Goal: Task Accomplishment & Management: Manage account settings

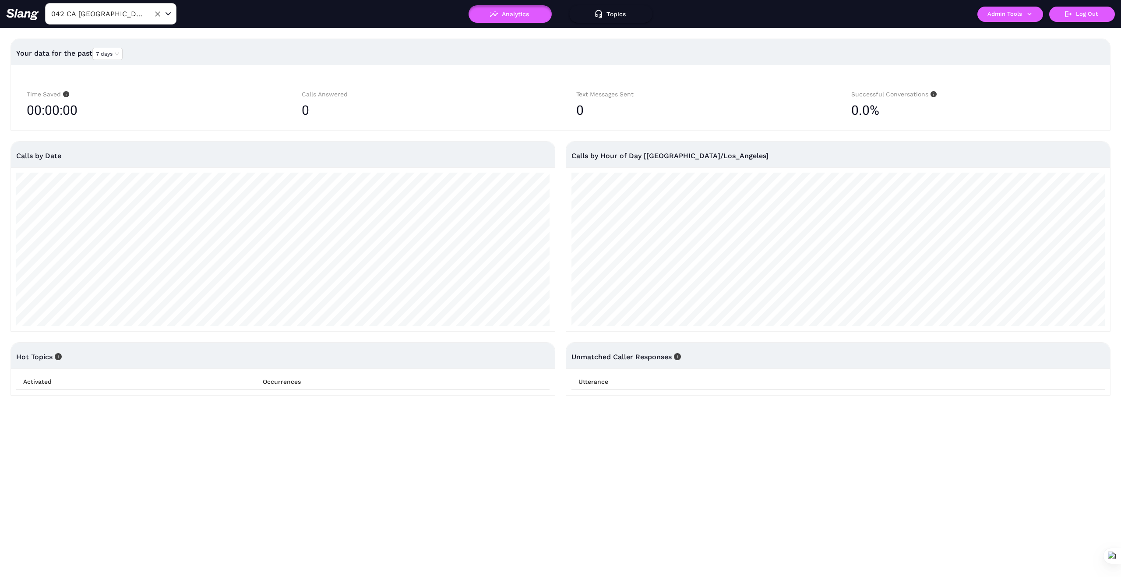
click at [131, 13] on input "042 CA Roseville" at bounding box center [97, 14] width 96 height 14
type input "Sicily"
click at [93, 38] on li "Sicily Osteria" at bounding box center [110, 36] width 131 height 16
type input "Sicily Osteria"
click at [1030, 13] on icon "button" at bounding box center [1030, 14] width 8 height 8
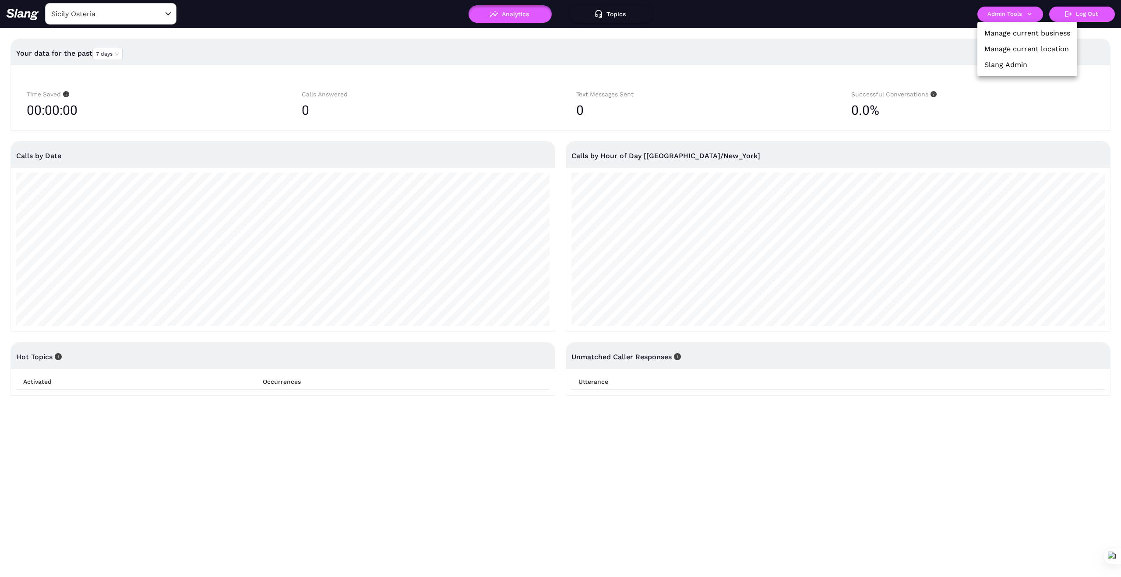
click at [1028, 35] on link "Manage current business" at bounding box center [1027, 33] width 86 height 11
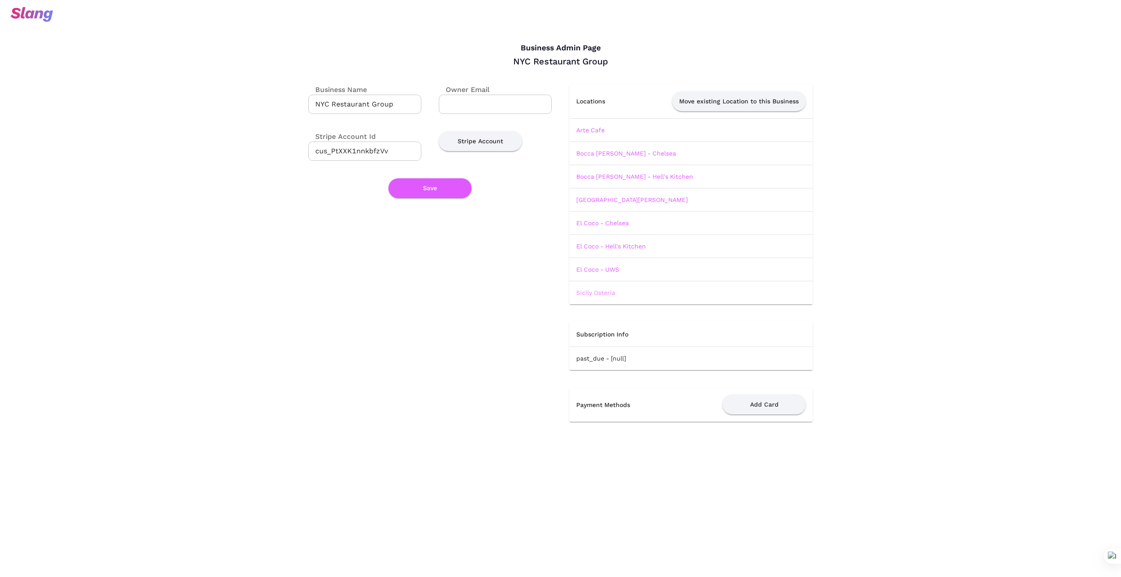
click at [605, 290] on link "Sicily Osteria" at bounding box center [595, 292] width 39 height 7
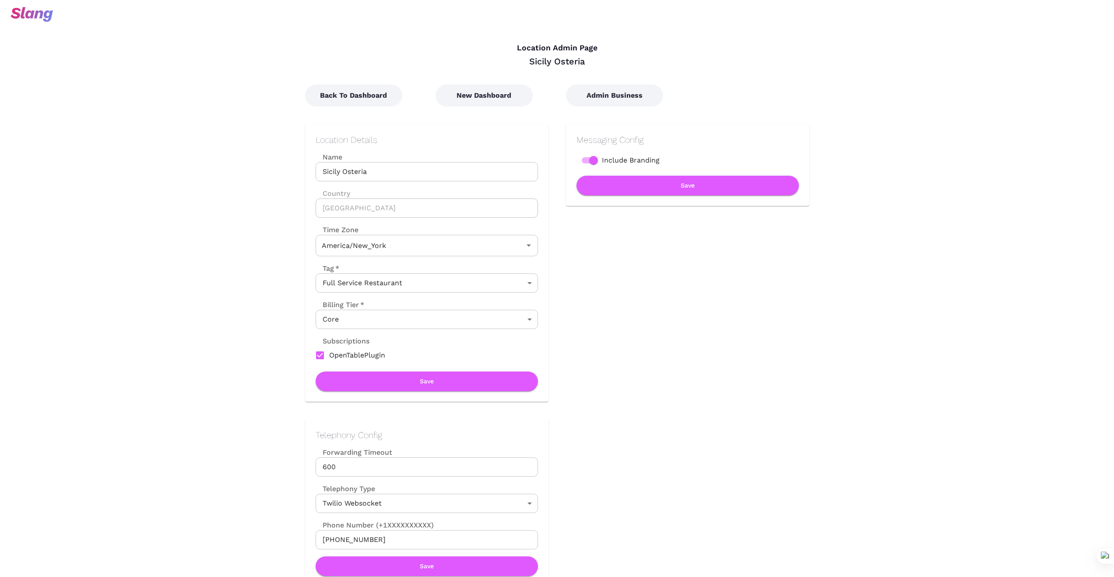
type input "Eastern Time"
click at [484, 99] on button "New Dashboard" at bounding box center [484, 96] width 97 height 22
type input "Eastern Time"
click at [363, 97] on button "Back To Dashboard" at bounding box center [353, 96] width 97 height 22
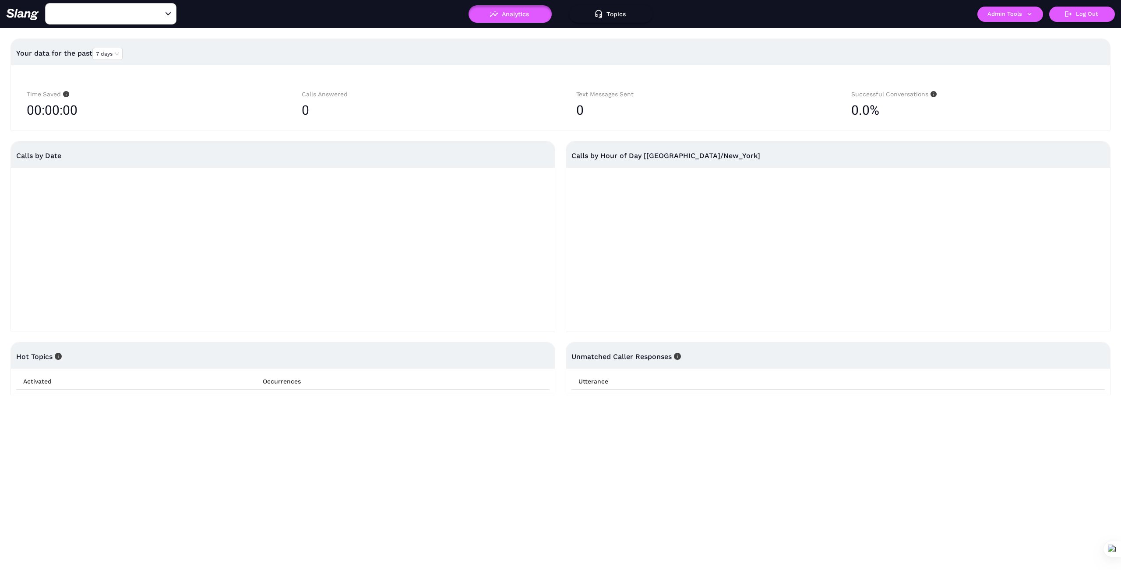
type input "Sicily Osteria"
click at [1031, 17] on icon "button" at bounding box center [1030, 14] width 8 height 8
click at [1032, 30] on link "Manage current business" at bounding box center [1027, 33] width 86 height 11
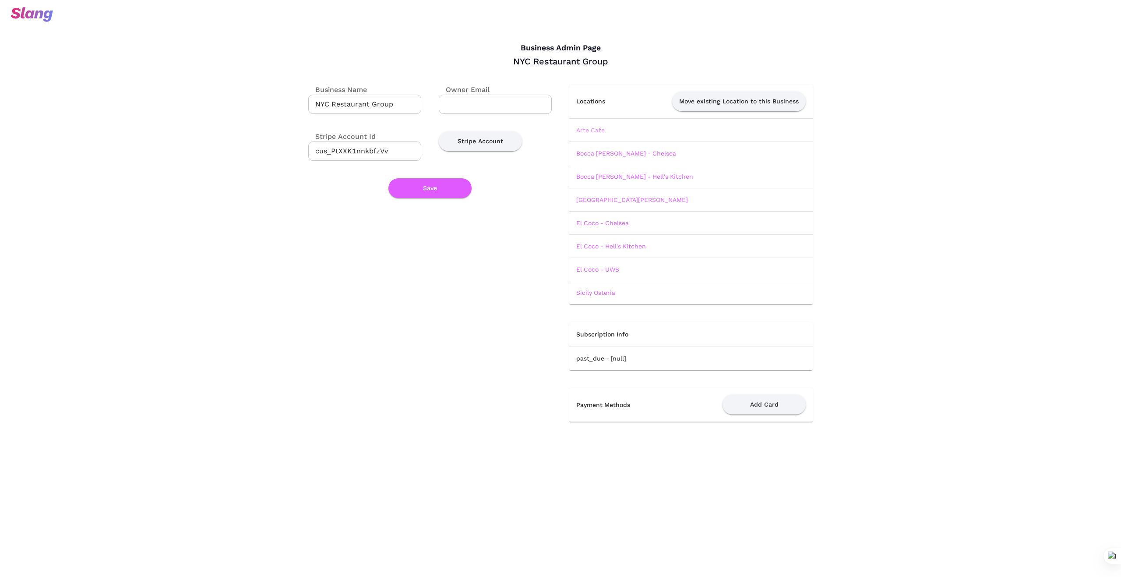
click at [593, 128] on link "Arte Cafe" at bounding box center [590, 130] width 28 height 7
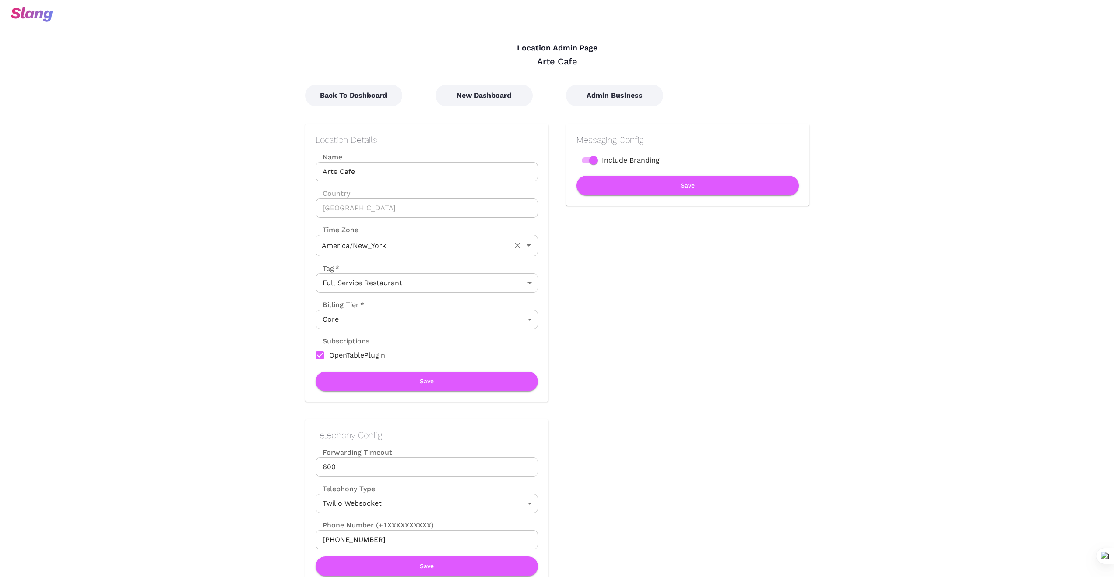
type input "Eastern Time"
drag, startPoint x: 367, startPoint y: 170, endPoint x: 314, endPoint y: 172, distance: 53.5
click at [314, 172] on div "Location Details Name Arte Cafe Name Country United States Country Time Zone Ea…" at bounding box center [426, 263] width 243 height 278
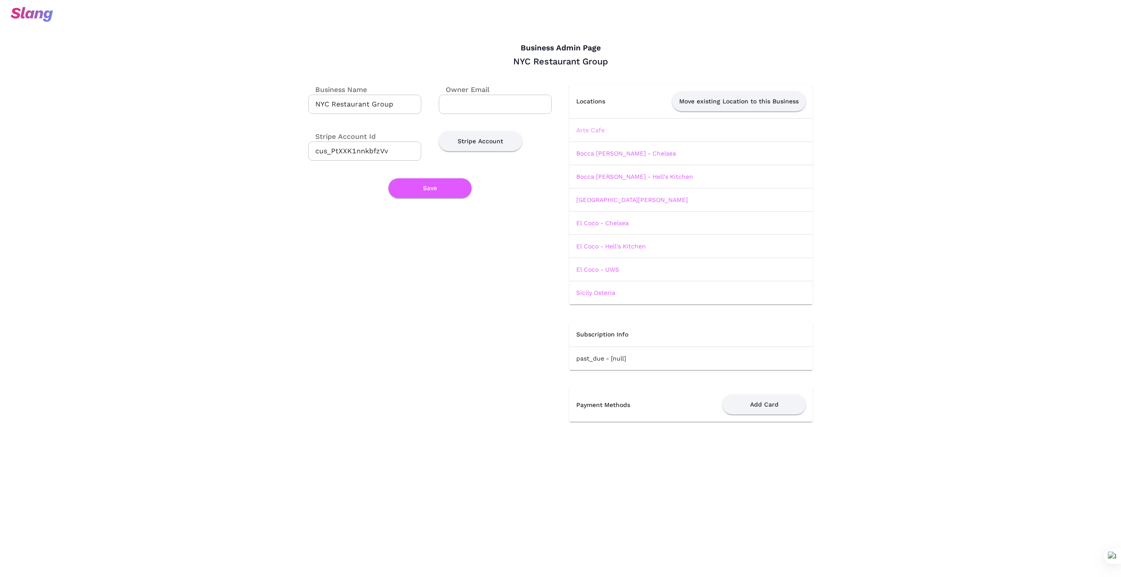
click at [596, 130] on link "Arte Cafe" at bounding box center [590, 130] width 28 height 7
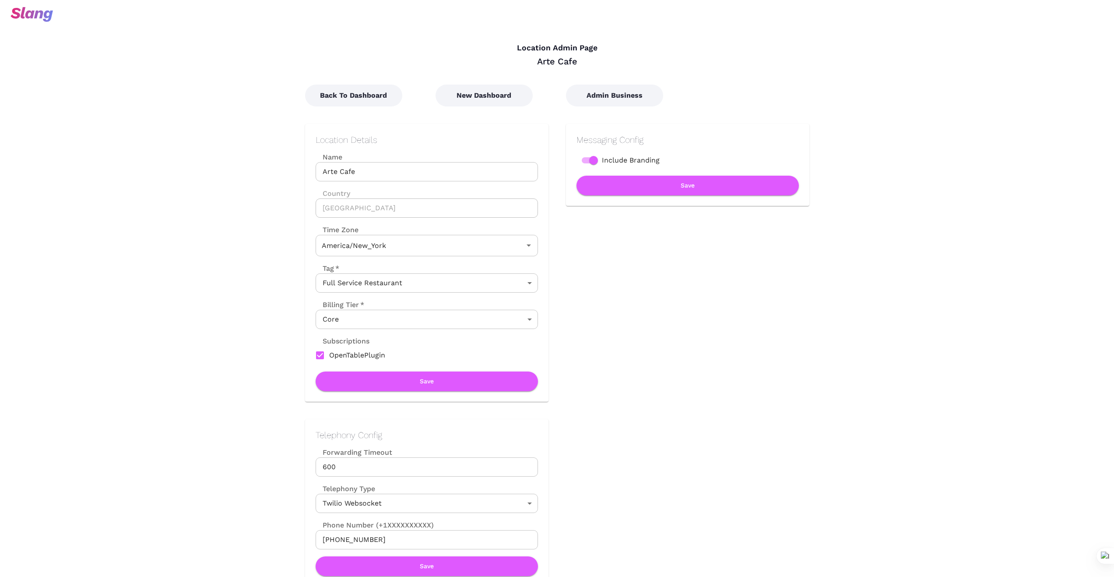
type input "Eastern Time"
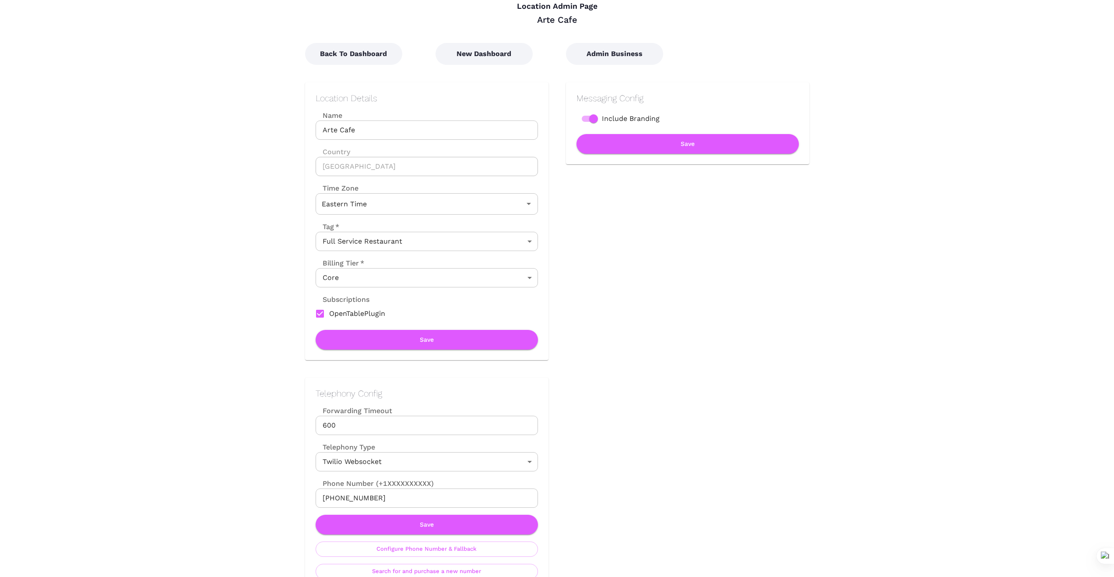
scroll to position [44, 0]
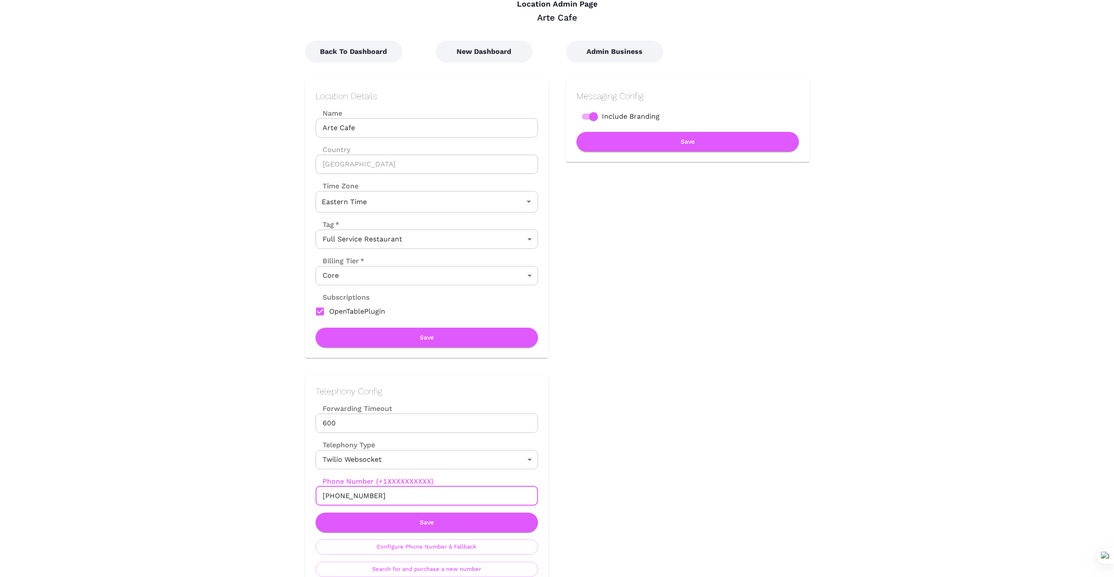
drag, startPoint x: 378, startPoint y: 494, endPoint x: 290, endPoint y: 485, distance: 88.5
click at [290, 485] on div "Telephony Config Forwarding Timeout 600 Forwarding Timeout Telephony Type Twili…" at bounding box center [418, 472] width 261 height 229
drag, startPoint x: 153, startPoint y: 279, endPoint x: 351, endPoint y: 461, distance: 268.7
drag, startPoint x: 381, startPoint y: 495, endPoint x: 216, endPoint y: 508, distance: 165.1
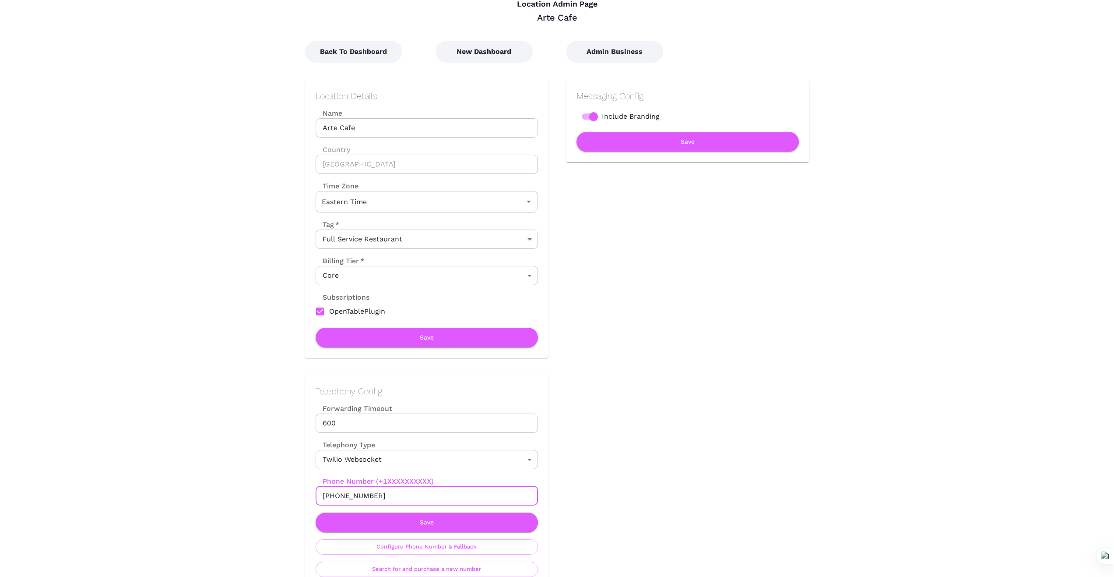
click at [427, 522] on button "Save" at bounding box center [427, 522] width 222 height 20
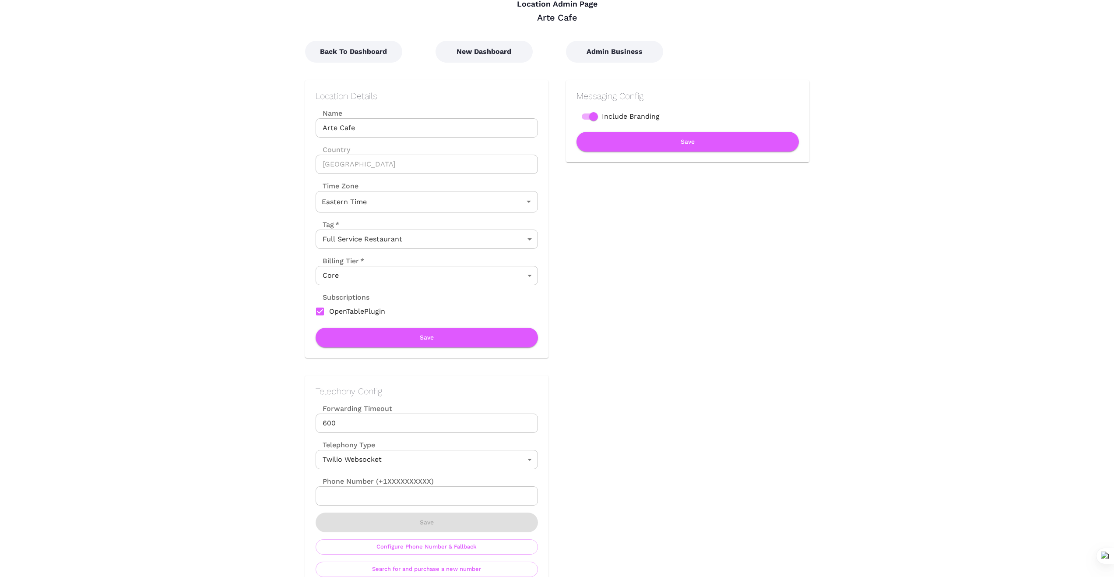
scroll to position [0, 0]
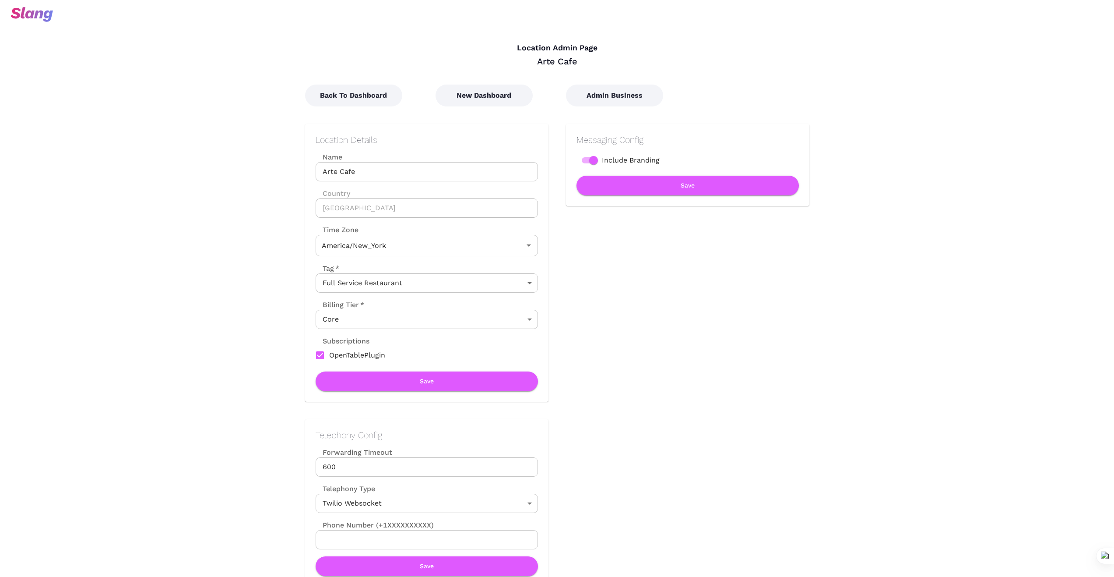
type input "Eastern Time"
click at [489, 90] on button "New Dashboard" at bounding box center [484, 96] width 97 height 22
type input "Eastern Time"
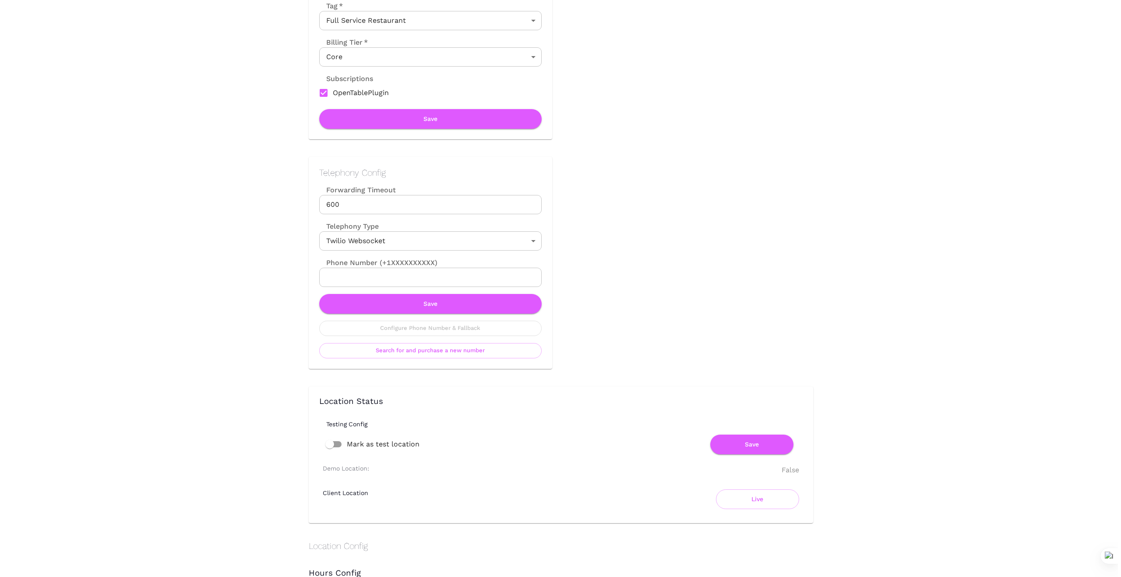
scroll to position [263, 0]
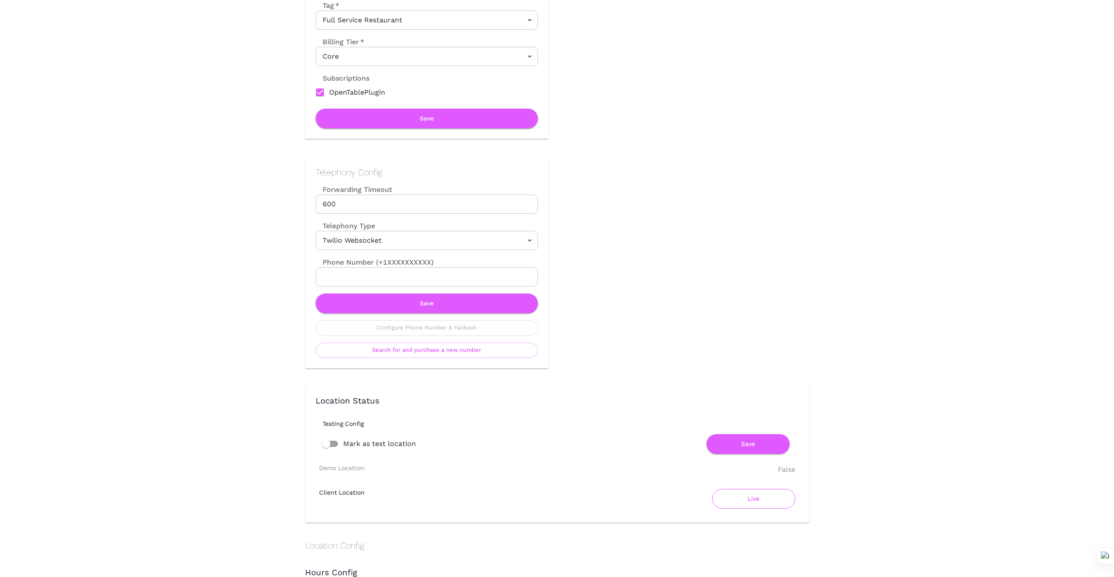
click at [750, 502] on button "Live" at bounding box center [753, 499] width 83 height 20
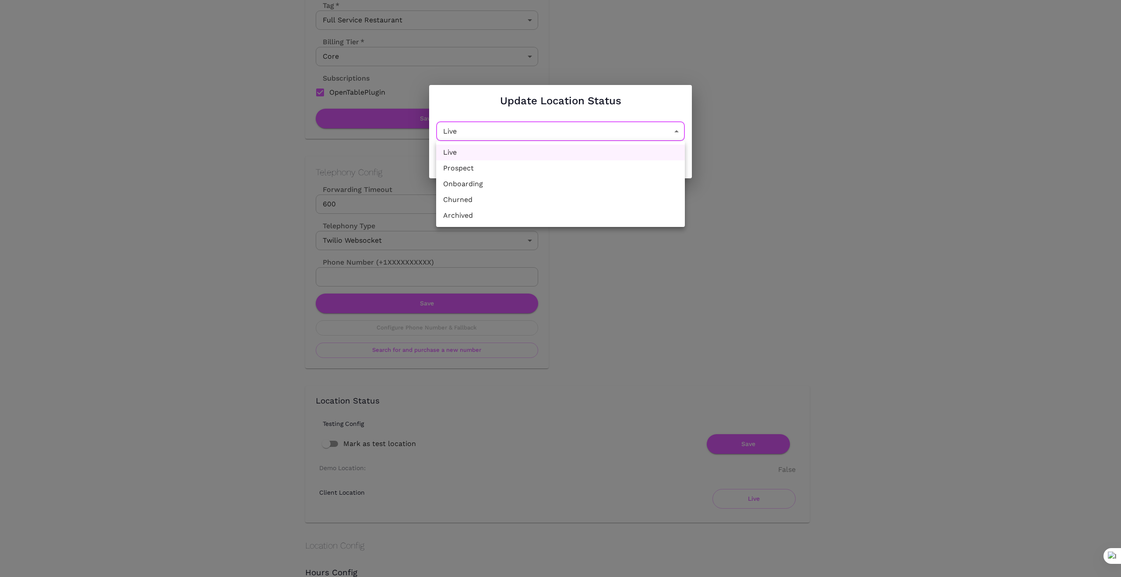
drag, startPoint x: 679, startPoint y: 127, endPoint x: 641, endPoint y: 138, distance: 39.5
click at [679, 127] on body "Location Admin Page Arte Cafe Back To Dashboard New Dashboard Admin Business Lo…" at bounding box center [560, 25] width 1121 height 577
click at [596, 201] on li "Churned" at bounding box center [560, 200] width 249 height 16
type input "Churned"
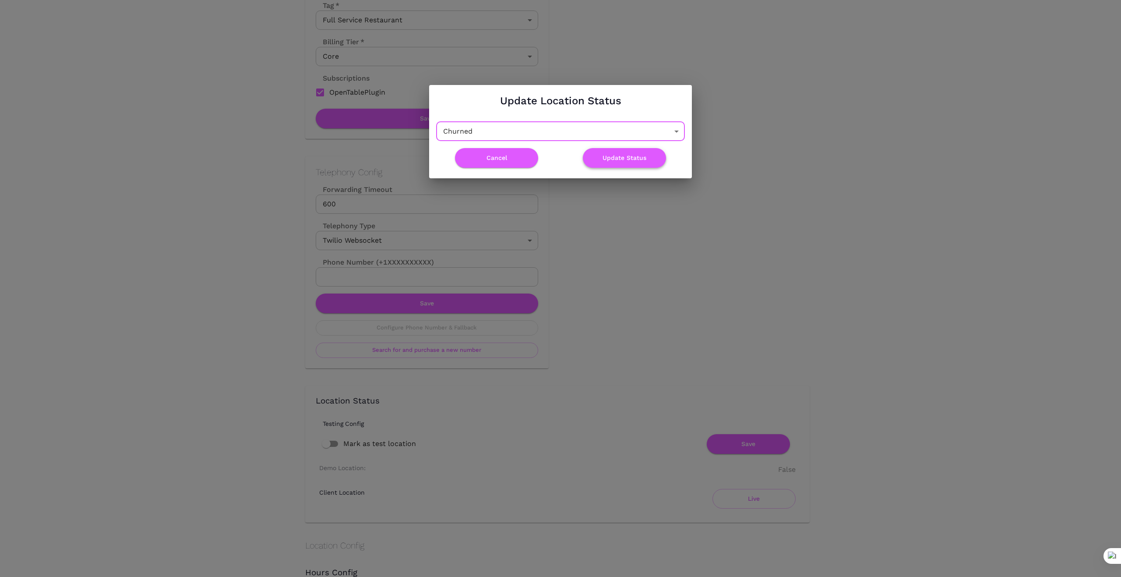
click at [624, 160] on button "Update Status" at bounding box center [624, 158] width 83 height 20
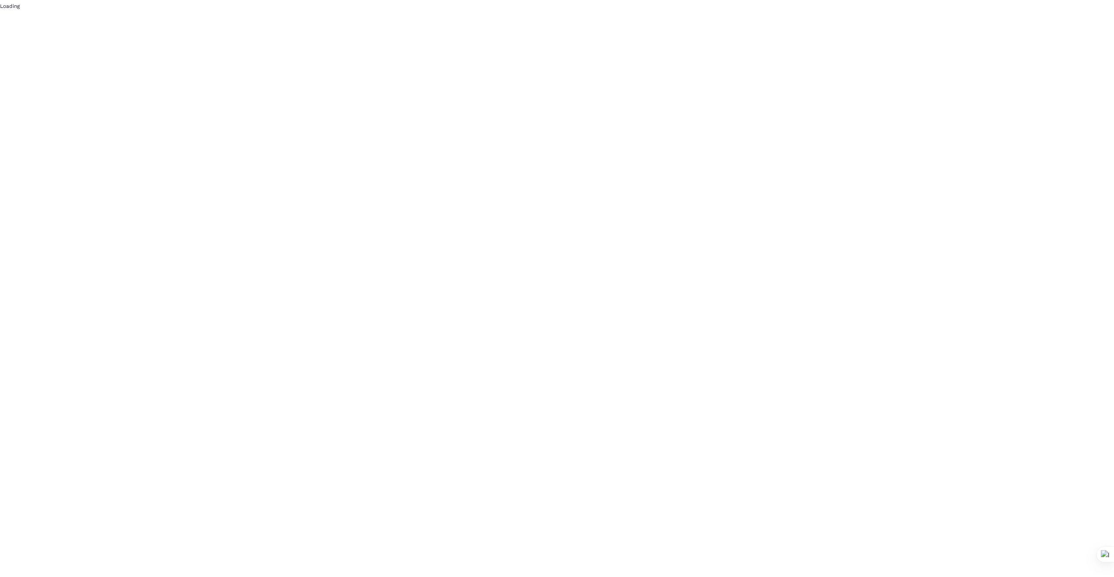
scroll to position [0, 0]
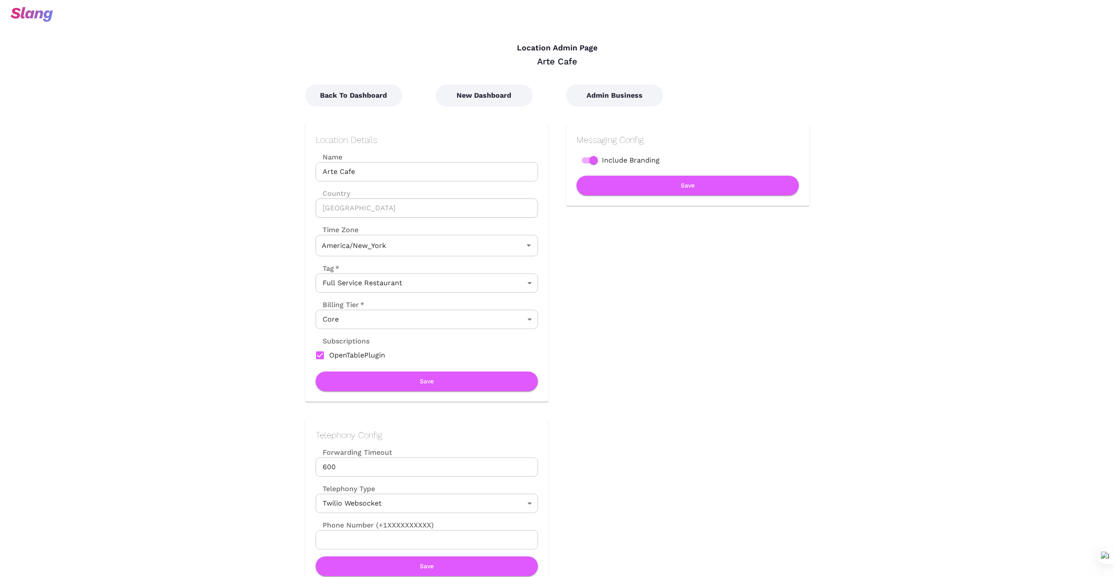
type input "Eastern Time"
click at [349, 92] on button "Back To Dashboard" at bounding box center [353, 96] width 97 height 22
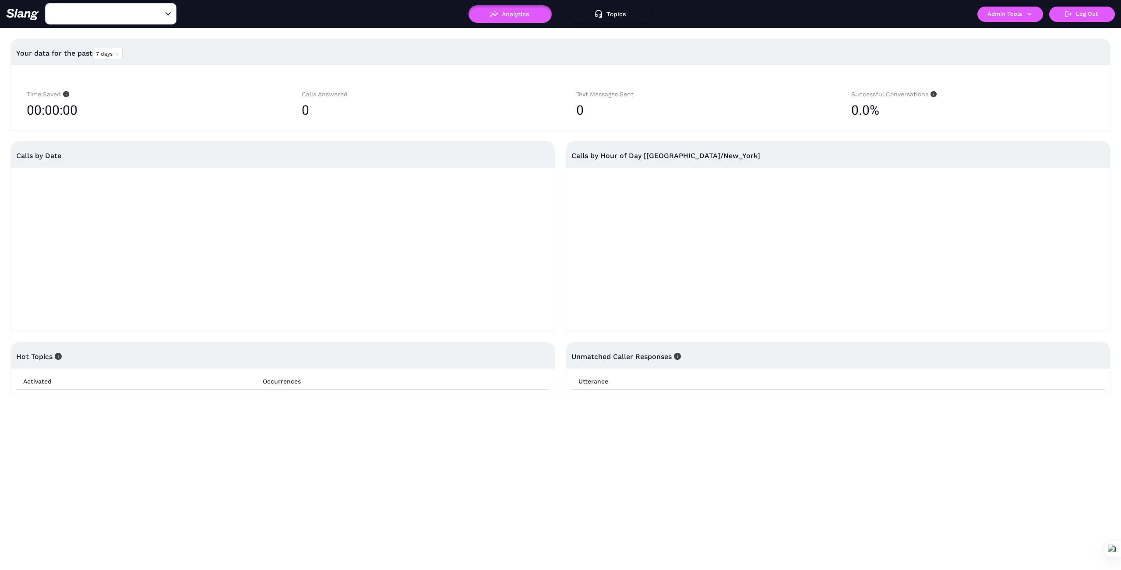
type input "Arte Cafe"
click at [1032, 12] on icon "button" at bounding box center [1030, 14] width 8 height 8
click at [1018, 32] on link "Manage current business" at bounding box center [1027, 33] width 86 height 11
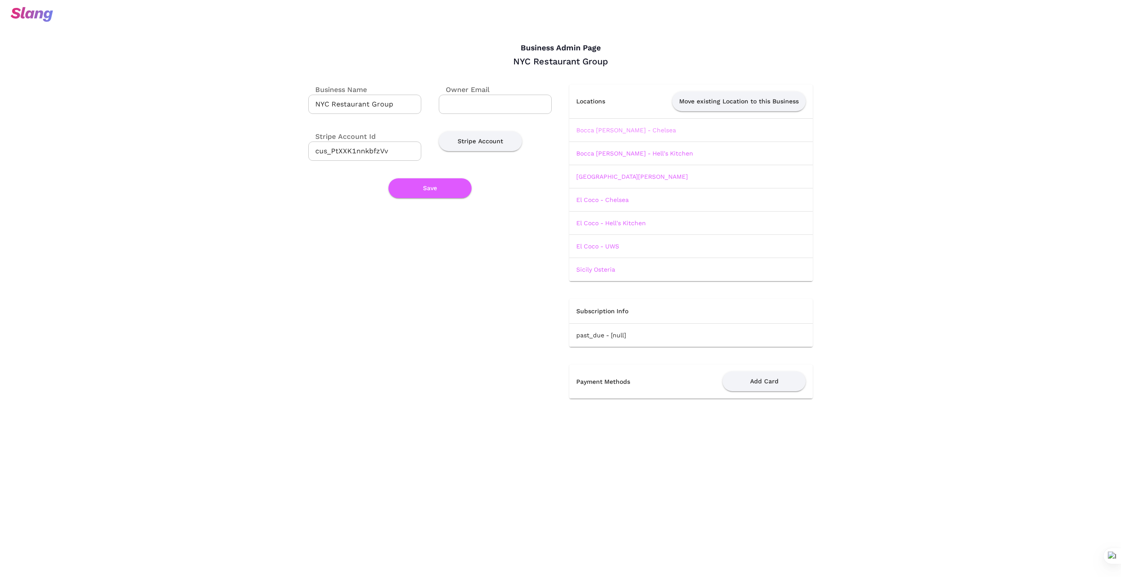
click at [605, 129] on link "Bocca [PERSON_NAME] - Chelsea" at bounding box center [626, 130] width 100 height 7
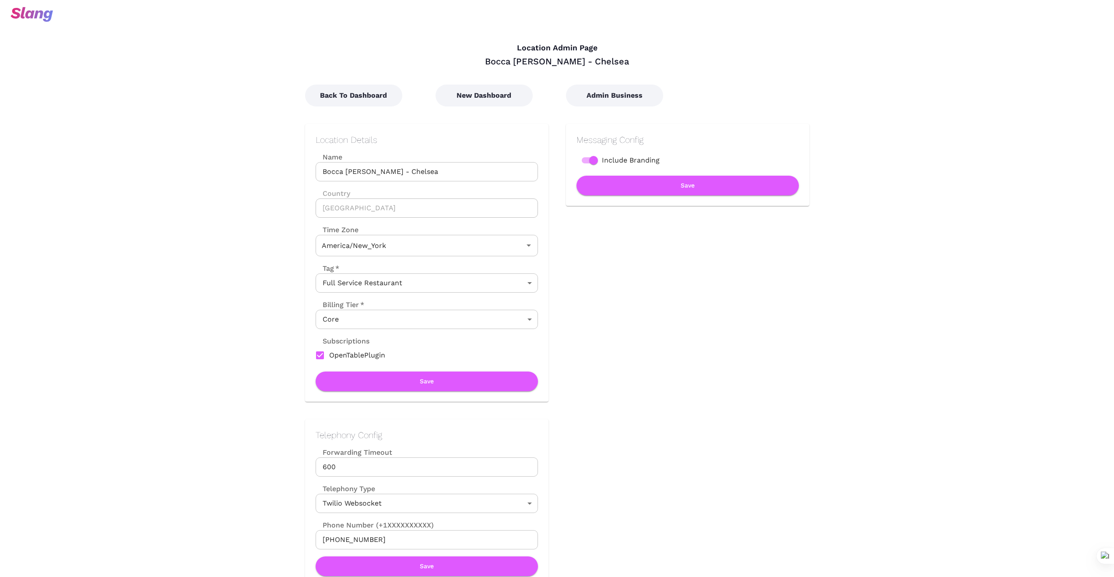
type input "Eastern Time"
drag, startPoint x: 419, startPoint y: 168, endPoint x: 291, endPoint y: 173, distance: 127.5
click at [291, 173] on div "Location Details Name Bocca di Bacco - Chelsea Name Country United States Count…" at bounding box center [418, 253] width 261 height 295
drag, startPoint x: 378, startPoint y: 537, endPoint x: 304, endPoint y: 537, distance: 74.0
click at [304, 537] on div "Telephony Config Forwarding Timeout 600 Forwarding Timeout Telephony Type Twili…" at bounding box center [418, 516] width 261 height 229
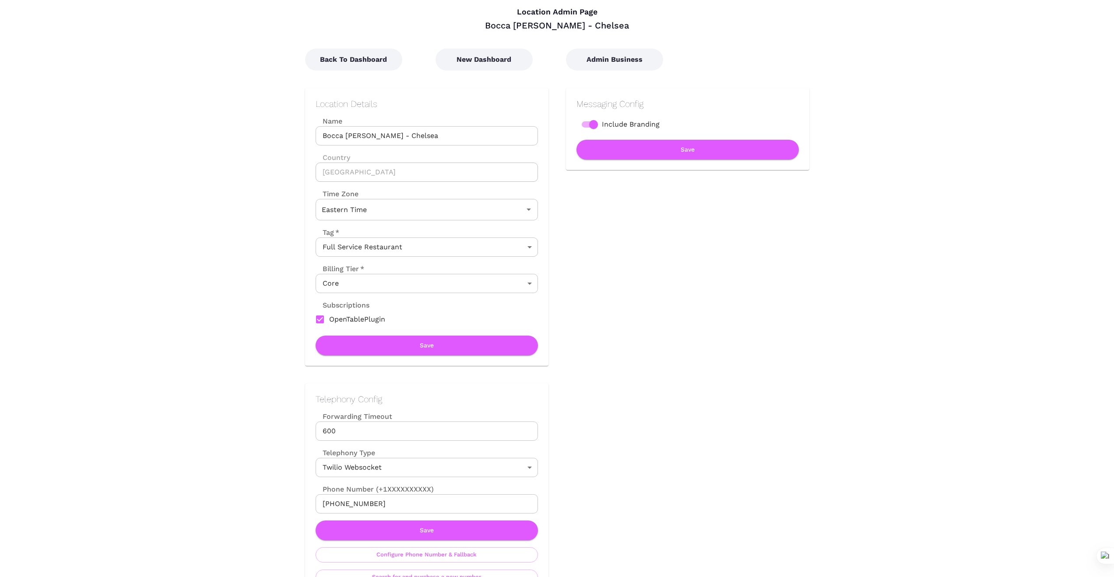
scroll to position [44, 0]
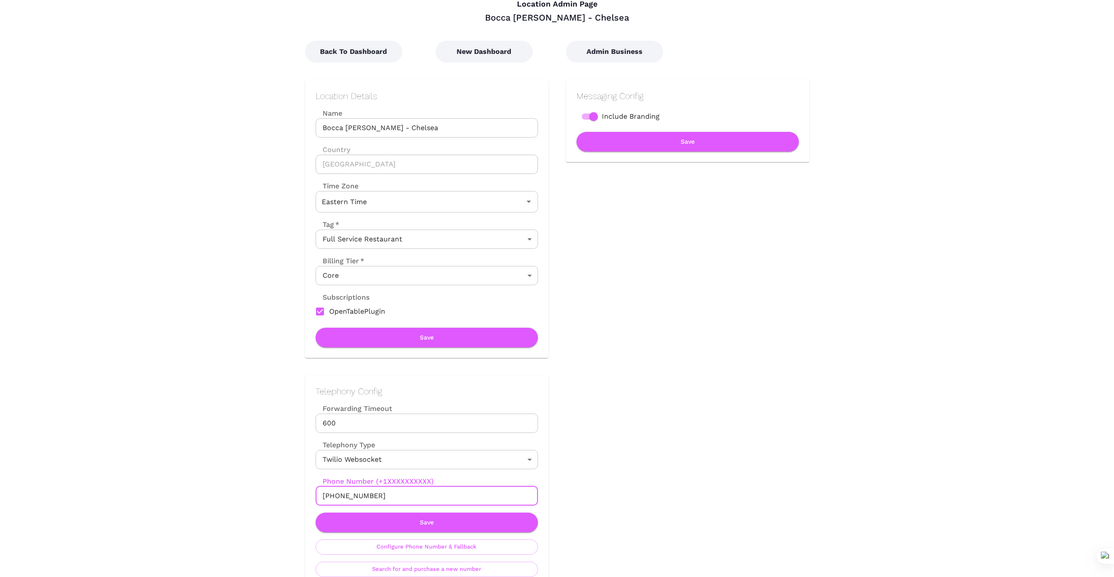
drag, startPoint x: 198, startPoint y: 467, endPoint x: 305, endPoint y: 523, distance: 121.0
drag, startPoint x: 388, startPoint y: 492, endPoint x: 310, endPoint y: 493, distance: 77.5
click at [310, 493] on div "Telephony Config Forwarding Timeout 600 Forwarding Timeout Telephony Type Twili…" at bounding box center [426, 481] width 243 height 212
click at [424, 525] on button "Save" at bounding box center [427, 522] width 222 height 20
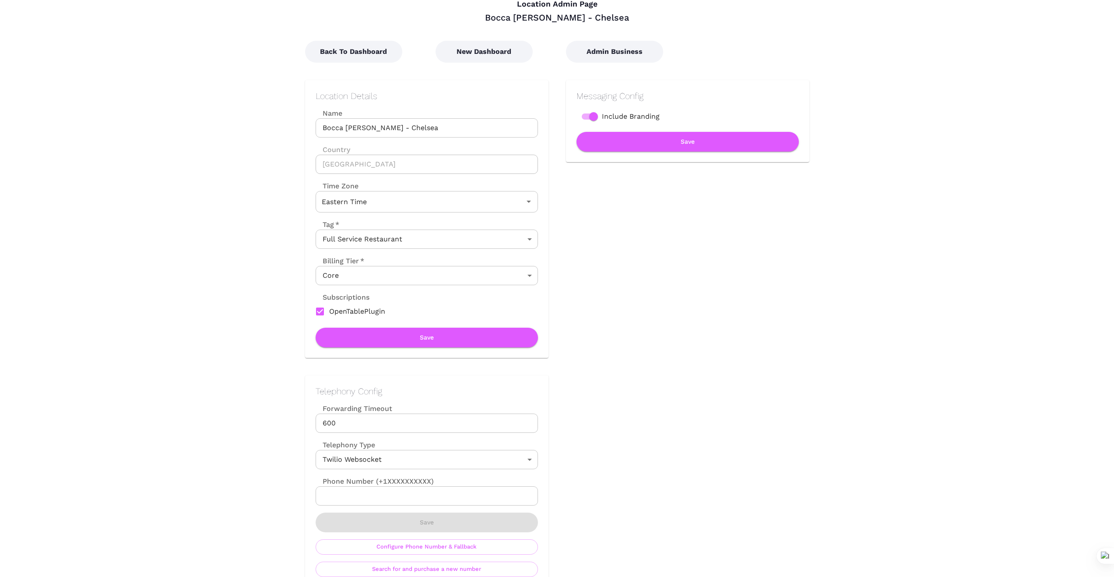
scroll to position [0, 0]
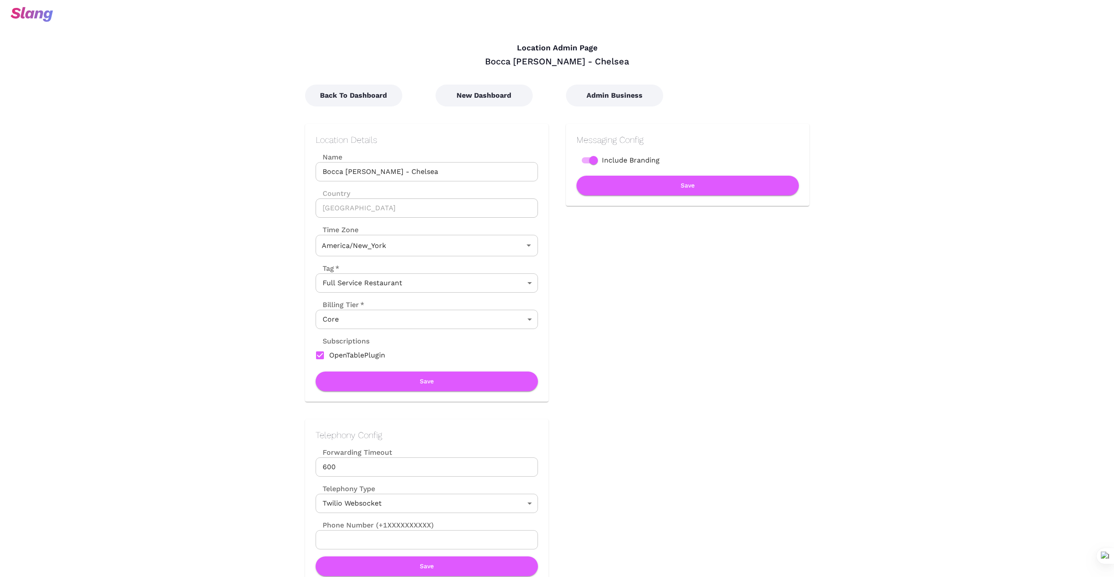
type input "Eastern Time"
click at [495, 96] on button "New Dashboard" at bounding box center [484, 96] width 97 height 22
type input "Eastern Time"
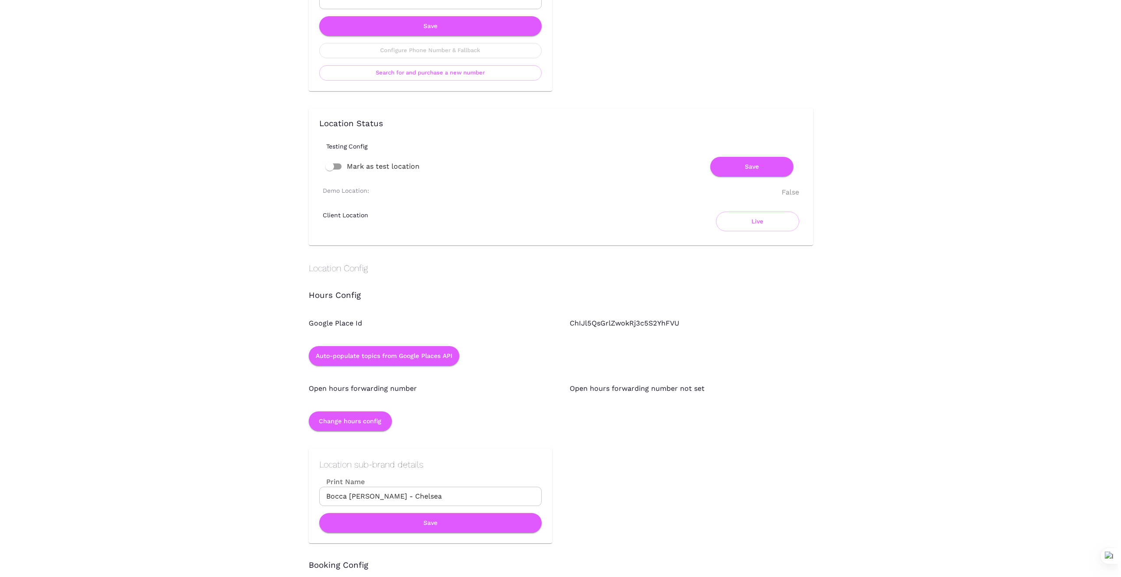
scroll to position [510, 0]
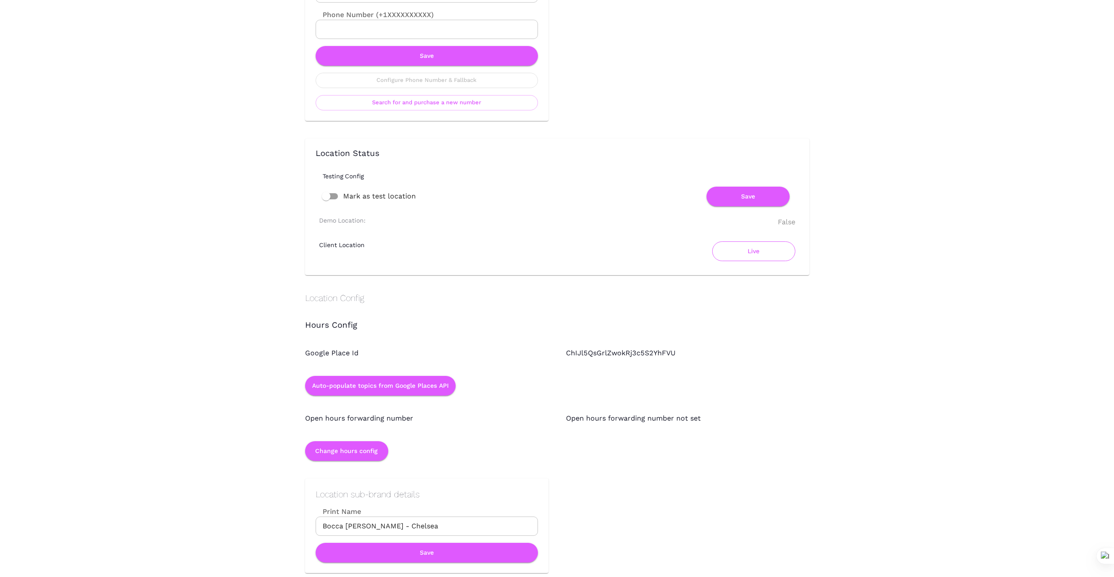
click at [753, 251] on button "Live" at bounding box center [753, 251] width 83 height 20
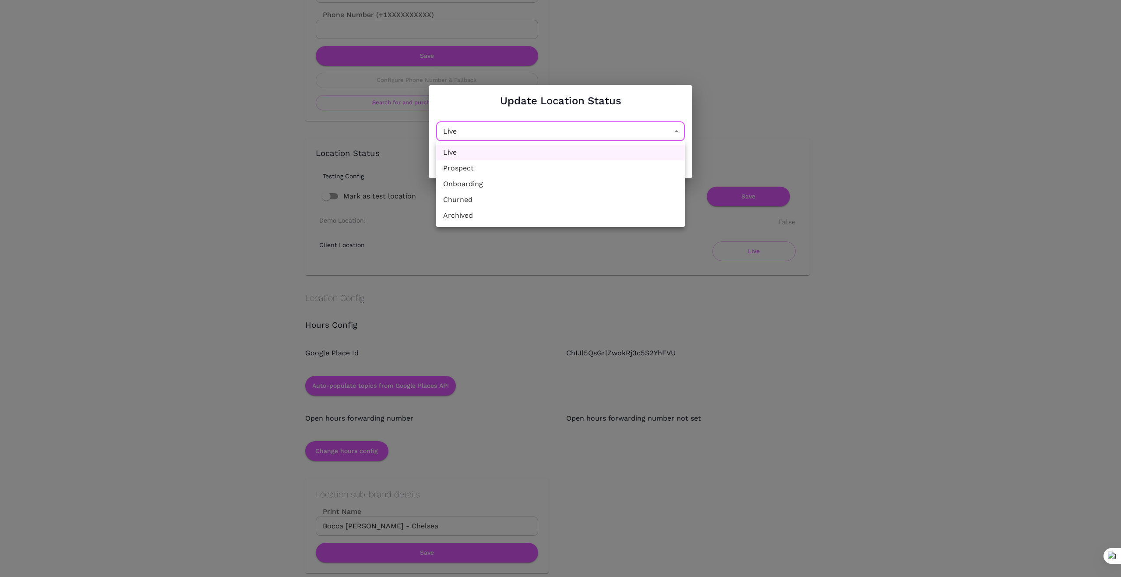
click at [560, 200] on li "Churned" at bounding box center [560, 200] width 249 height 16
type input "Churned"
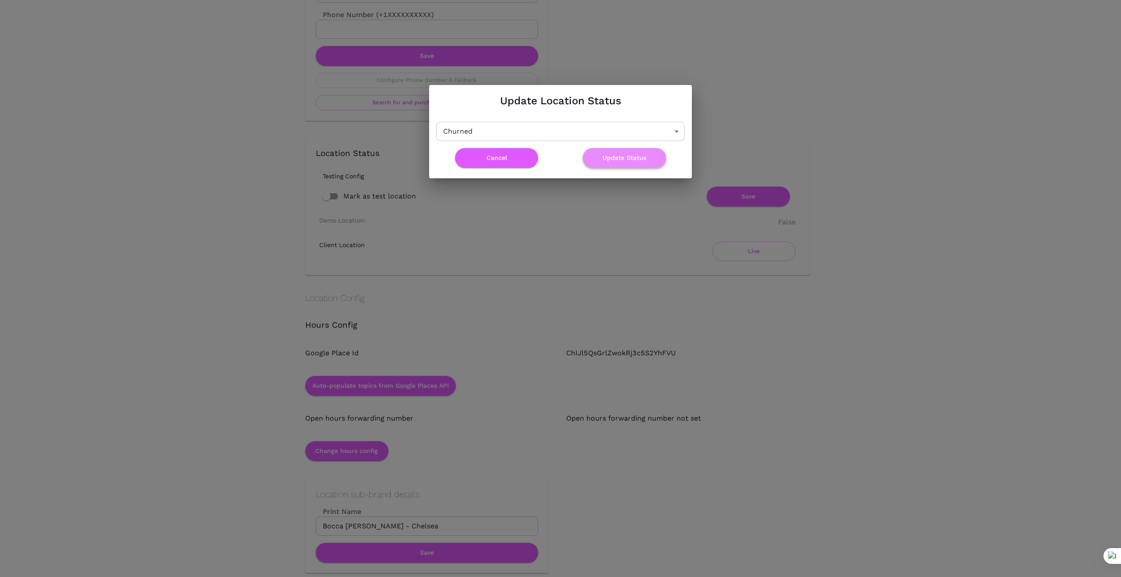
click at [630, 158] on button "Update Status" at bounding box center [624, 158] width 83 height 20
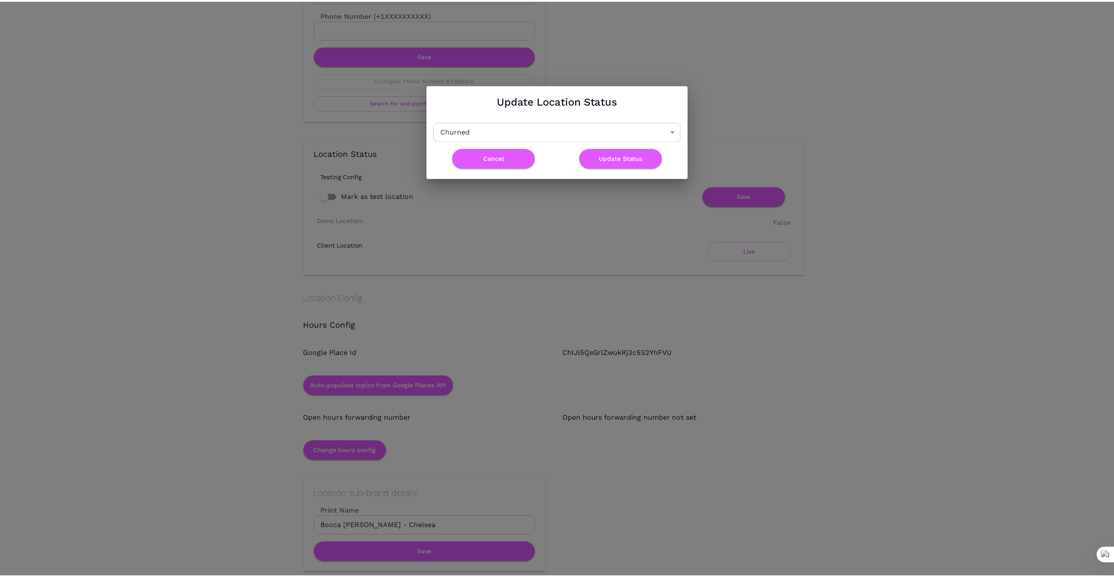
scroll to position [0, 0]
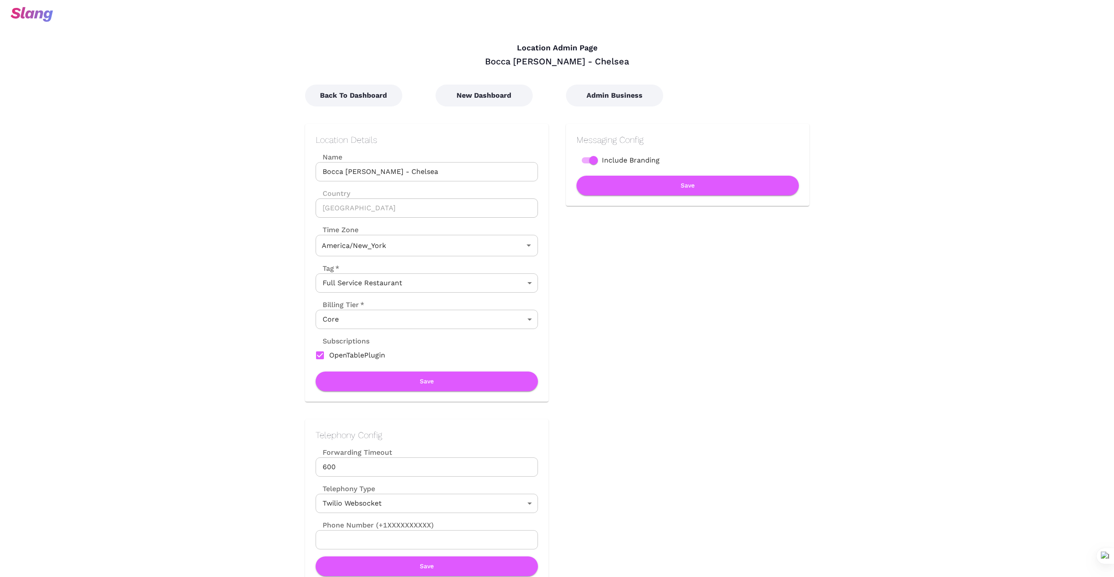
type input "Eastern Time"
click at [378, 100] on button "Back To Dashboard" at bounding box center [353, 96] width 97 height 22
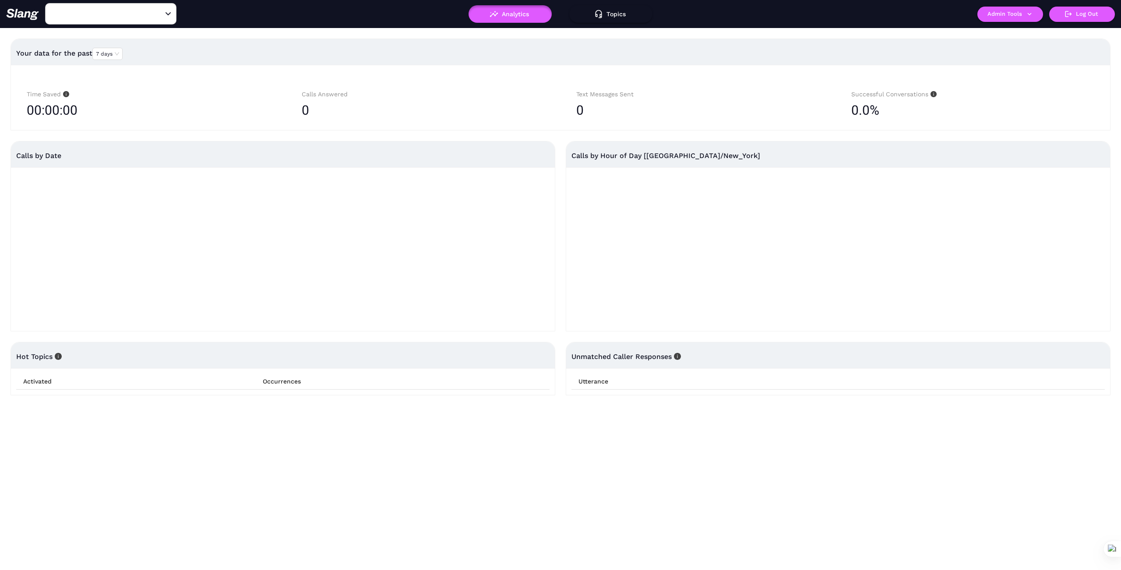
type input "Bocca di Bacco - Chelsea"
click at [1020, 12] on button "Admin Tools" at bounding box center [1010, 14] width 66 height 15
click at [1002, 35] on link "Manage current business" at bounding box center [1027, 33] width 86 height 11
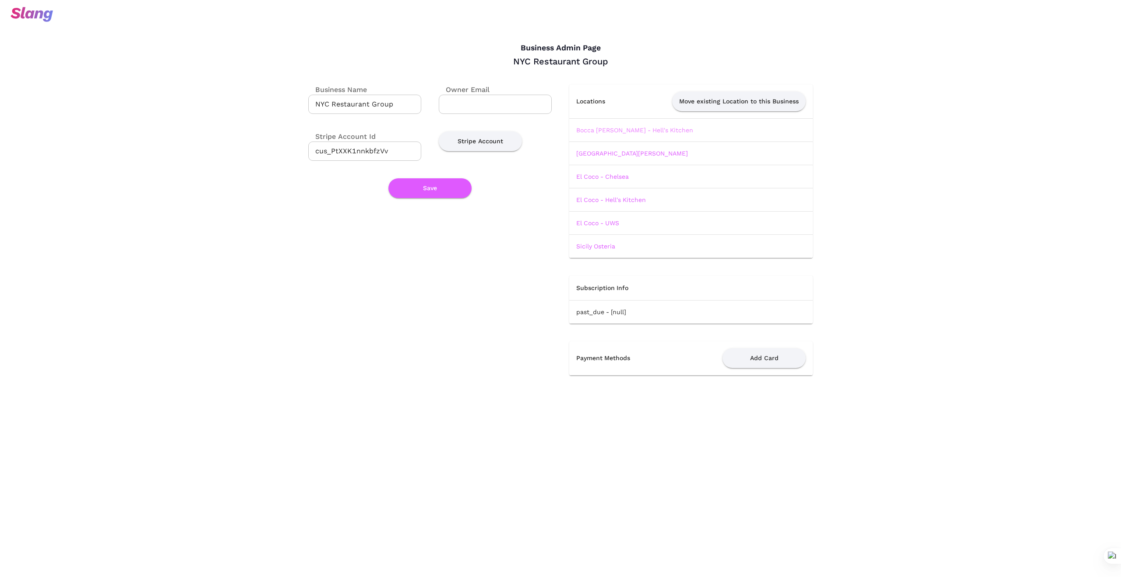
click at [642, 127] on link "Bocca [PERSON_NAME] - Hell's Kitchen" at bounding box center [634, 130] width 117 height 7
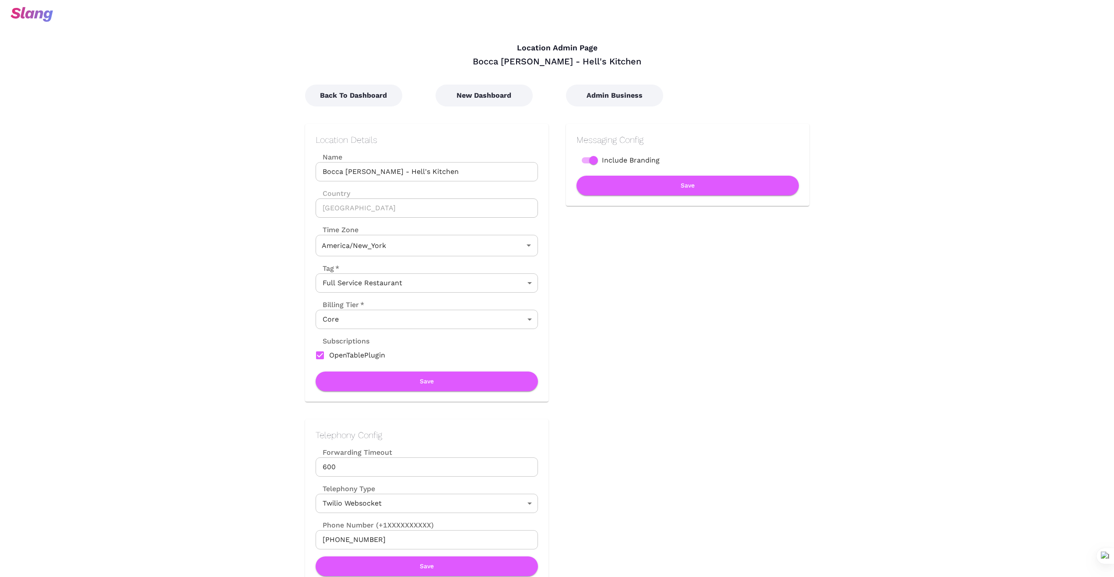
type input "Eastern Time"
drag, startPoint x: 442, startPoint y: 171, endPoint x: 295, endPoint y: 157, distance: 147.3
click at [295, 157] on div "Location Details Name Bocca di Bacco - Hell's Kitchen Name Country United State…" at bounding box center [418, 253] width 261 height 295
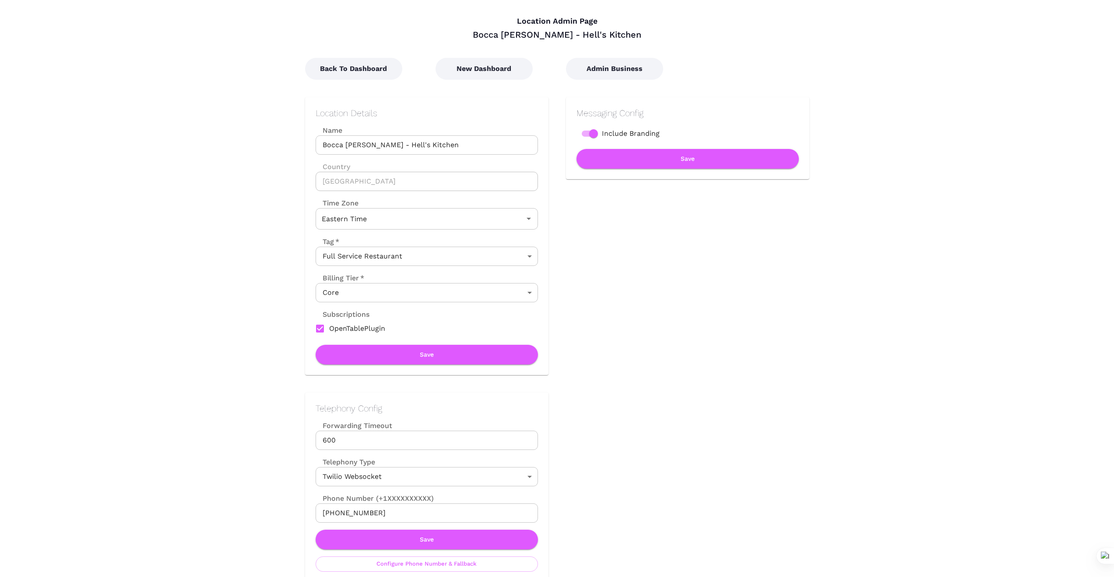
scroll to position [29, 0]
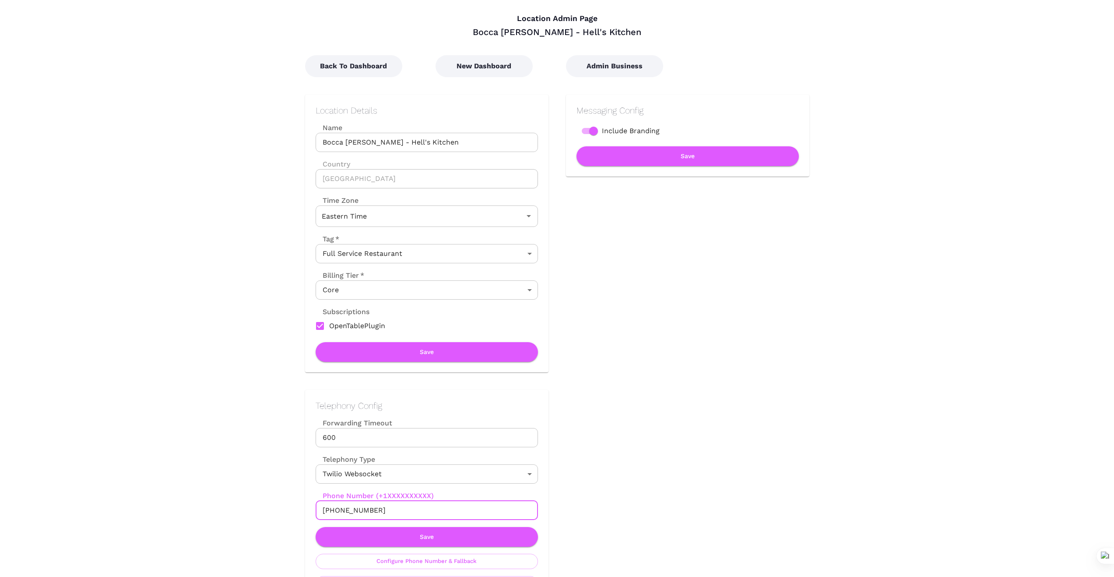
drag, startPoint x: 384, startPoint y: 508, endPoint x: 307, endPoint y: 514, distance: 77.2
click at [307, 514] on div "Telephony Config Forwarding Timeout 600 Forwarding Timeout Telephony Type Twili…" at bounding box center [426, 496] width 243 height 212
drag, startPoint x: 205, startPoint y: 472, endPoint x: 348, endPoint y: 507, distance: 147.1
drag, startPoint x: 376, startPoint y: 509, endPoint x: 274, endPoint y: 507, distance: 102.0
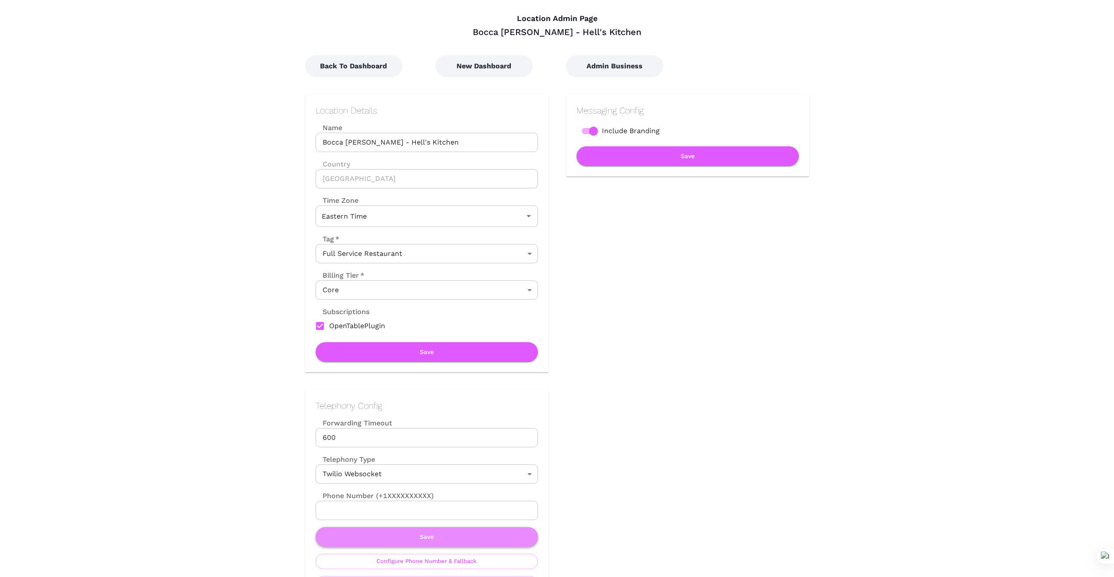
click at [436, 534] on button "Save" at bounding box center [427, 537] width 222 height 20
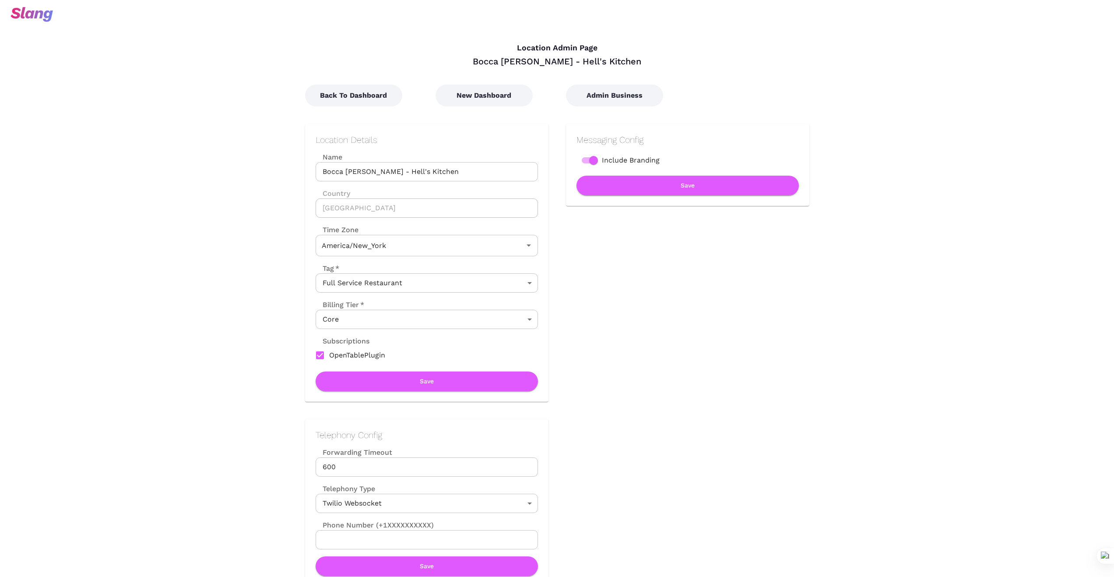
type input "Eastern Time"
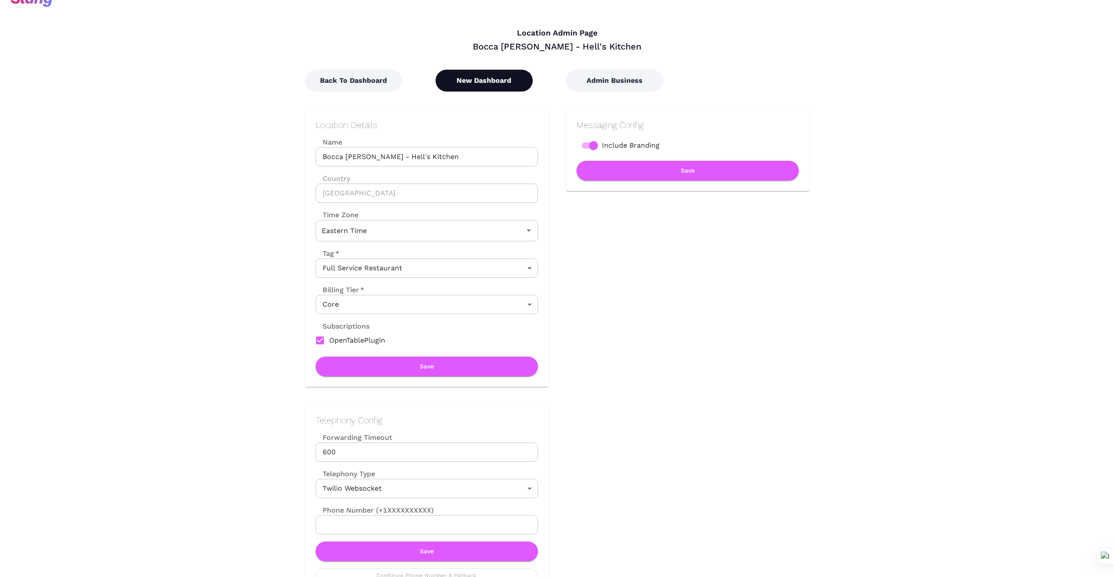
scroll to position [14, 0]
click at [479, 74] on button "New Dashboard" at bounding box center [484, 81] width 97 height 22
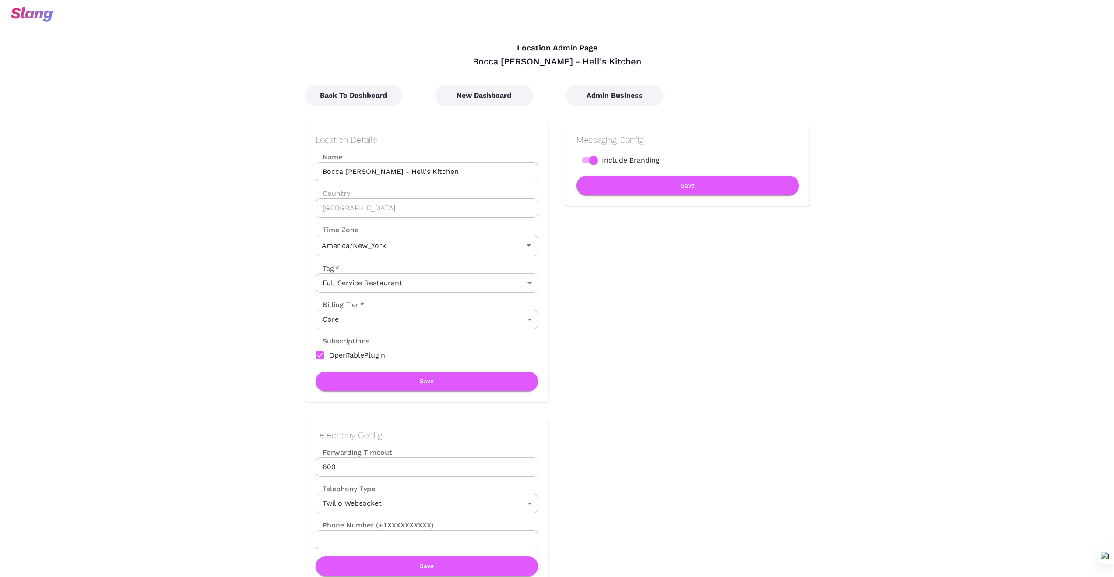
type input "Eastern Time"
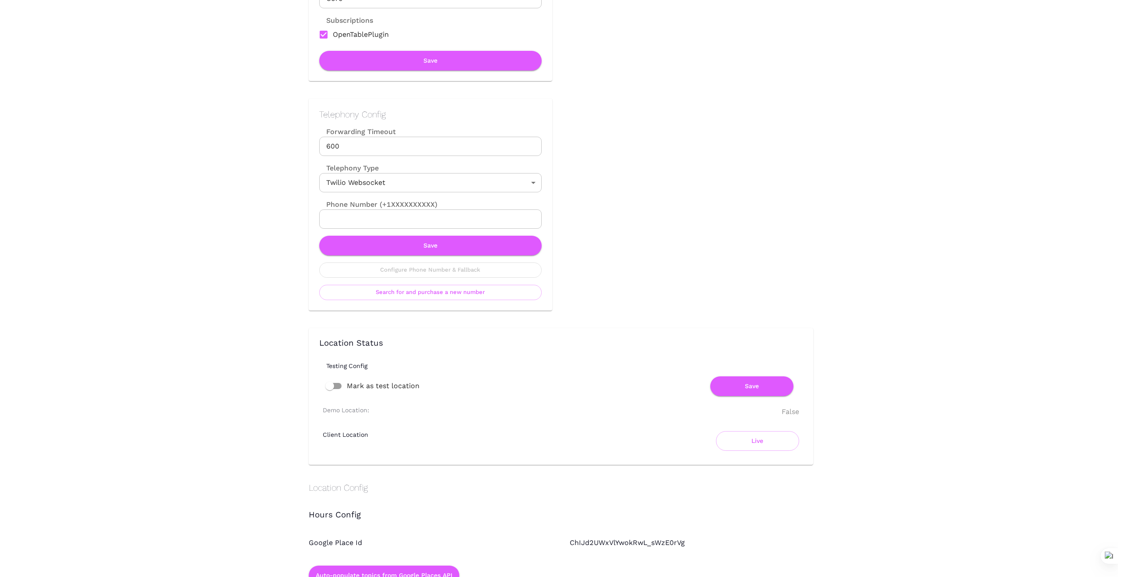
scroll to position [336, 0]
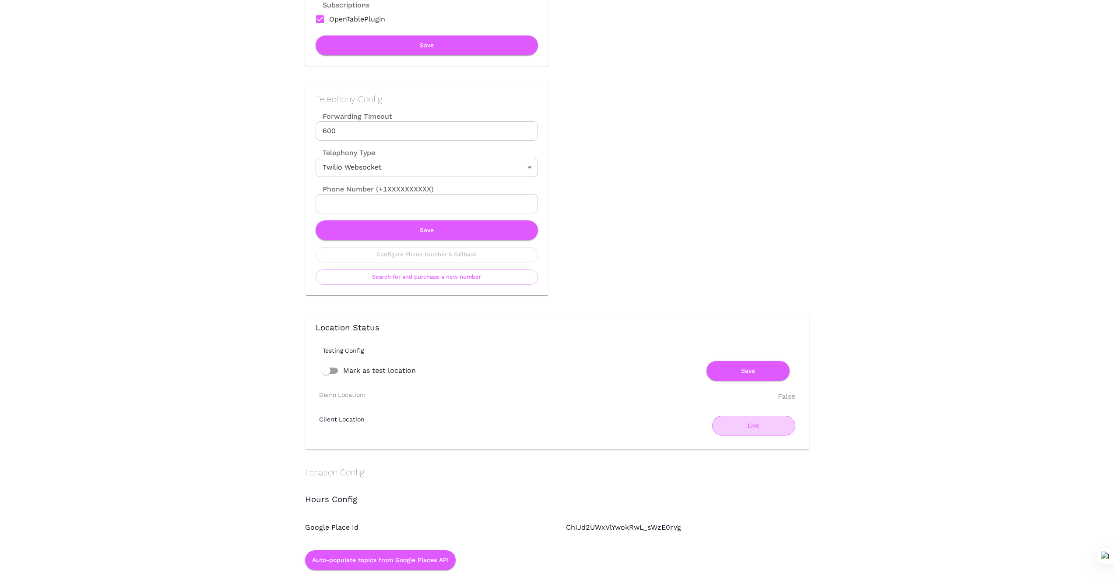
click at [750, 427] on button "Live" at bounding box center [753, 426] width 83 height 20
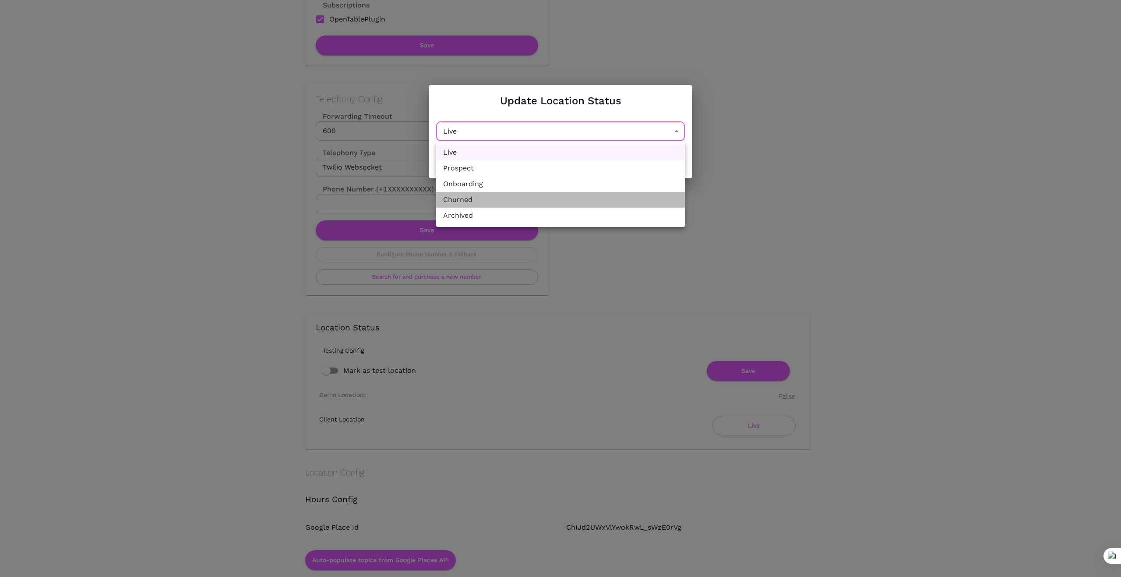
click at [529, 202] on li "Churned" at bounding box center [560, 200] width 249 height 16
type input "Churned"
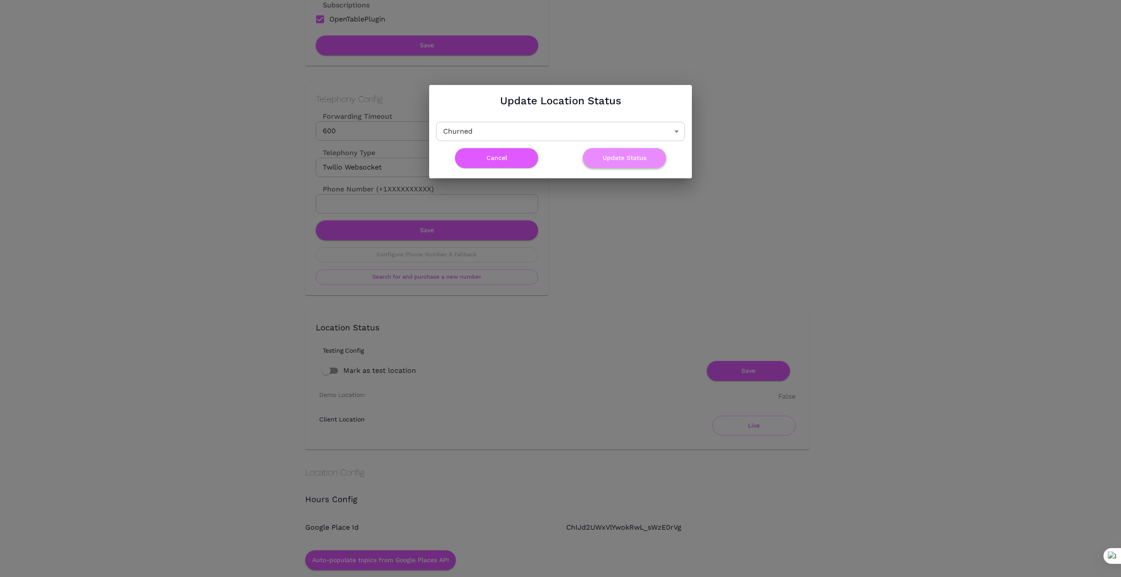
click at [619, 159] on button "Update Status" at bounding box center [624, 158] width 83 height 20
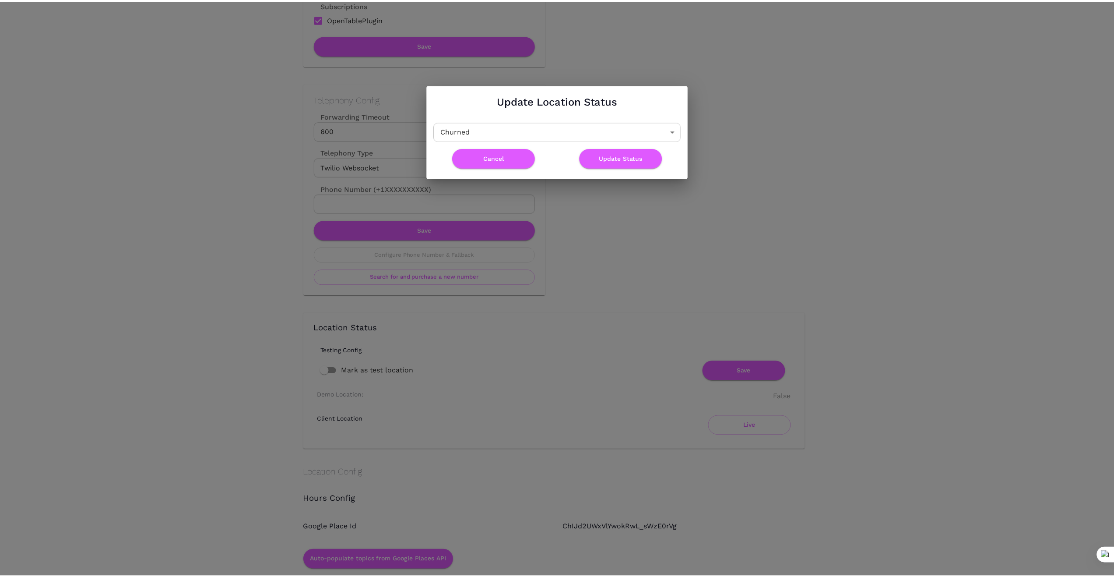
scroll to position [0, 0]
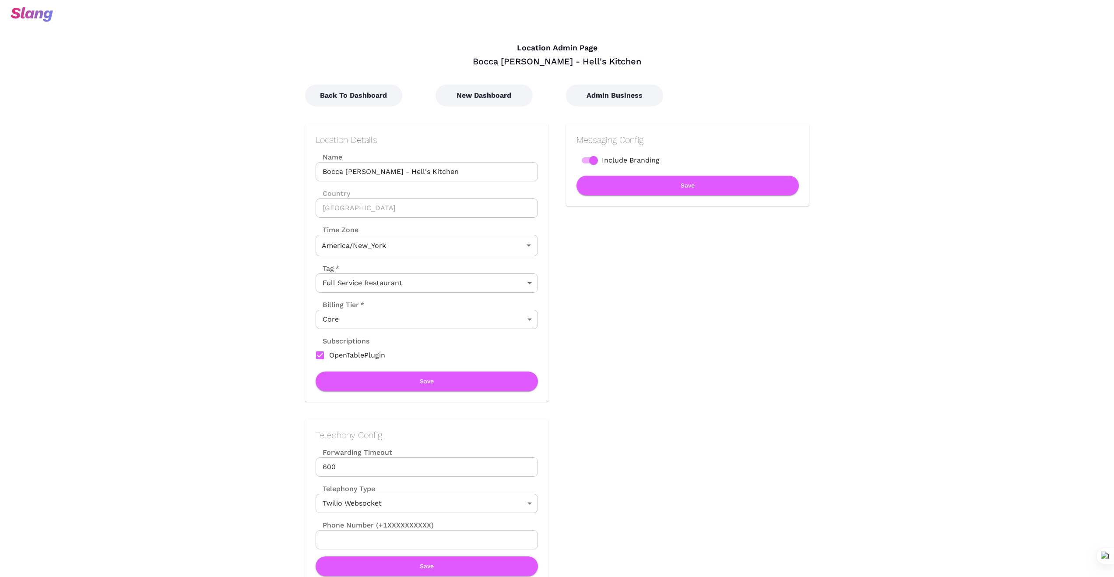
type input "Eastern Time"
click at [384, 98] on button "Back To Dashboard" at bounding box center [353, 96] width 97 height 22
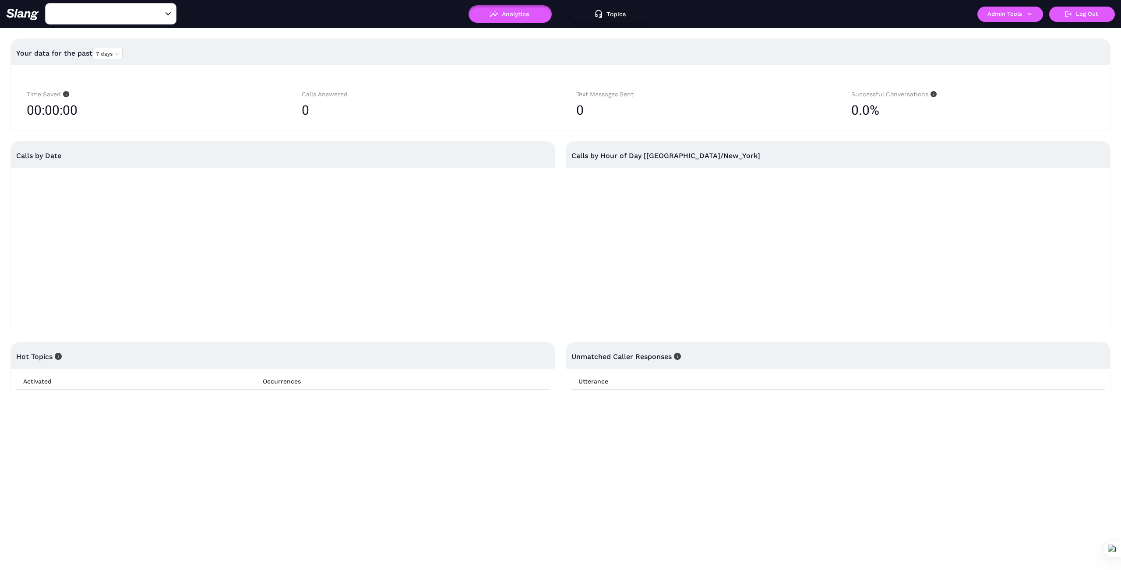
type input "Bocca [PERSON_NAME] - Hell's Kitchen"
click at [1019, 16] on button "Admin Tools" at bounding box center [1010, 14] width 66 height 15
click at [1009, 33] on link "Manage current business" at bounding box center [1027, 33] width 86 height 11
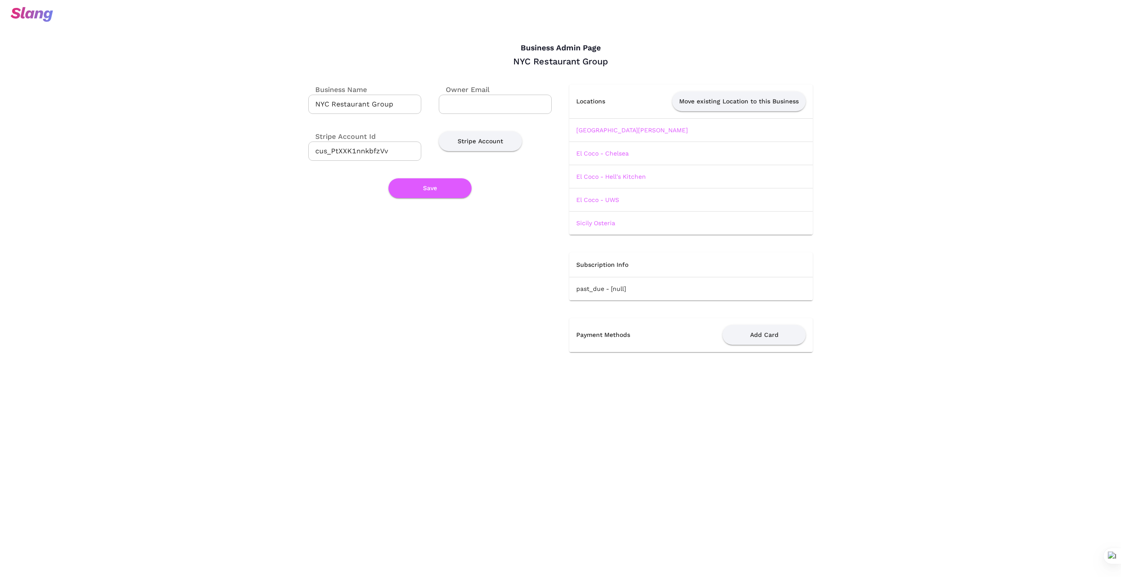
drag, startPoint x: 650, startPoint y: 130, endPoint x: 636, endPoint y: 162, distance: 35.3
click at [651, 130] on link "[GEOGRAPHIC_DATA][PERSON_NAME]" at bounding box center [632, 130] width 112 height 7
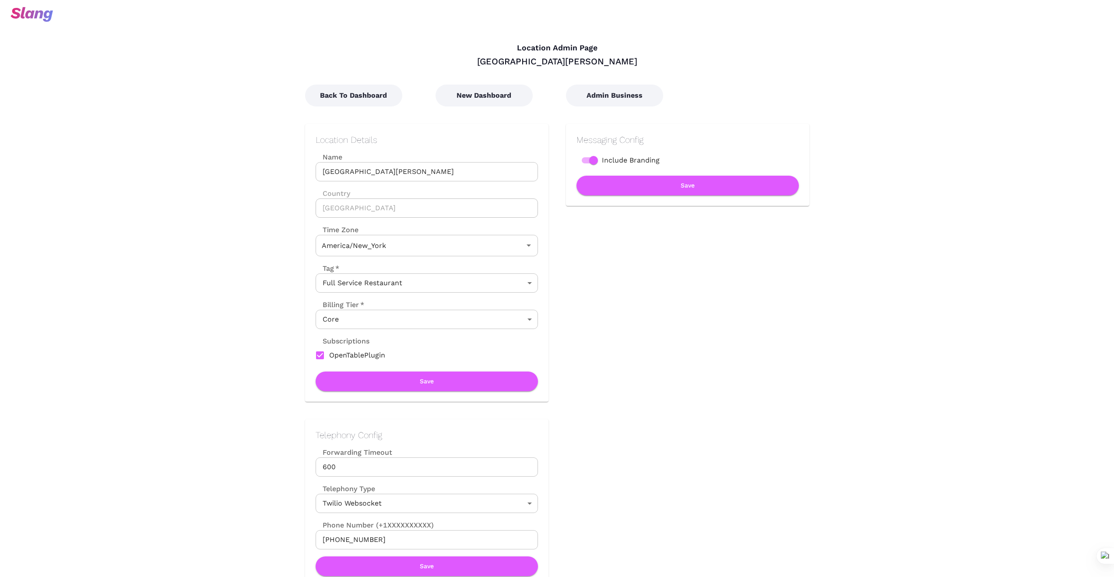
type input "Eastern Time"
drag, startPoint x: 452, startPoint y: 170, endPoint x: 304, endPoint y: 163, distance: 148.2
click at [314, 167] on div "Location Details Name [GEOGRAPHIC_DATA][PERSON_NAME] - Theater District Name Co…" at bounding box center [426, 263] width 243 height 278
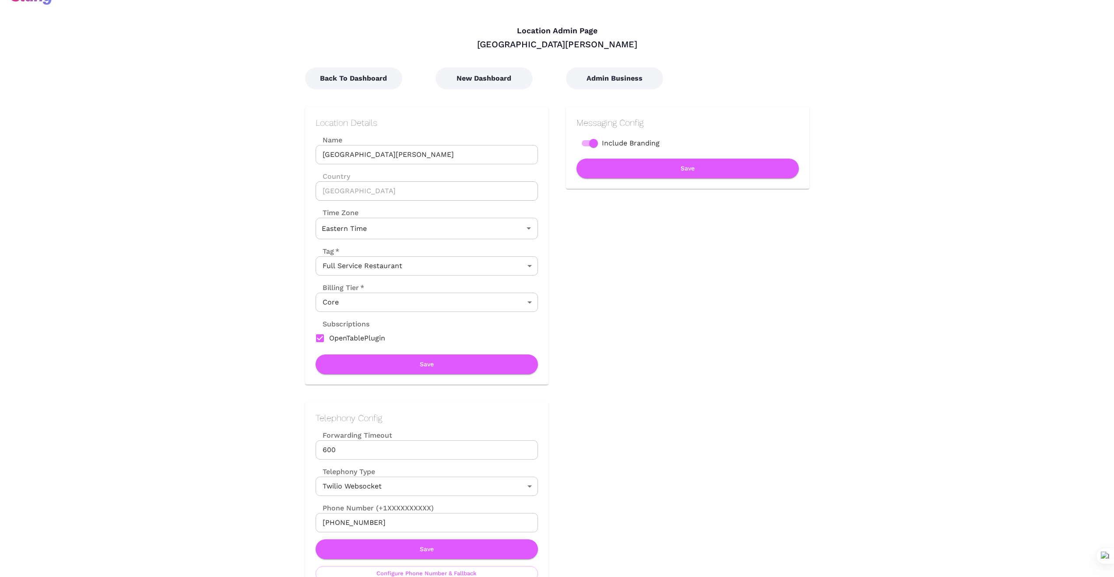
scroll to position [14, 0]
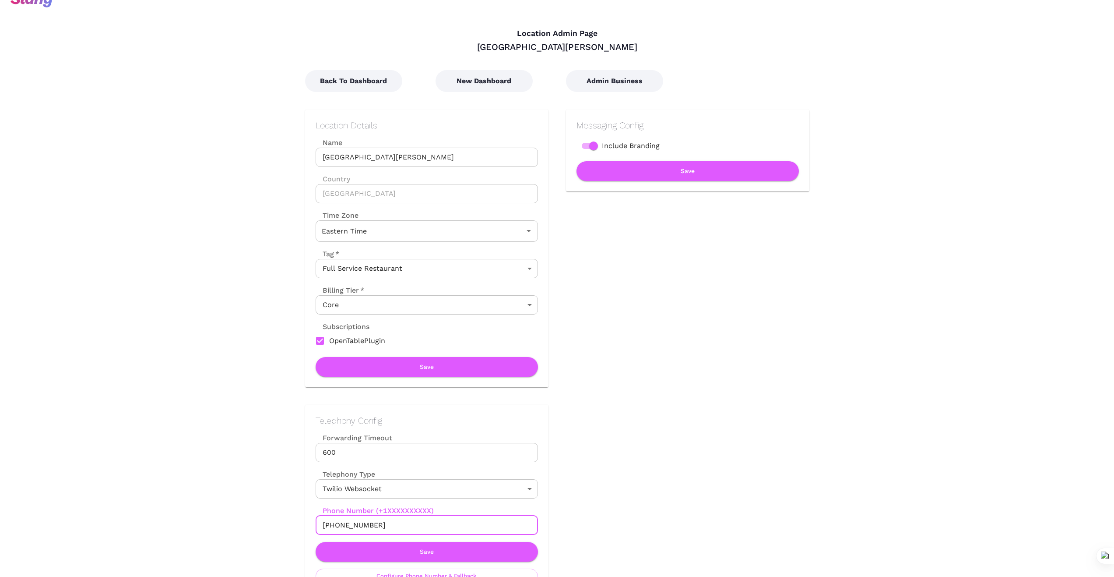
drag, startPoint x: 385, startPoint y: 526, endPoint x: 303, endPoint y: 526, distance: 81.9
click at [303, 526] on div "Telephony Config Forwarding Timeout 600 Forwarding Timeout Telephony Type Twili…" at bounding box center [418, 501] width 261 height 229
drag, startPoint x: 708, startPoint y: 427, endPoint x: 647, endPoint y: 435, distance: 61.4
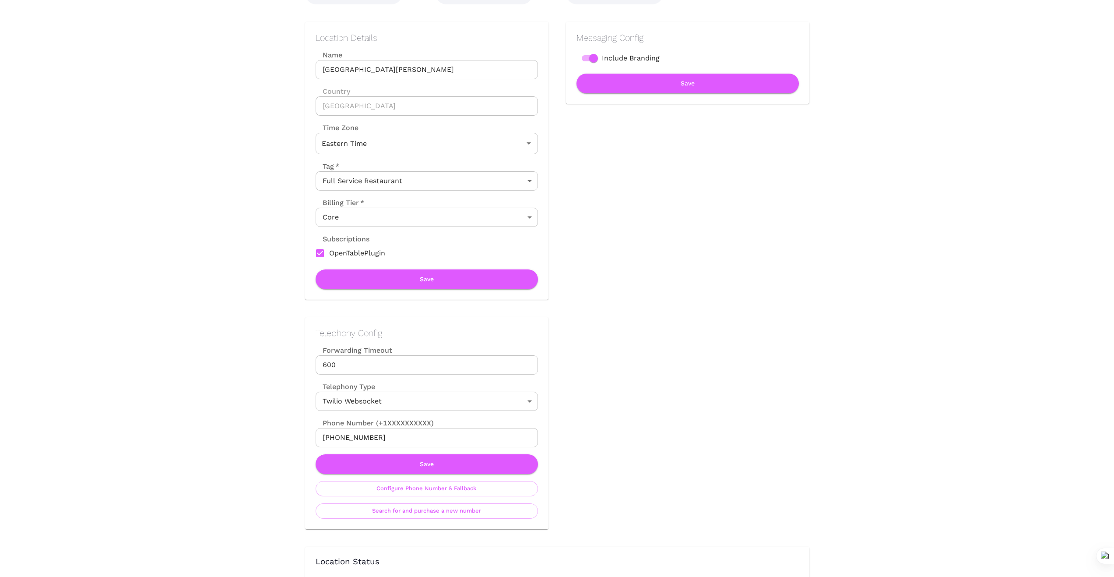
scroll to position [117, 0]
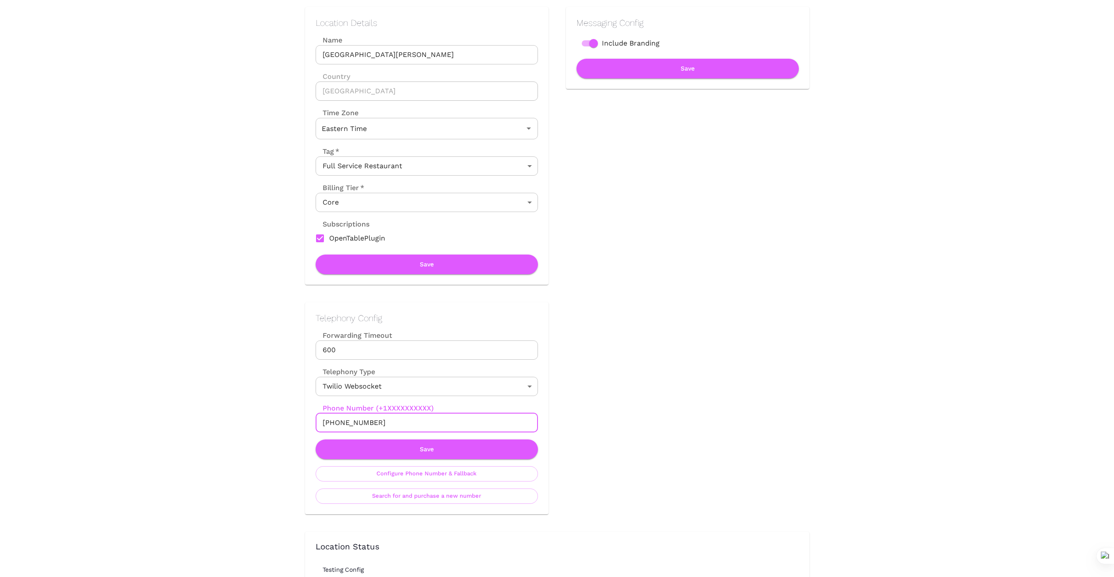
drag, startPoint x: 380, startPoint y: 420, endPoint x: 289, endPoint y: 422, distance: 90.7
click at [289, 422] on div "Telephony Config Forwarding Timeout 600 Forwarding Timeout Telephony Type Twili…" at bounding box center [418, 399] width 261 height 229
click at [440, 451] on button "Save" at bounding box center [427, 449] width 222 height 20
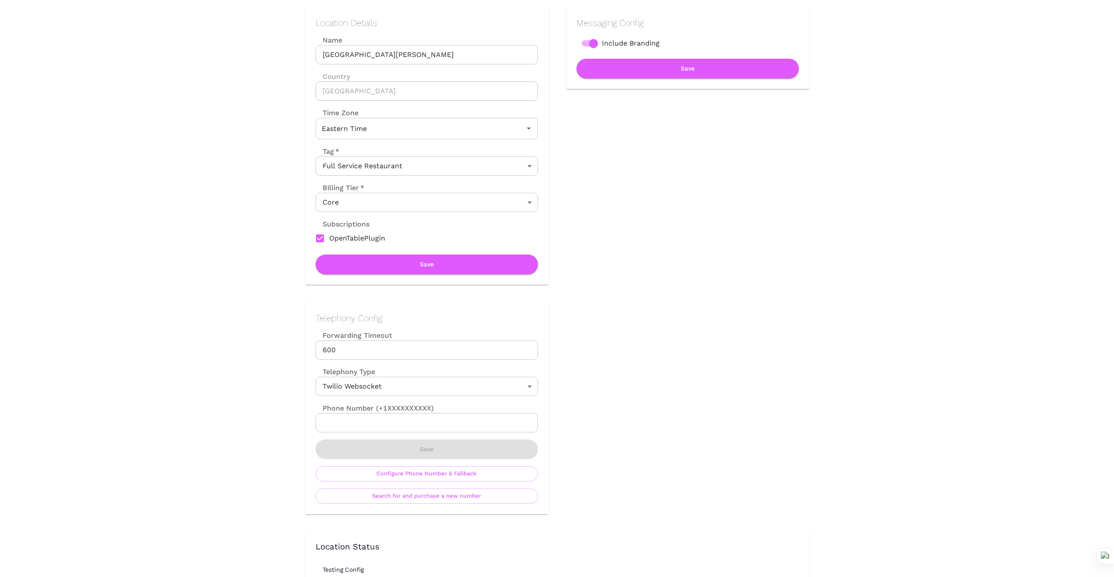
scroll to position [0, 0]
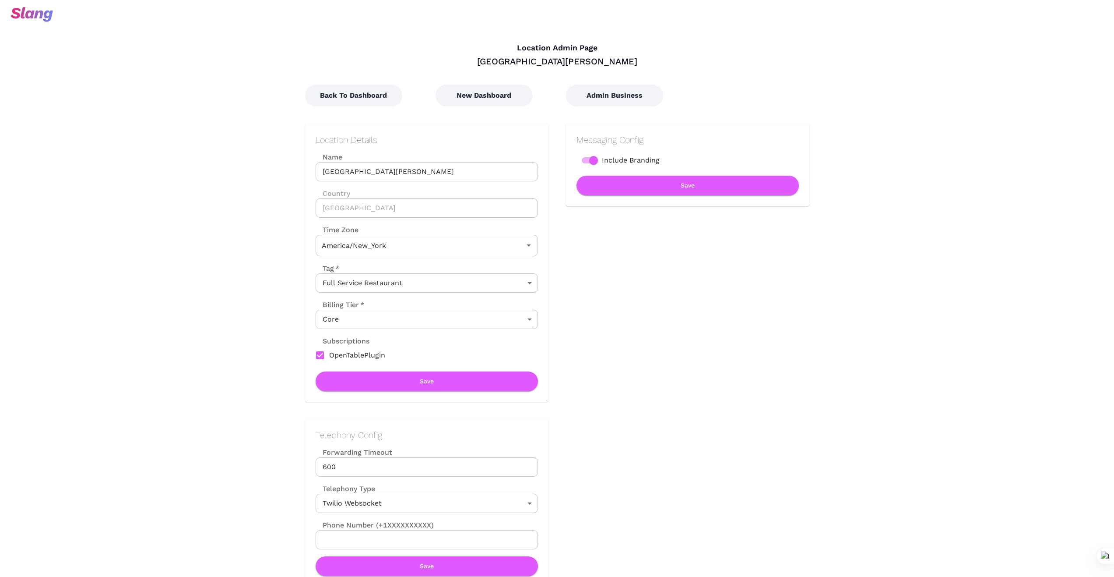
type input "Eastern Time"
click at [489, 93] on button "New Dashboard" at bounding box center [484, 96] width 97 height 22
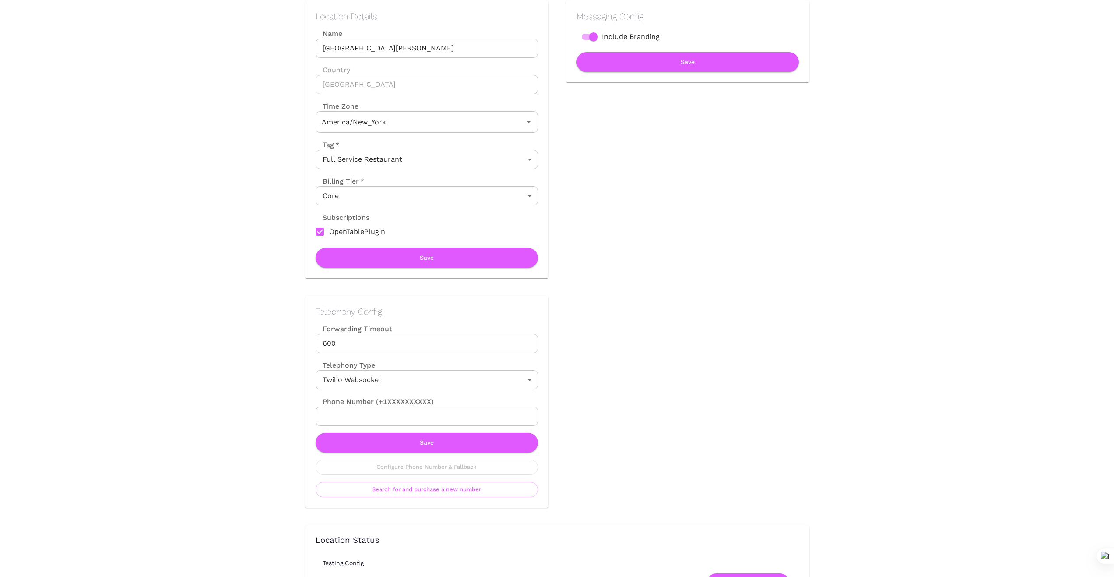
scroll to position [131, 0]
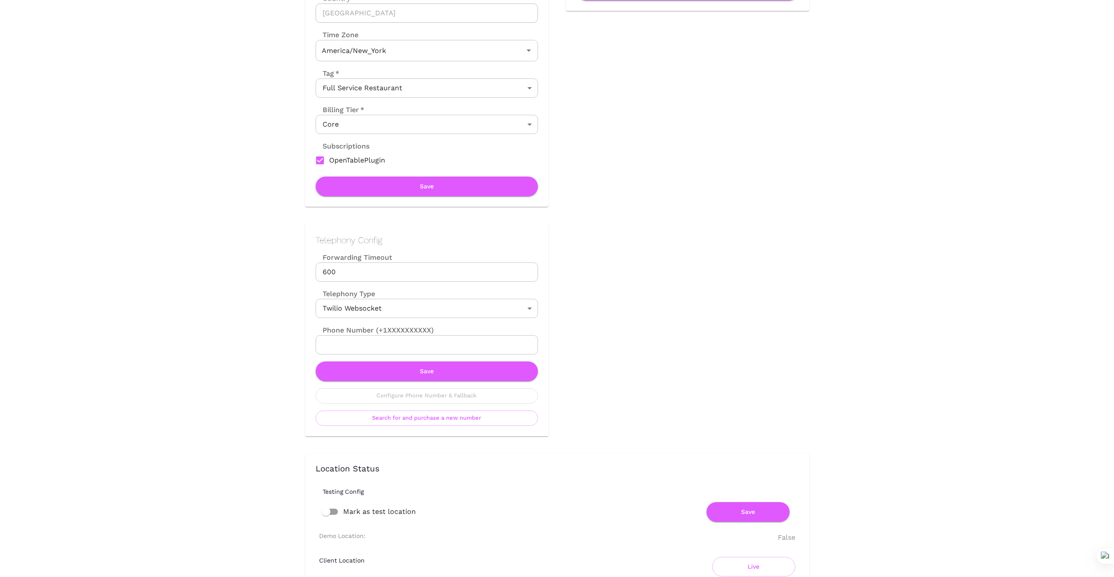
type input "Eastern Time"
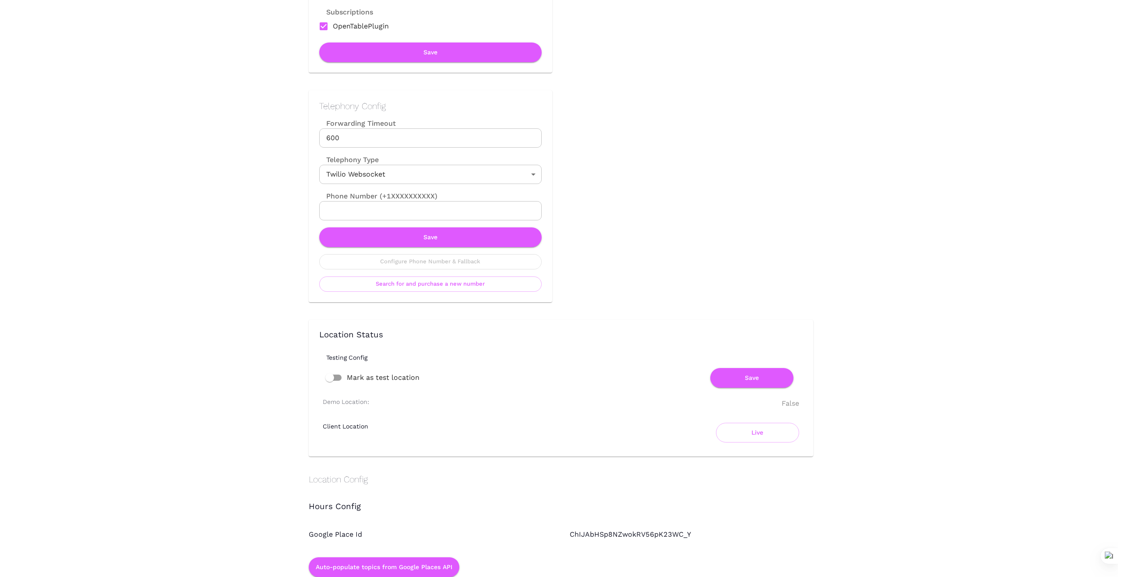
scroll to position [336, 0]
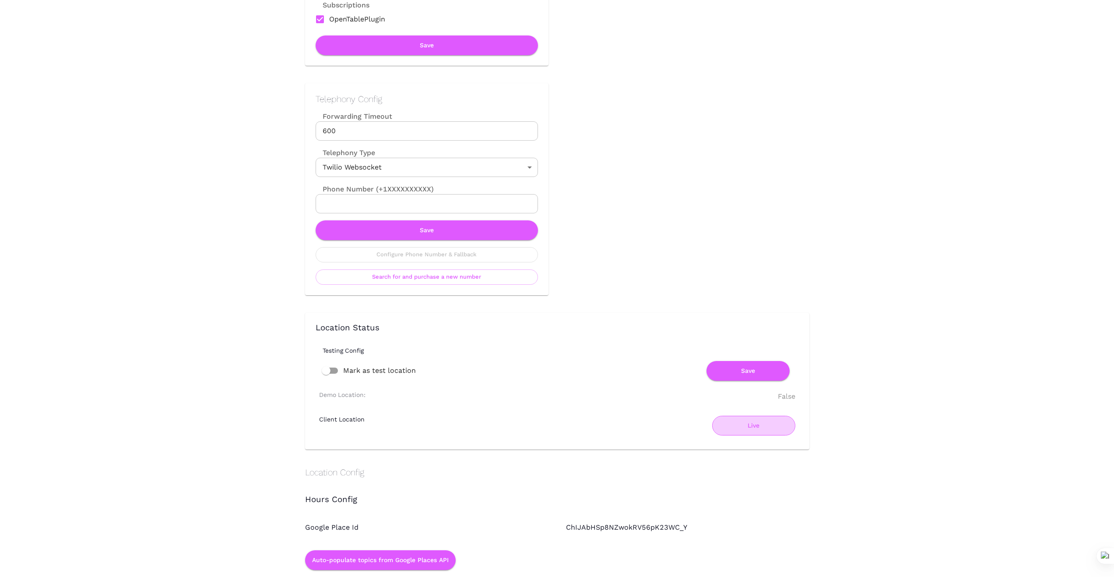
click at [745, 427] on button "Live" at bounding box center [753, 426] width 83 height 20
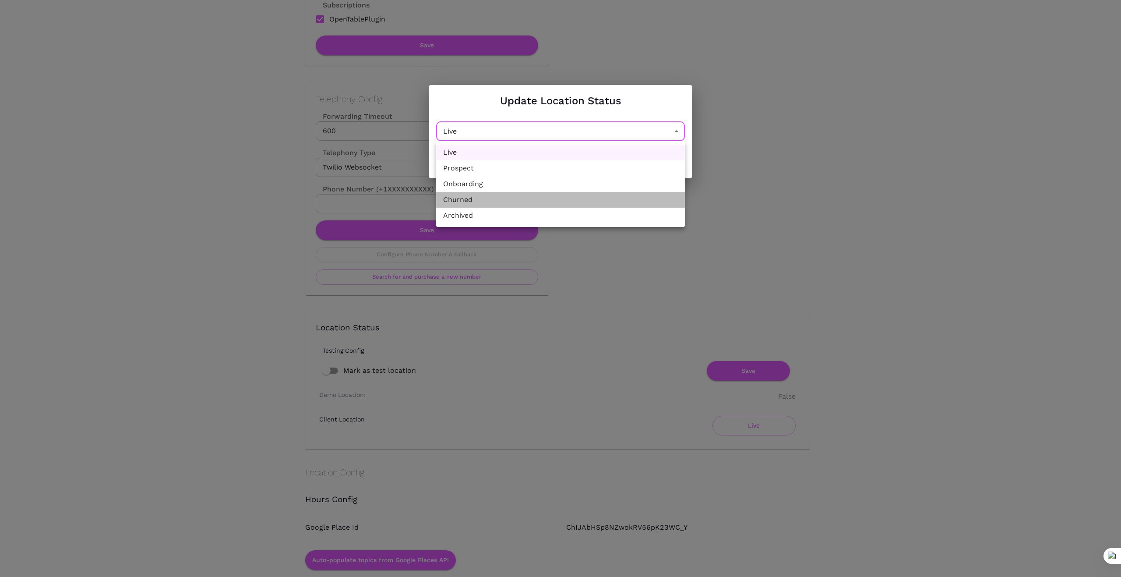
click at [579, 206] on li "Churned" at bounding box center [560, 200] width 249 height 16
type input "Churned"
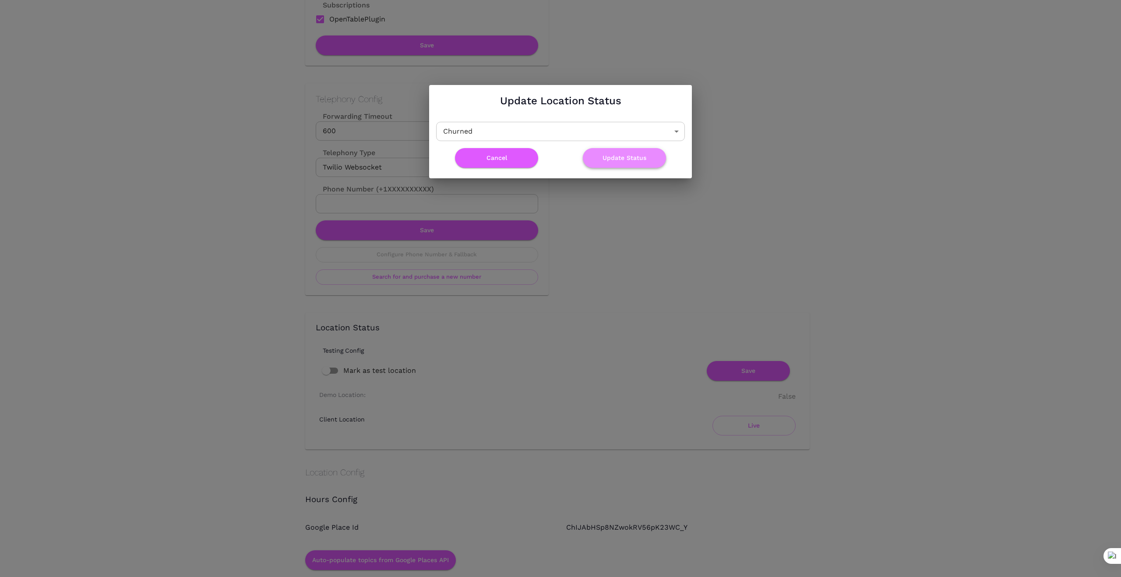
click at [631, 160] on button "Update Status" at bounding box center [624, 158] width 83 height 20
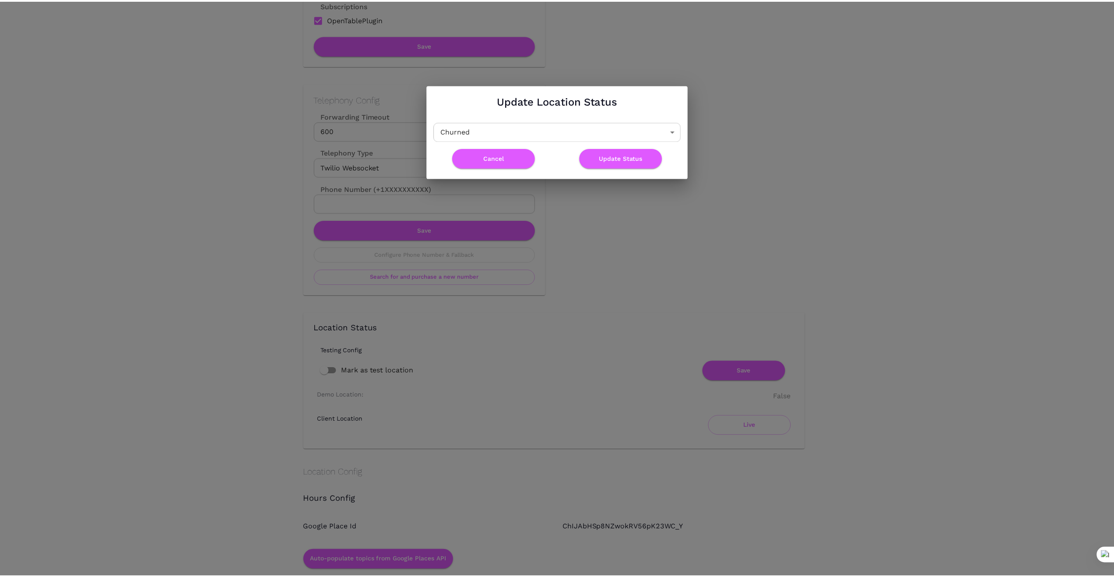
scroll to position [0, 0]
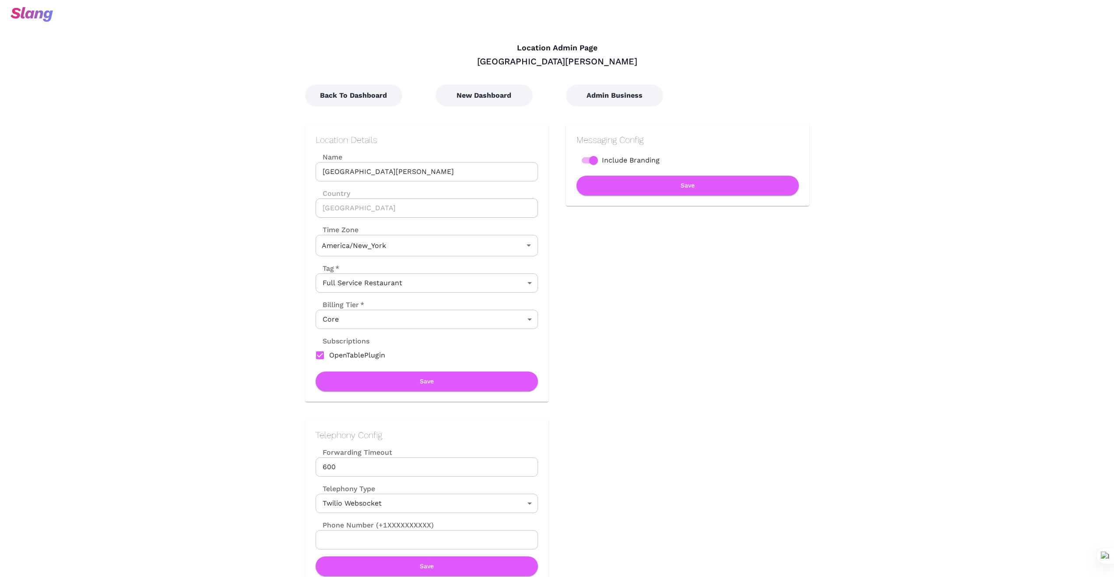
type input "Eastern Time"
click at [358, 92] on button "Back To Dashboard" at bounding box center [353, 96] width 97 height 22
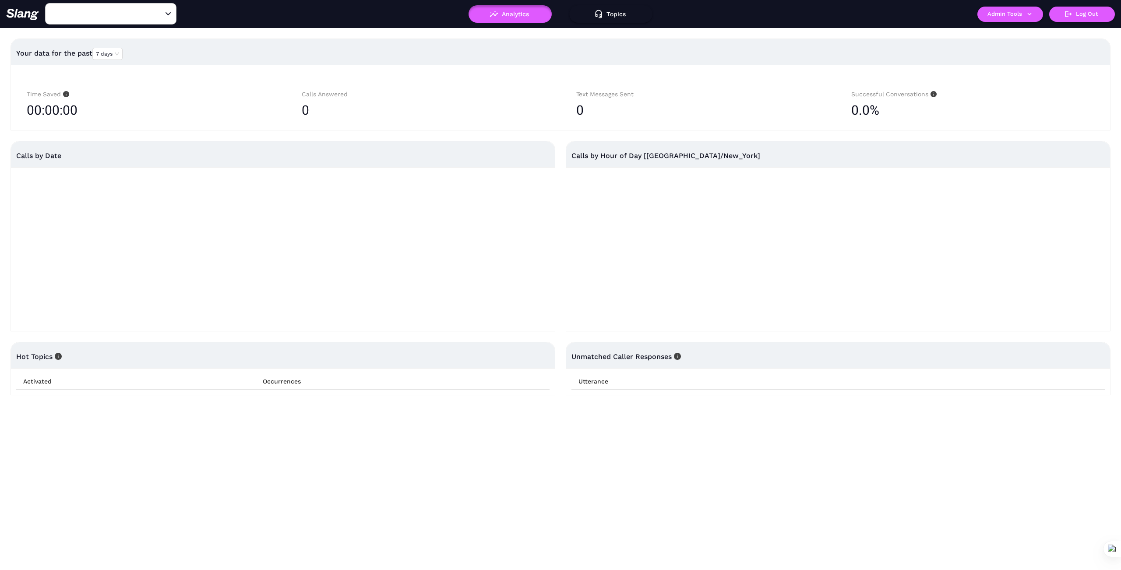
type input "[GEOGRAPHIC_DATA][PERSON_NAME]"
click at [1035, 14] on button "Admin Tools" at bounding box center [1010, 14] width 66 height 15
click at [1018, 35] on link "Manage current business" at bounding box center [1027, 33] width 86 height 11
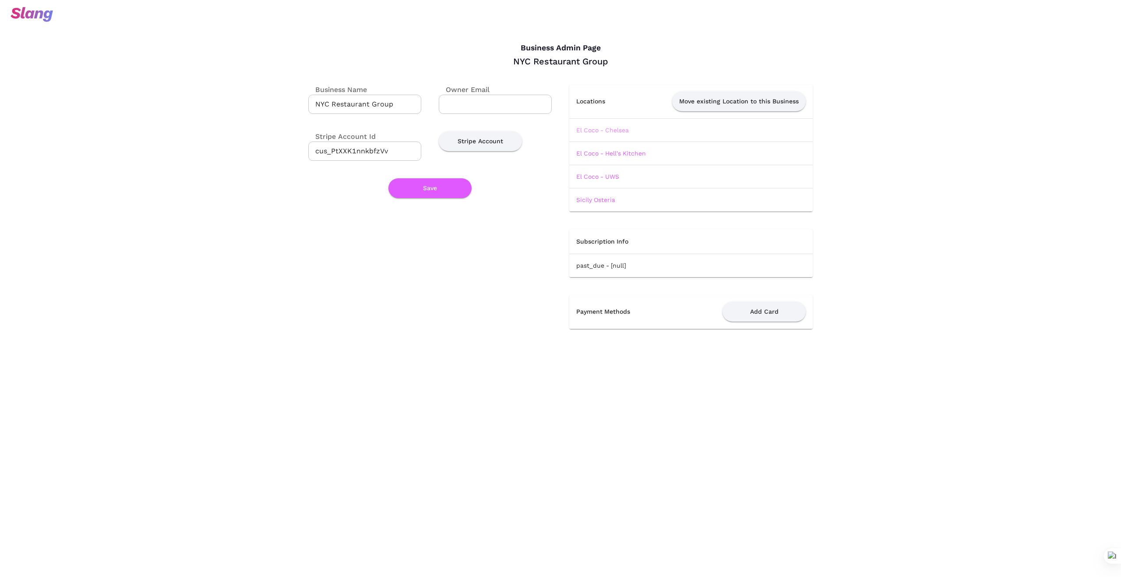
click at [612, 128] on link "El Coco - Chelsea" at bounding box center [602, 130] width 53 height 7
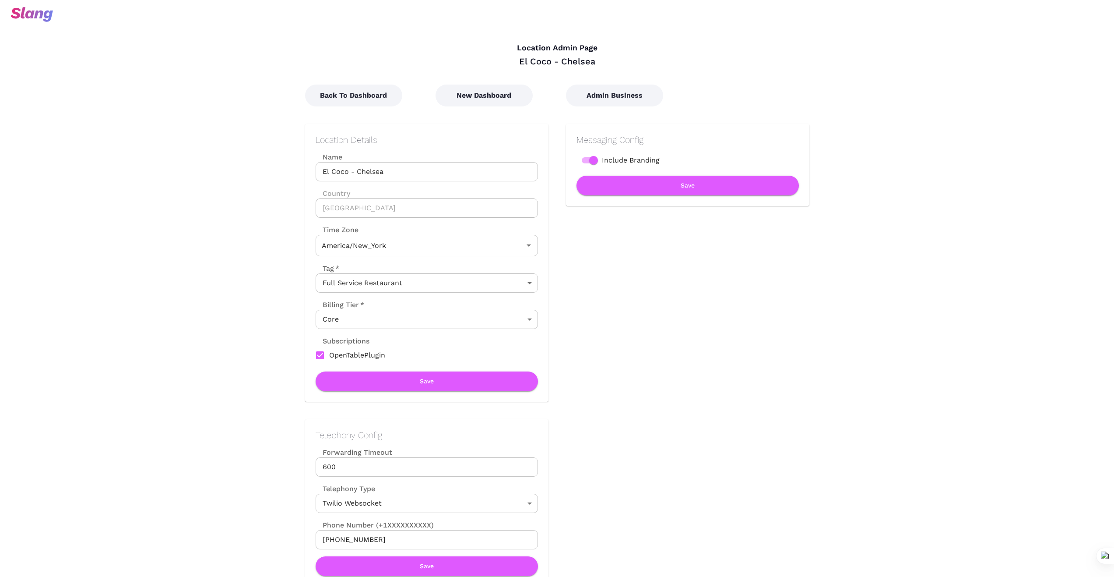
type input "Eastern Time"
drag, startPoint x: 414, startPoint y: 169, endPoint x: 252, endPoint y: 153, distance: 162.7
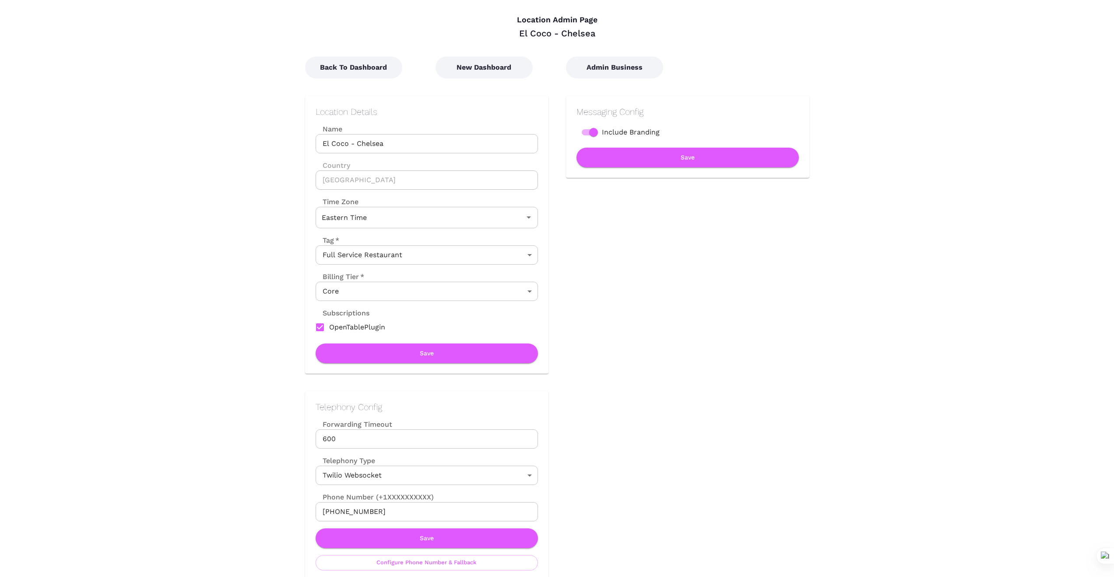
scroll to position [29, 0]
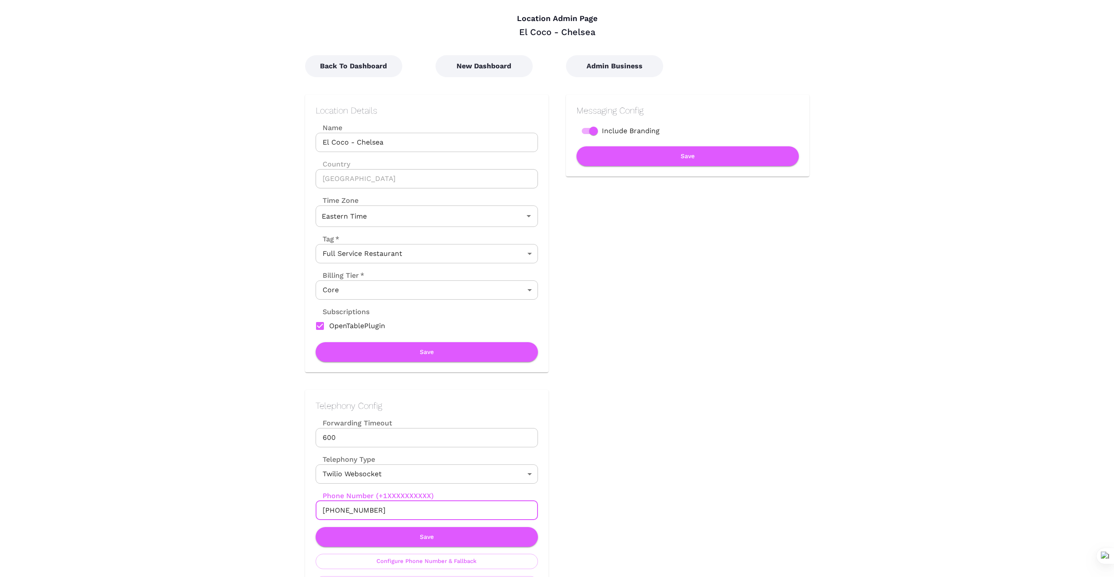
drag, startPoint x: 379, startPoint y: 509, endPoint x: 290, endPoint y: 511, distance: 89.4
click at [290, 511] on div "Telephony Config Forwarding Timeout 600 Forwarding Timeout Telephony Type Twili…" at bounding box center [418, 486] width 261 height 229
drag, startPoint x: 246, startPoint y: 520, endPoint x: 330, endPoint y: 529, distance: 84.6
drag, startPoint x: 376, startPoint y: 510, endPoint x: 289, endPoint y: 515, distance: 87.7
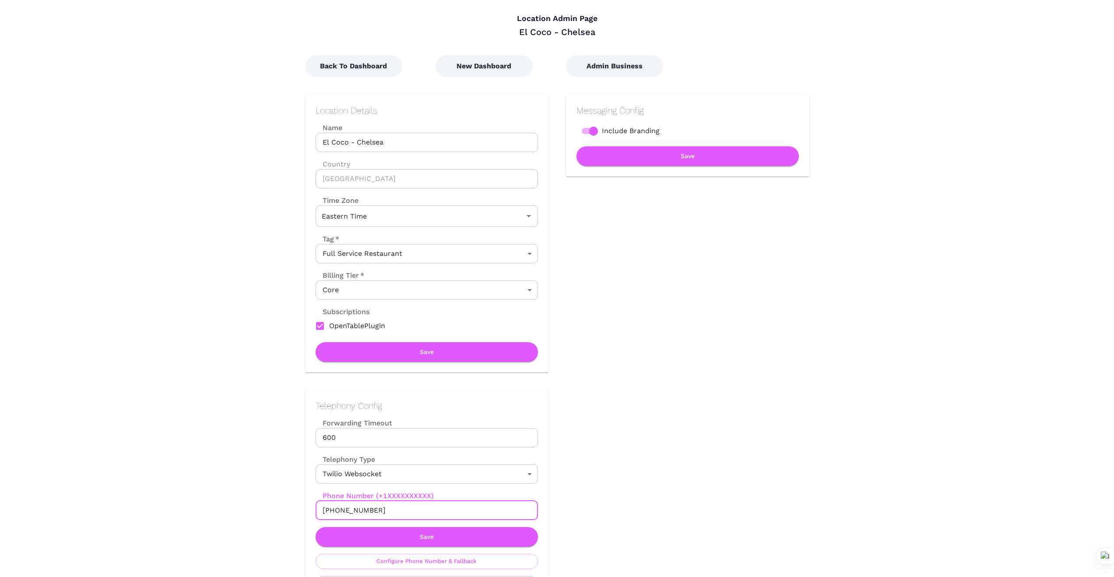
click at [289, 515] on div "Telephony Config Forwarding Timeout 600 Forwarding Timeout Telephony Type Twili…" at bounding box center [418, 486] width 261 height 229
click at [423, 534] on button "Save" at bounding box center [427, 537] width 222 height 20
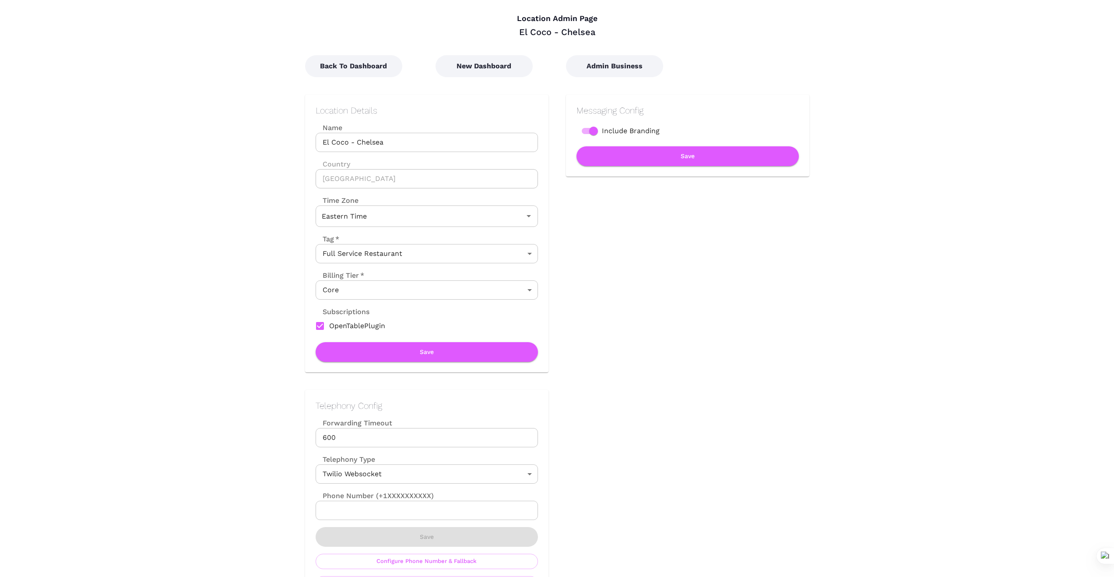
scroll to position [0, 0]
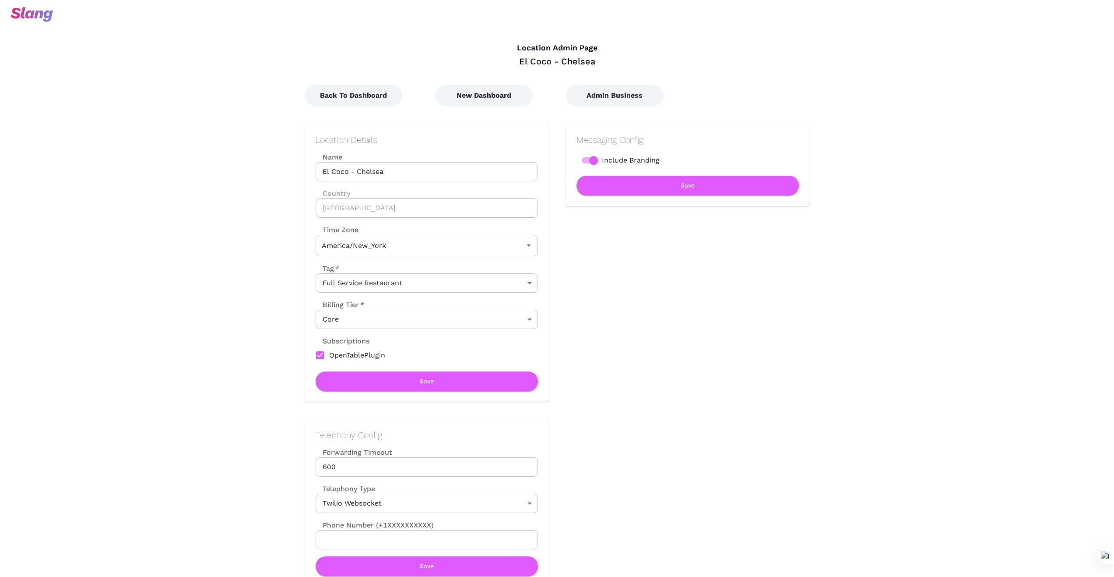
type input "Eastern Time"
click at [486, 101] on button "New Dashboard" at bounding box center [484, 96] width 97 height 22
type input "Eastern Time"
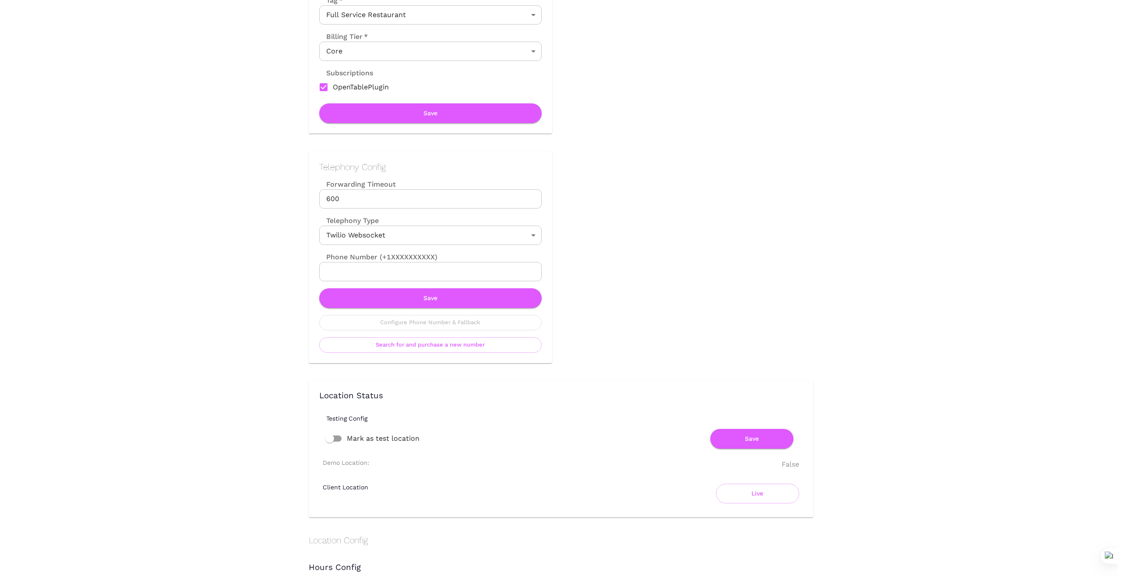
scroll to position [277, 0]
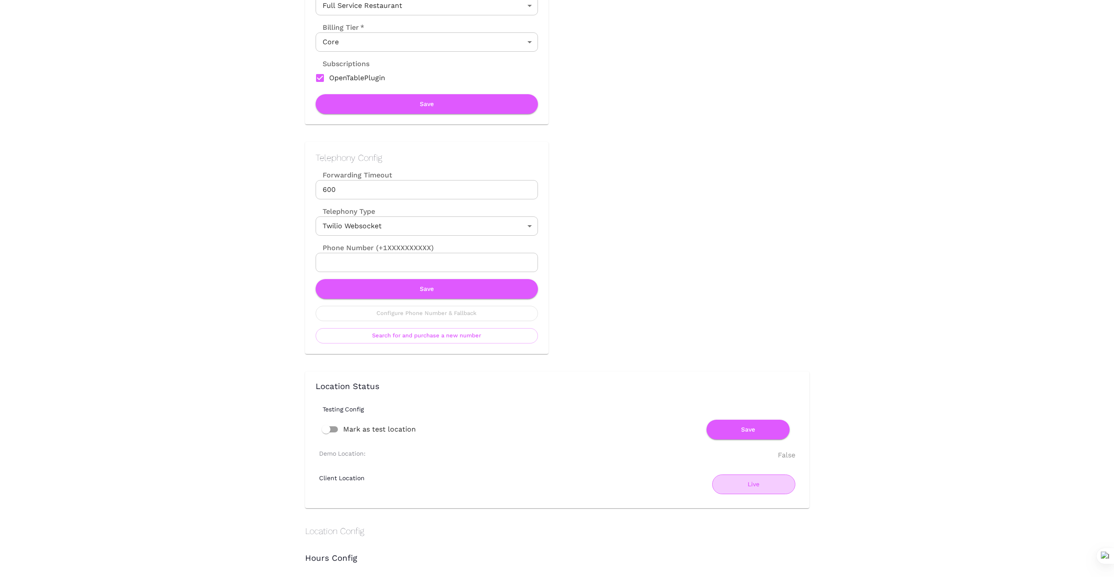
click at [748, 489] on button "Live" at bounding box center [753, 484] width 83 height 20
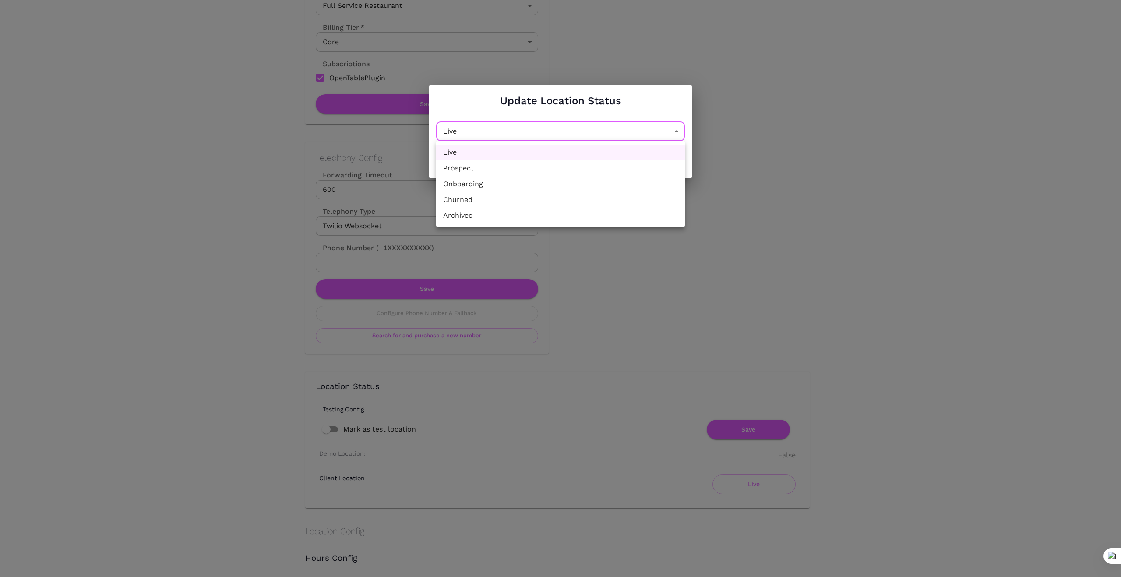
drag, startPoint x: 676, startPoint y: 126, endPoint x: 642, endPoint y: 138, distance: 35.7
click at [675, 127] on body "Location Admin Page El Coco - Chelsea Back To Dashboard New Dashboard Admin Bus…" at bounding box center [560, 11] width 1121 height 577
click at [514, 200] on li "Churned" at bounding box center [560, 200] width 249 height 16
type input "Churned"
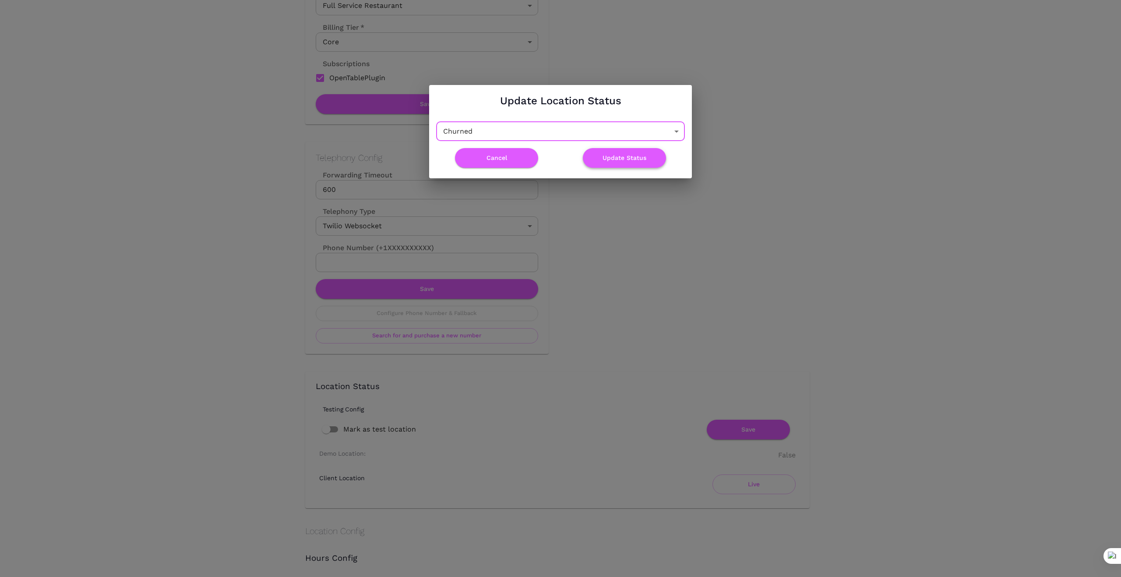
click at [629, 158] on button "Update Status" at bounding box center [624, 158] width 83 height 20
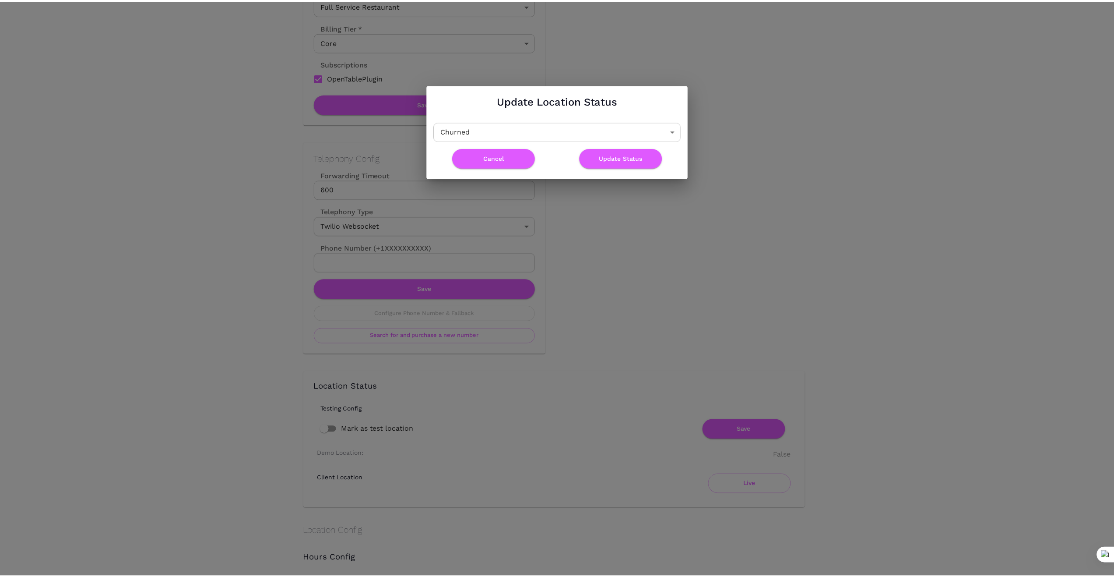
scroll to position [0, 0]
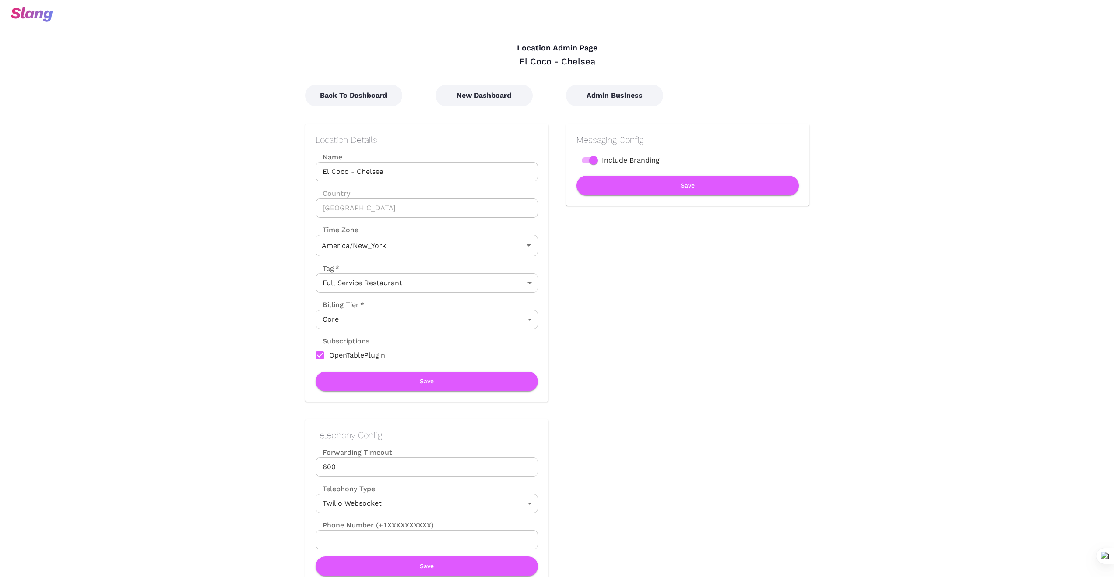
type input "Eastern Time"
click at [351, 94] on button "Back To Dashboard" at bounding box center [353, 96] width 97 height 22
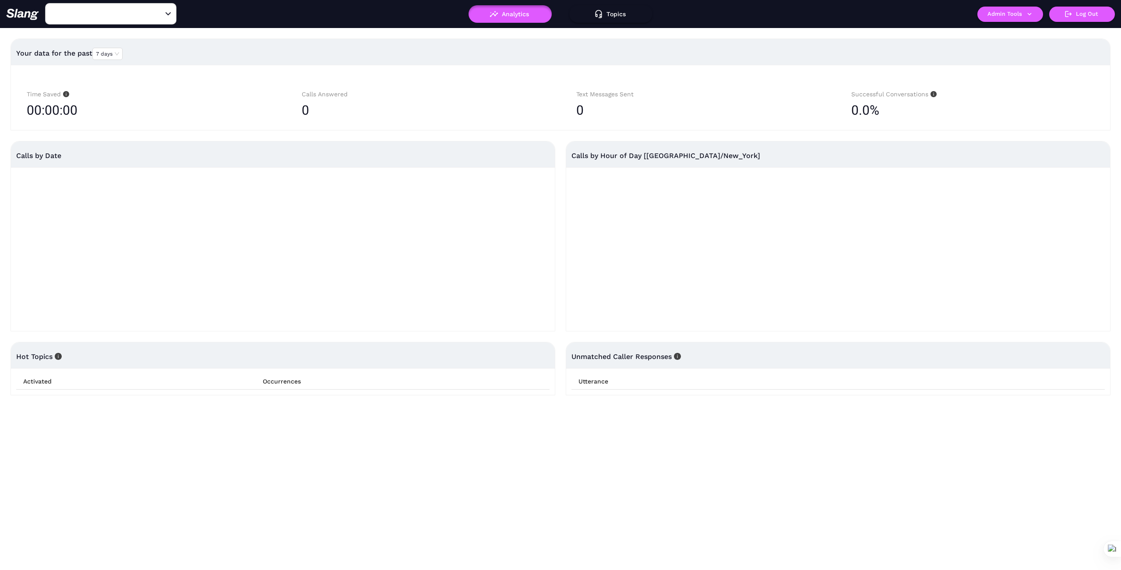
type input "El Coco - Chelsea"
click at [1030, 14] on icon "button" at bounding box center [1030, 14] width 8 height 8
click at [1018, 34] on link "Manage current business" at bounding box center [1027, 33] width 86 height 11
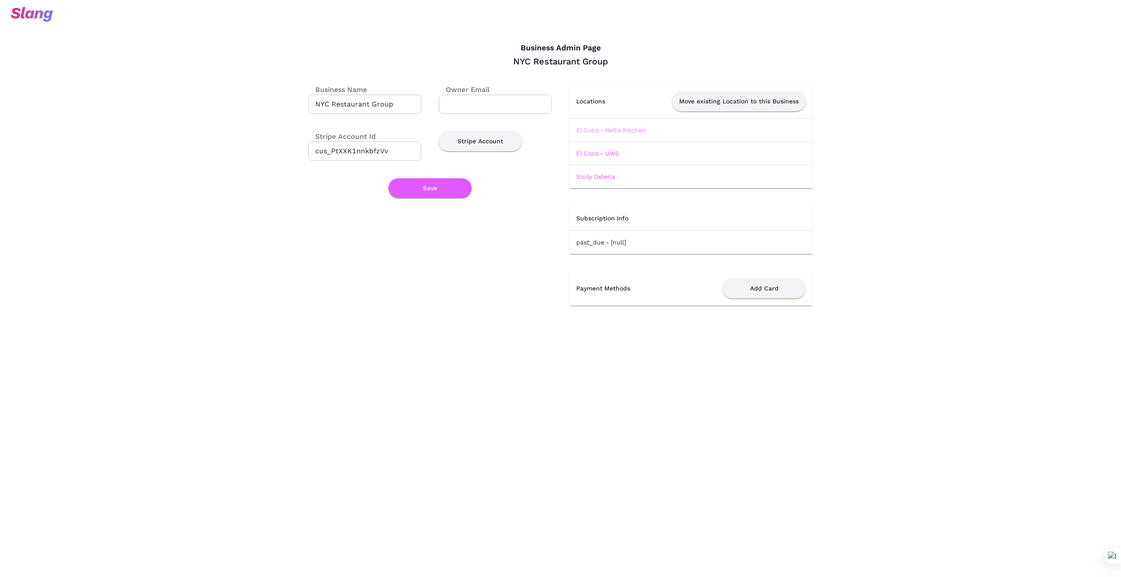
click at [627, 130] on link "El Coco - Hell's Kitchen" at bounding box center [611, 130] width 70 height 7
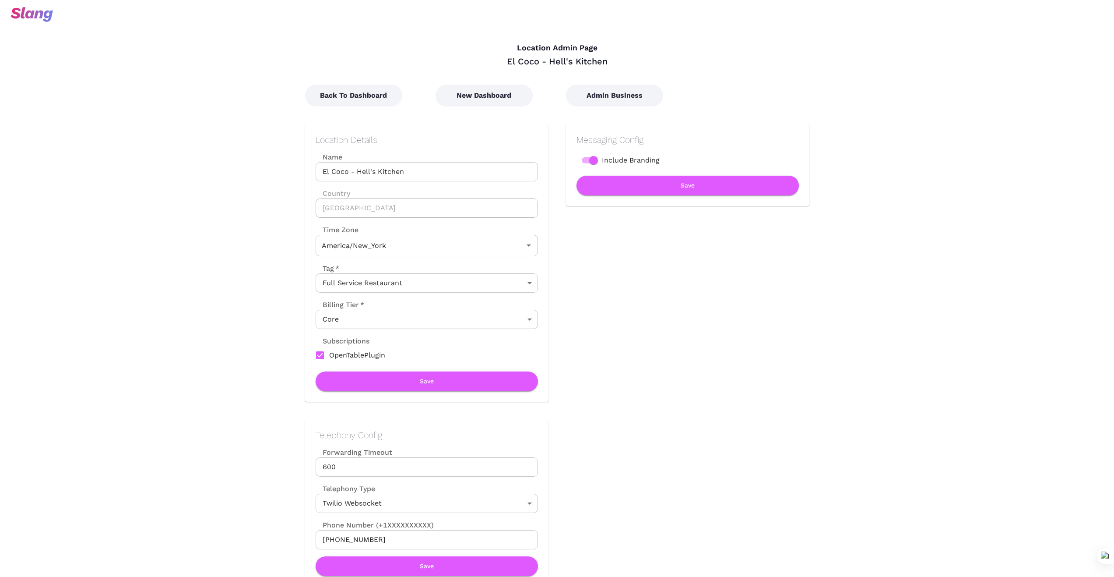
type input "Eastern Time"
drag, startPoint x: 436, startPoint y: 172, endPoint x: 283, endPoint y: 171, distance: 152.8
click at [776, 390] on div "Messaging Config Include Branding Save" at bounding box center [679, 253] width 261 height 295
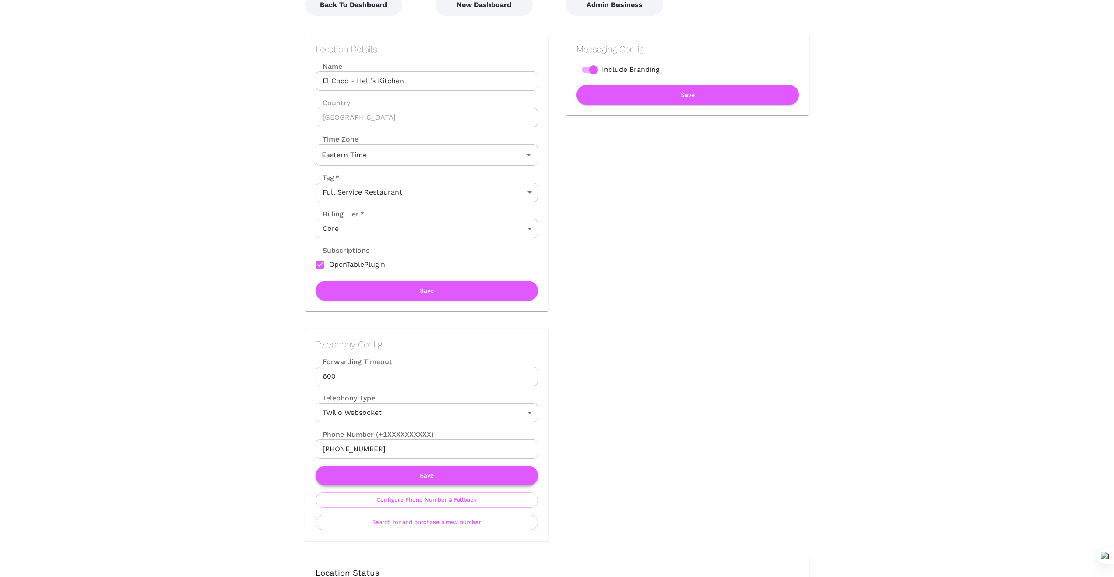
scroll to position [117, 0]
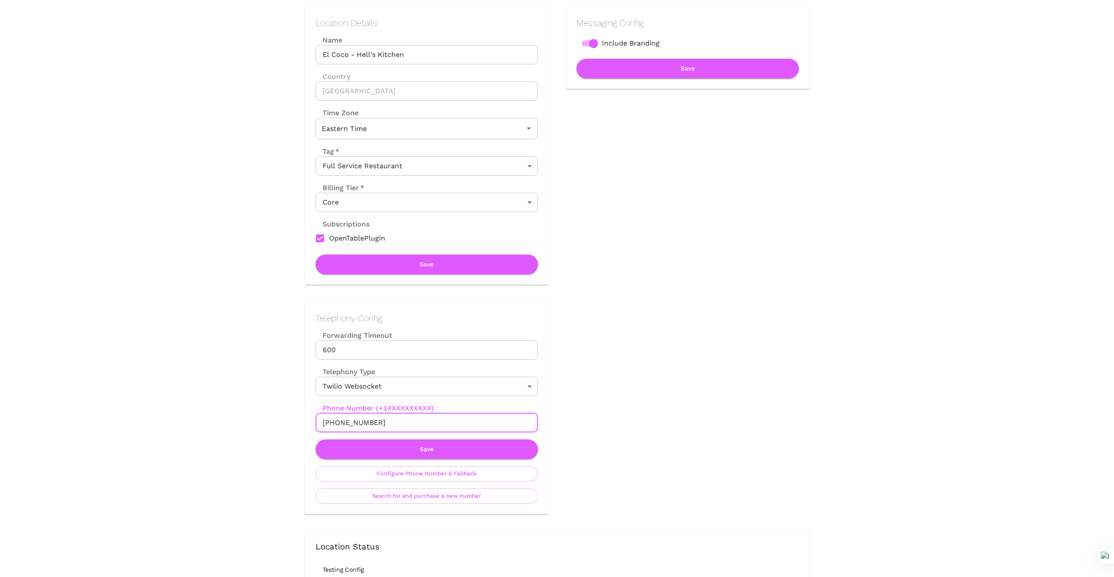
drag, startPoint x: 388, startPoint y: 424, endPoint x: 277, endPoint y: 423, distance: 110.8
drag, startPoint x: 388, startPoint y: 419, endPoint x: 252, endPoint y: 427, distance: 136.0
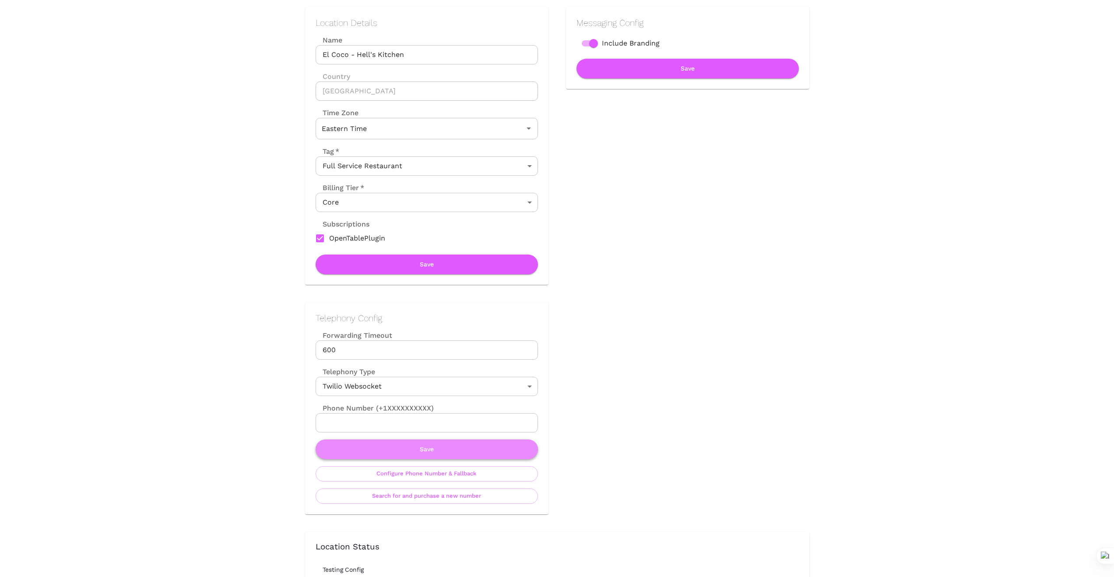
click at [488, 455] on button "Save" at bounding box center [427, 449] width 222 height 20
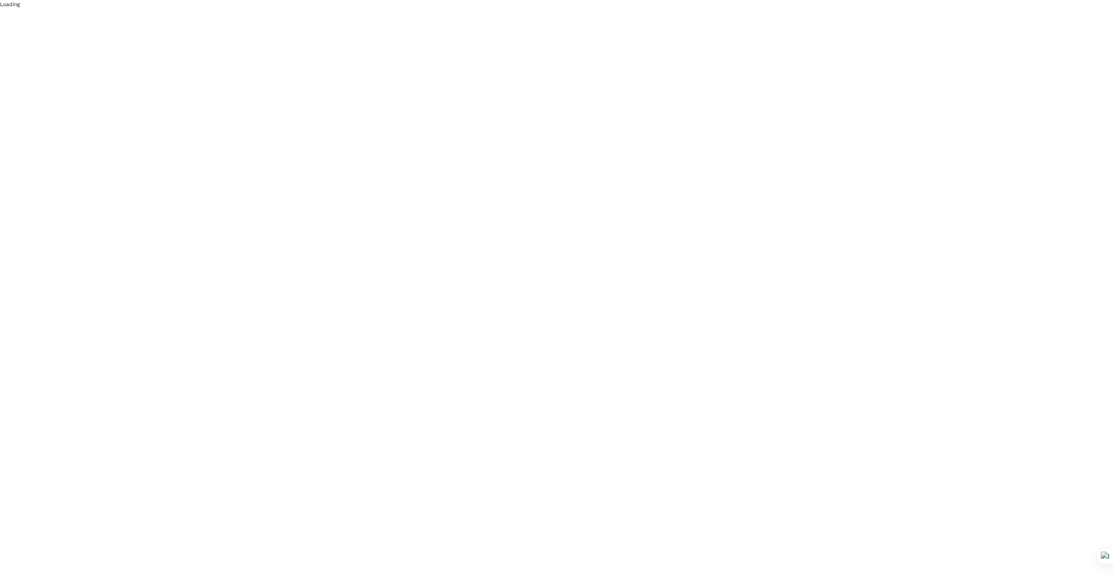
scroll to position [0, 0]
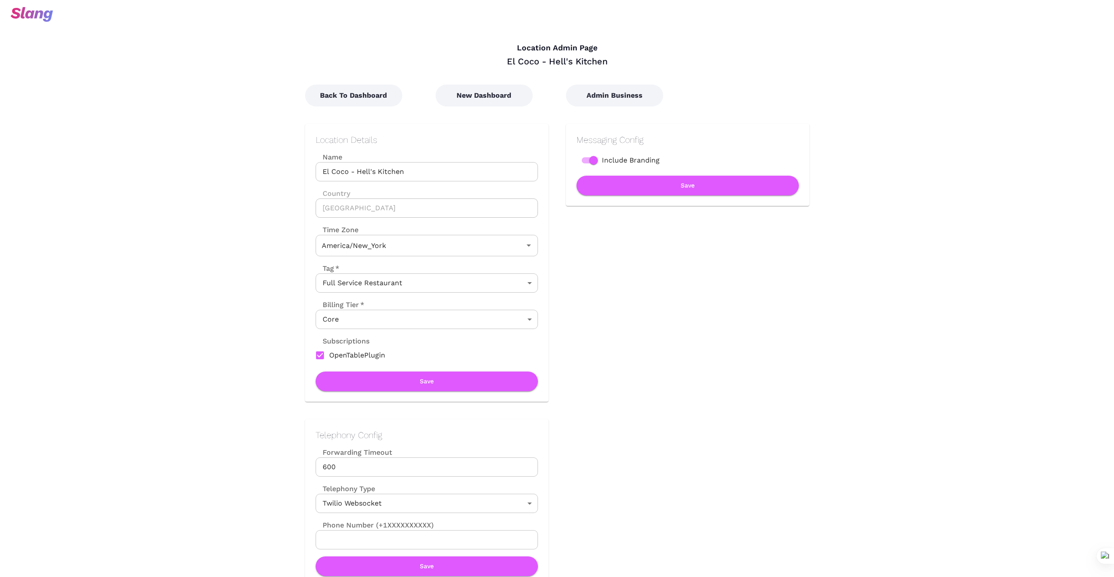
type input "Eastern Time"
click at [487, 97] on button "New Dashboard" at bounding box center [484, 96] width 97 height 22
type input "Eastern Time"
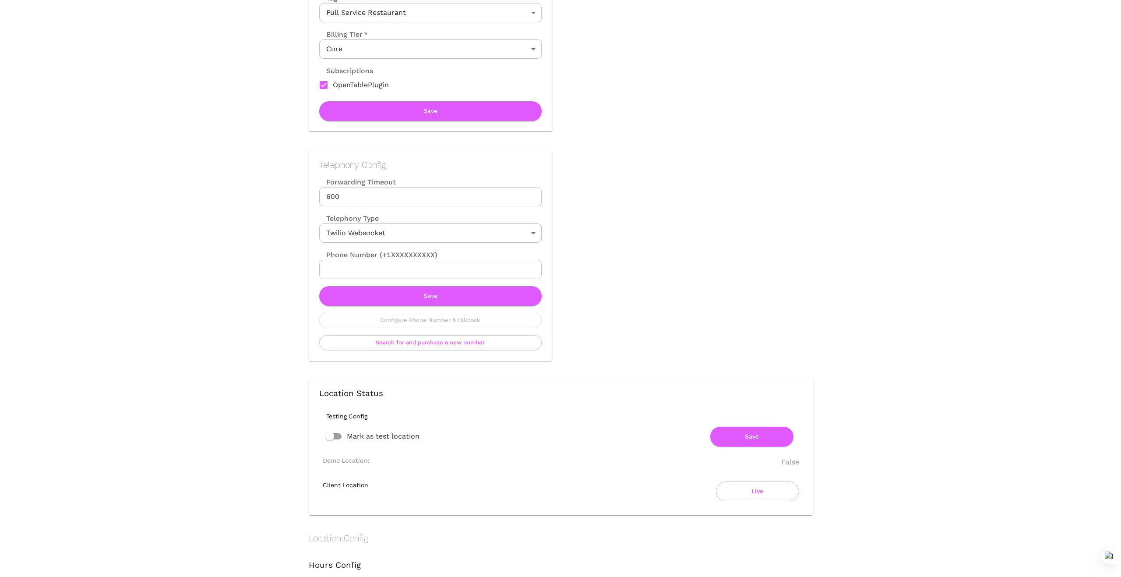
scroll to position [292, 0]
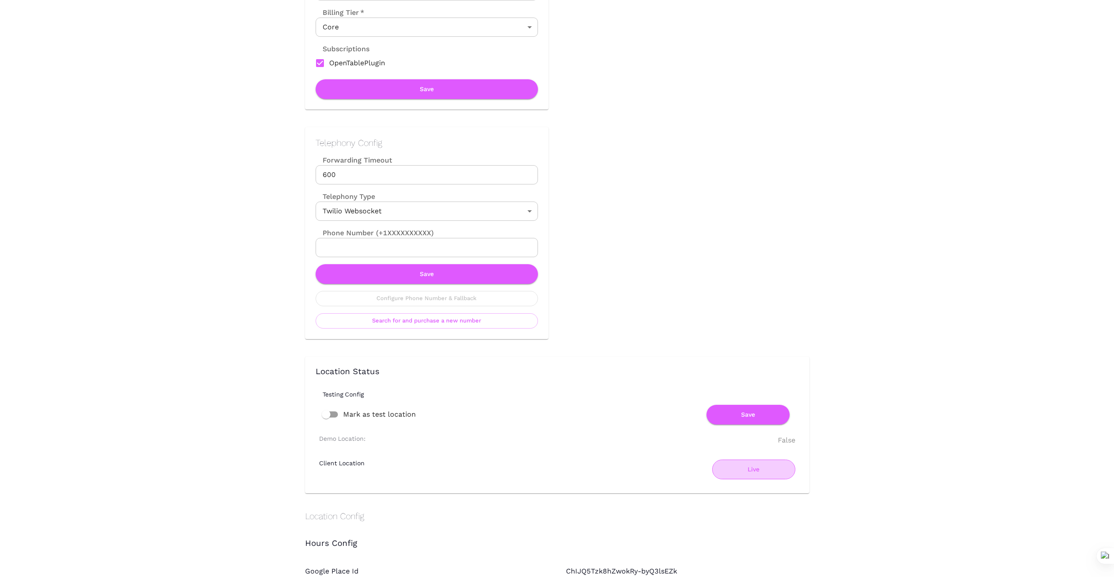
click at [750, 470] on button "Live" at bounding box center [753, 469] width 83 height 20
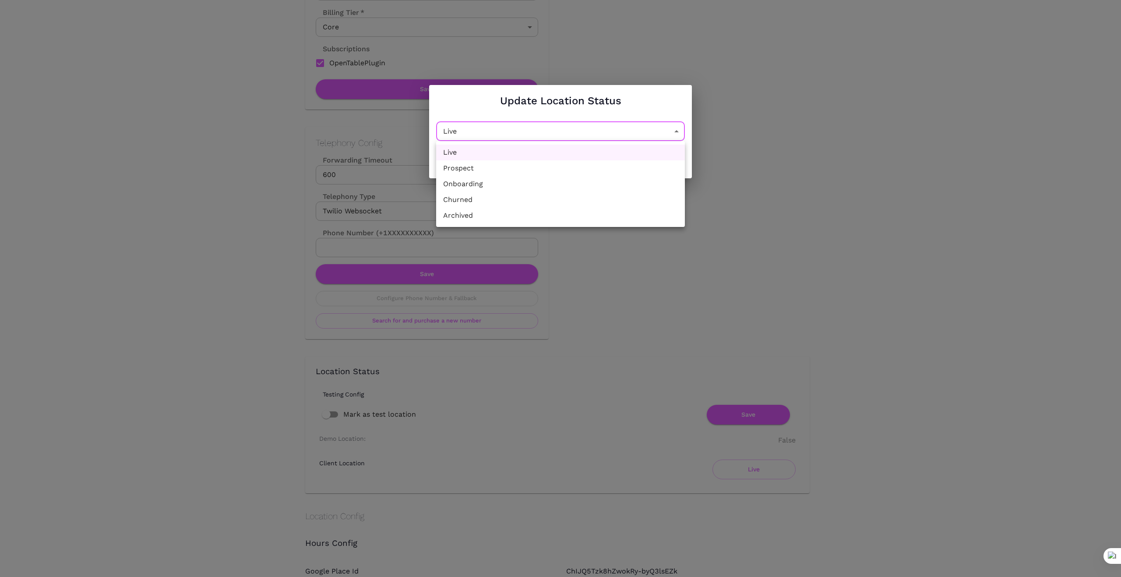
click at [576, 201] on li "Churned" at bounding box center [560, 200] width 249 height 16
type input "Churned"
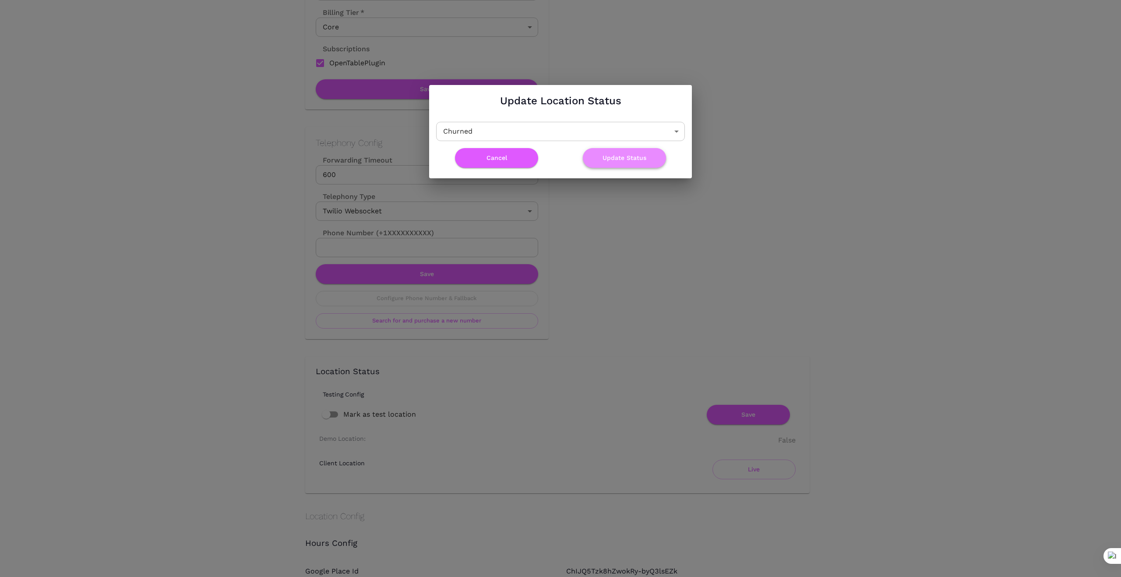
click at [623, 155] on button "Update Status" at bounding box center [624, 158] width 83 height 20
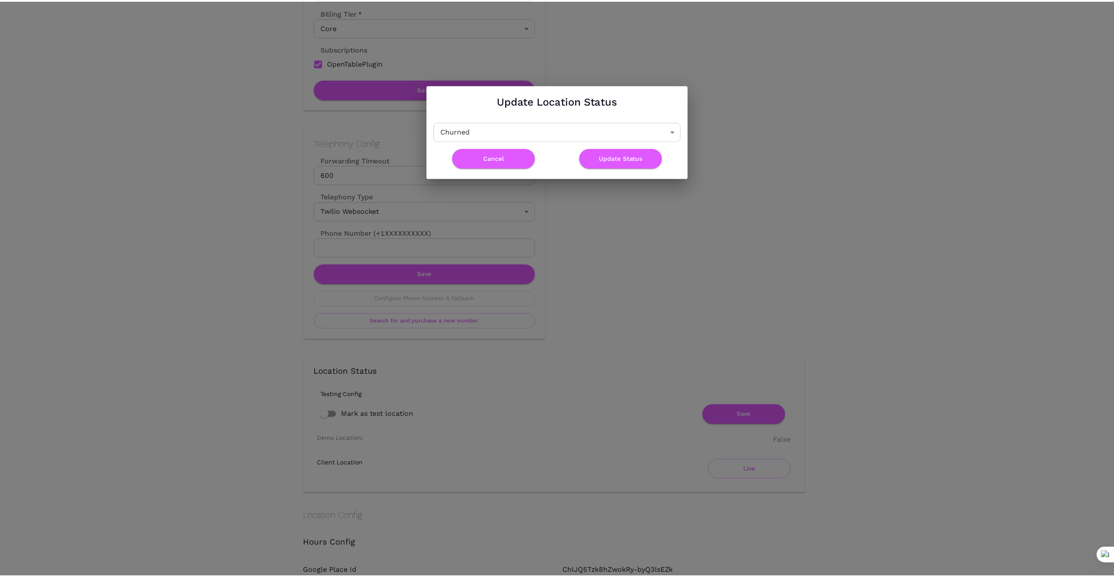
scroll to position [0, 0]
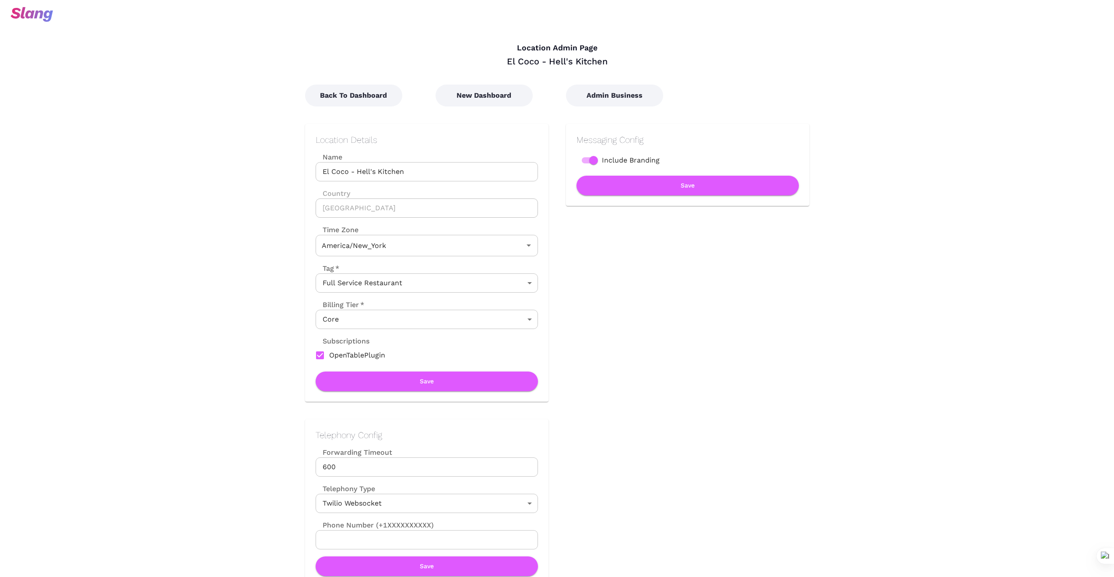
type input "Eastern Time"
click at [375, 88] on button "Back To Dashboard" at bounding box center [353, 96] width 97 height 22
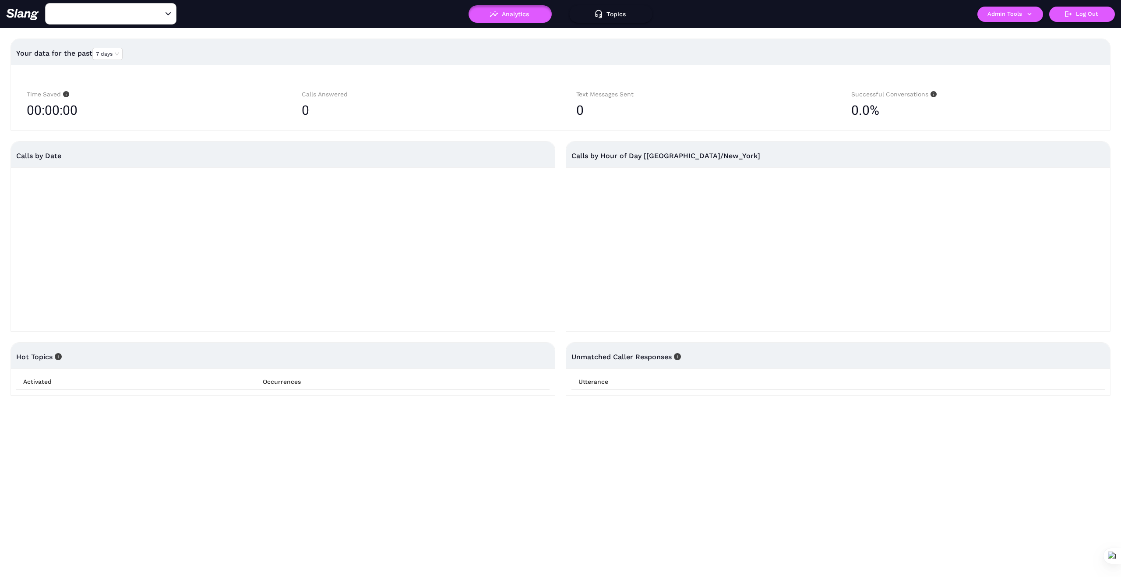
type input "El Coco - Hell's Kitchen"
click at [1017, 17] on button "Admin Tools" at bounding box center [1010, 14] width 66 height 15
click at [1009, 35] on link "Manage current business" at bounding box center [1027, 33] width 86 height 11
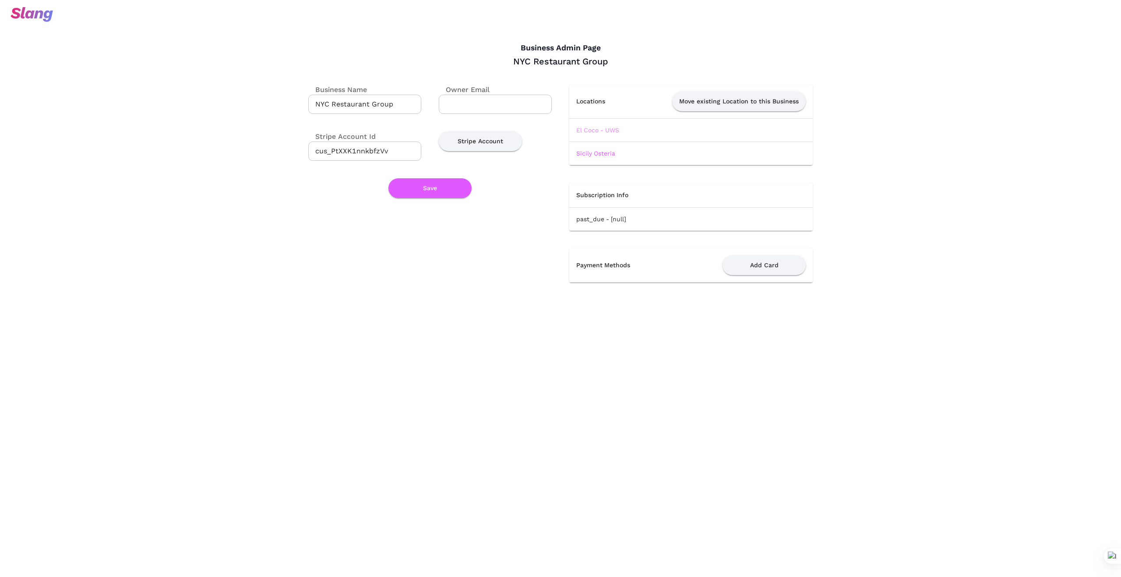
click at [610, 130] on link "El Coco - UWS" at bounding box center [597, 130] width 43 height 7
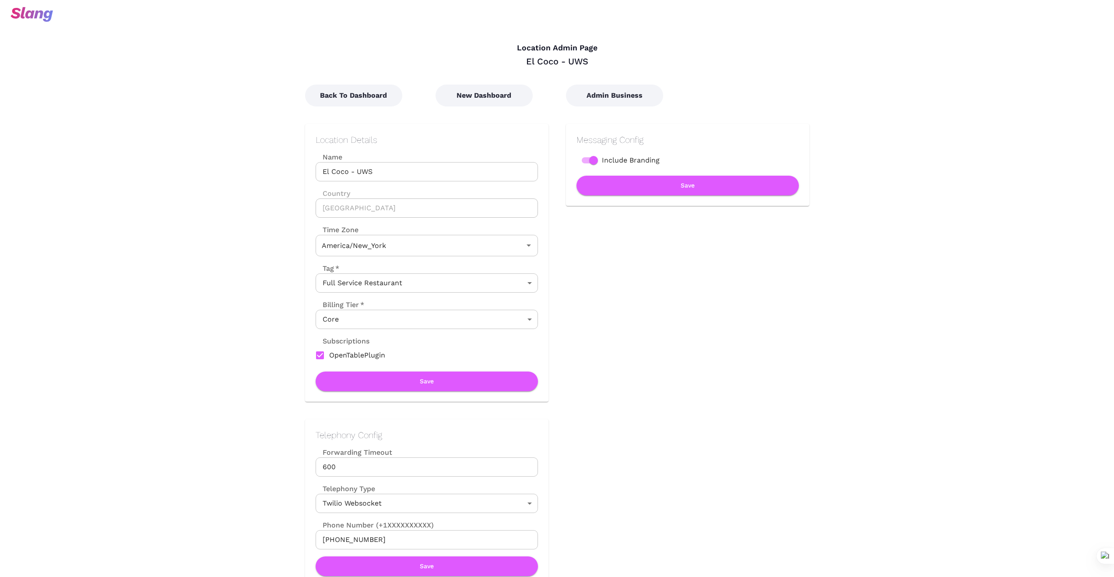
type input "Eastern Time"
drag, startPoint x: 398, startPoint y: 166, endPoint x: 295, endPoint y: 170, distance: 103.4
click at [300, 173] on div "Location Details Name El Coco - UWS Name Country United States Country Time Zon…" at bounding box center [418, 253] width 261 height 295
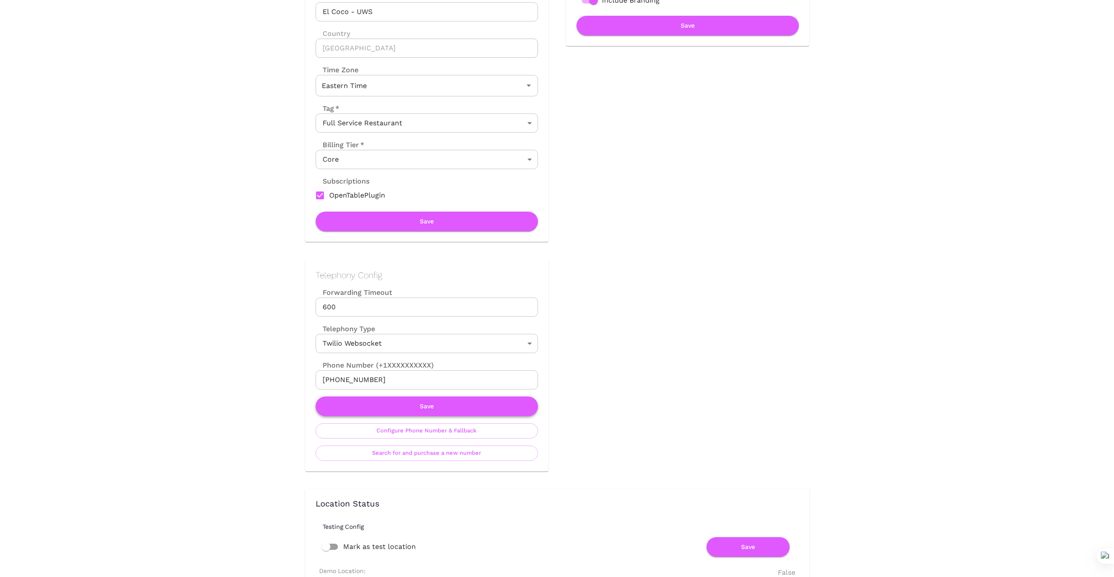
scroll to position [161, 0]
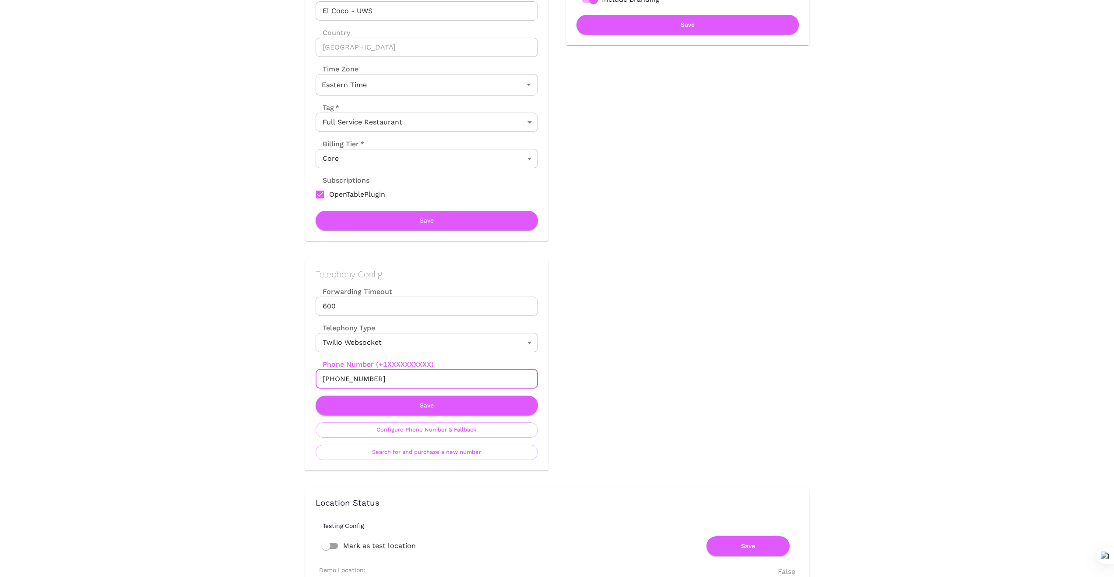
drag, startPoint x: 382, startPoint y: 377, endPoint x: 301, endPoint y: 367, distance: 81.6
click at [292, 380] on div "Telephony Config Forwarding Timeout 600 Forwarding Timeout Telephony Type Twili…" at bounding box center [418, 355] width 261 height 229
drag, startPoint x: 259, startPoint y: 380, endPoint x: 380, endPoint y: 379, distance: 120.9
drag, startPoint x: 380, startPoint y: 378, endPoint x: 311, endPoint y: 407, distance: 74.7
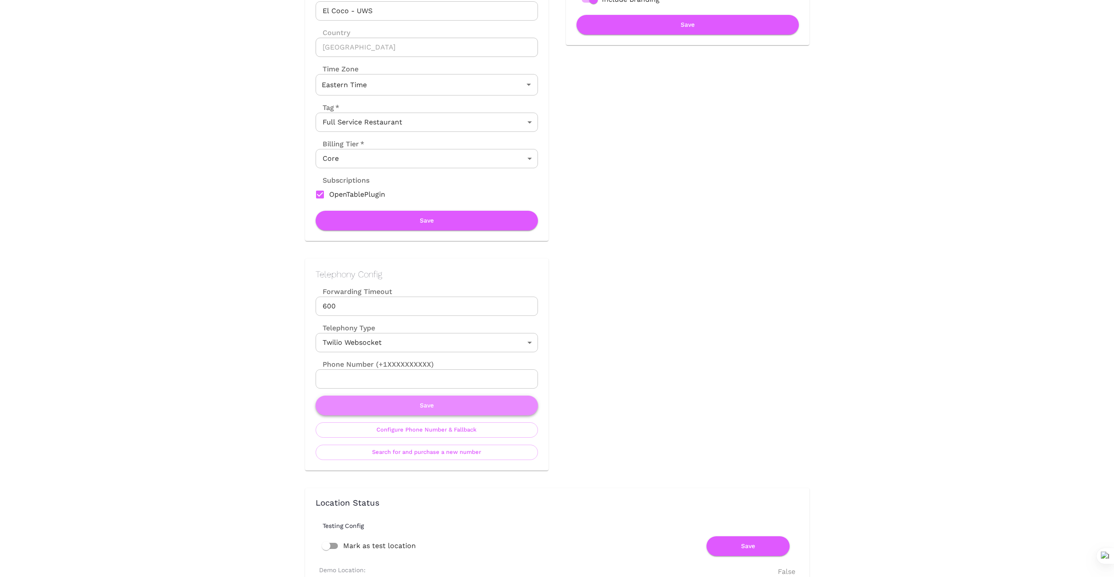
click at [435, 407] on button "Save" at bounding box center [427, 405] width 222 height 20
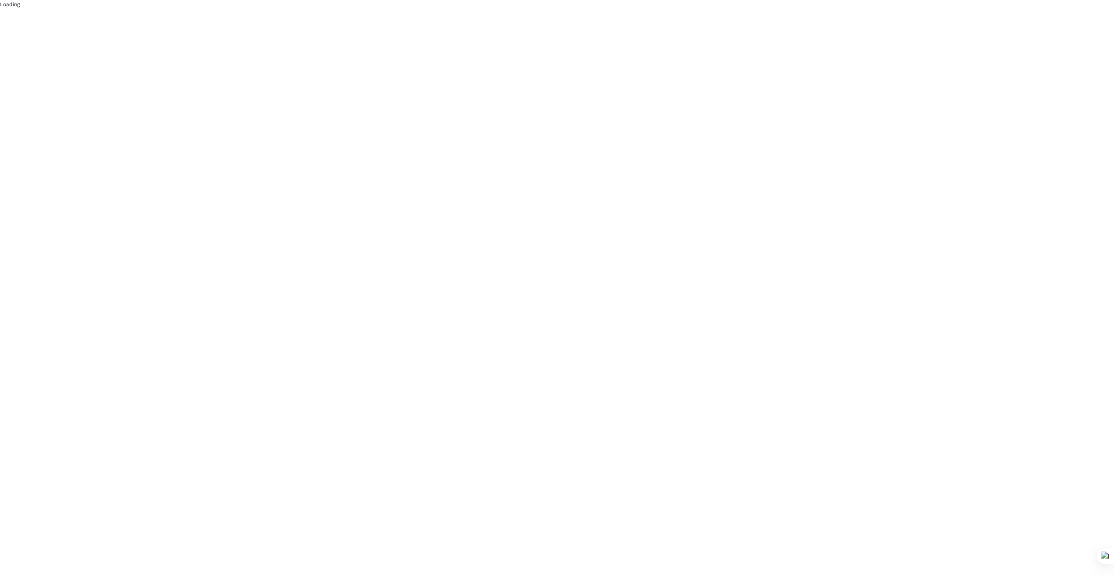
scroll to position [0, 0]
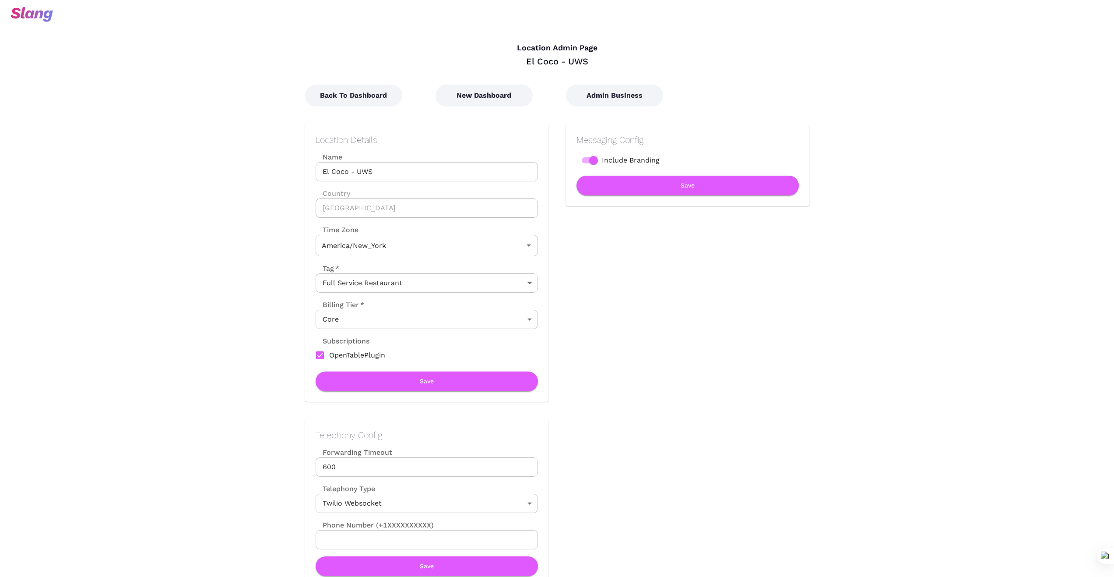
type input "Eastern Time"
drag, startPoint x: 489, startPoint y: 95, endPoint x: 482, endPoint y: 106, distance: 13.4
click at [489, 95] on button "New Dashboard" at bounding box center [484, 96] width 97 height 22
type input "Eastern Time"
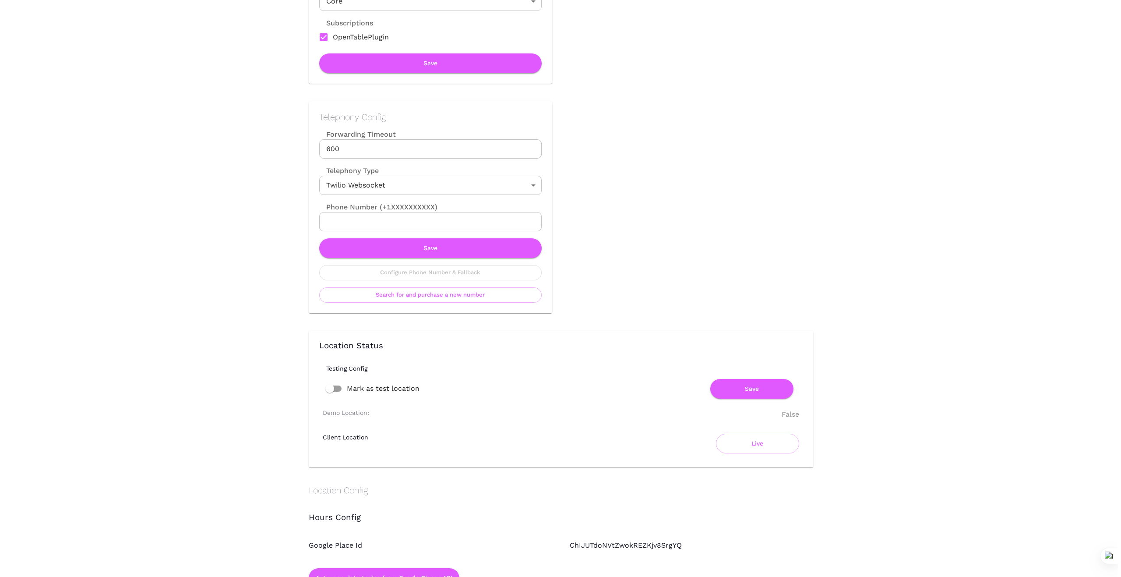
scroll to position [321, 0]
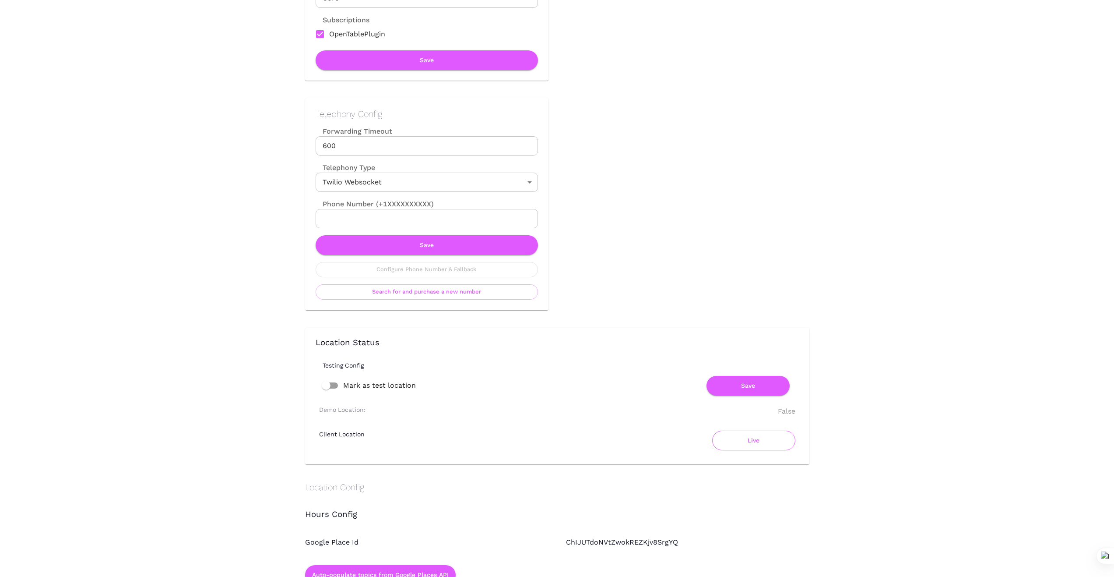
click at [762, 436] on button "Live" at bounding box center [753, 440] width 83 height 20
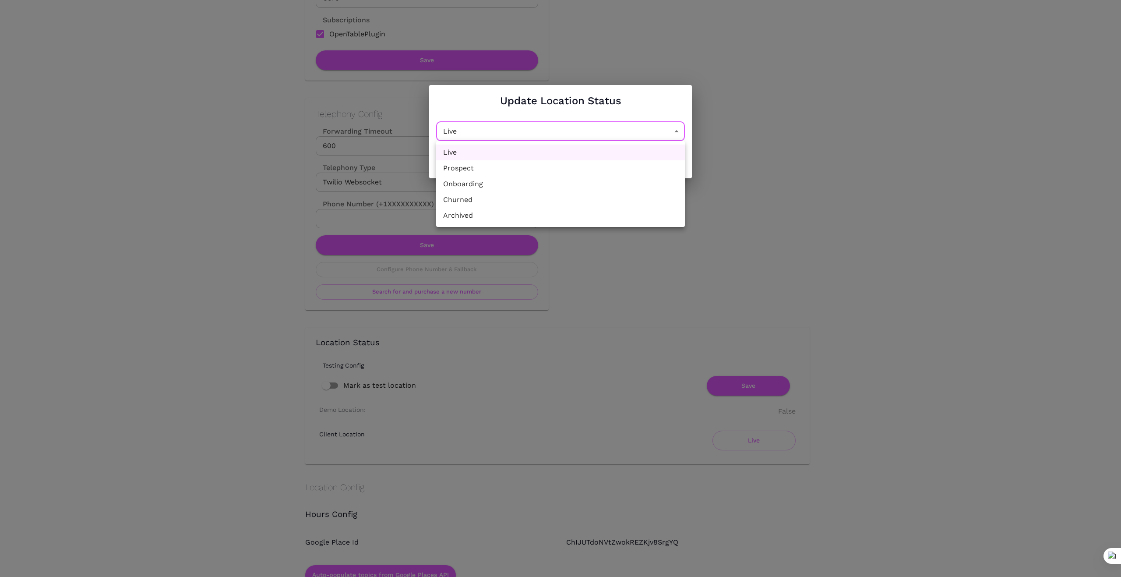
drag, startPoint x: 680, startPoint y: 128, endPoint x: 603, endPoint y: 148, distance: 78.7
click at [565, 204] on li "Churned" at bounding box center [560, 200] width 249 height 16
type input "Churned"
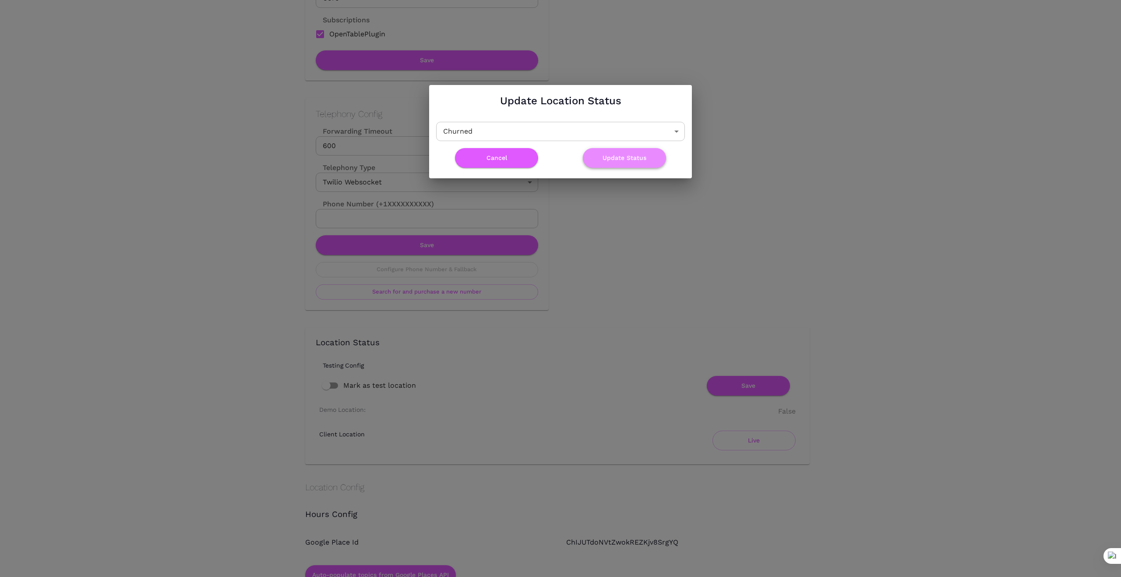
click at [614, 155] on button "Update Status" at bounding box center [624, 158] width 83 height 20
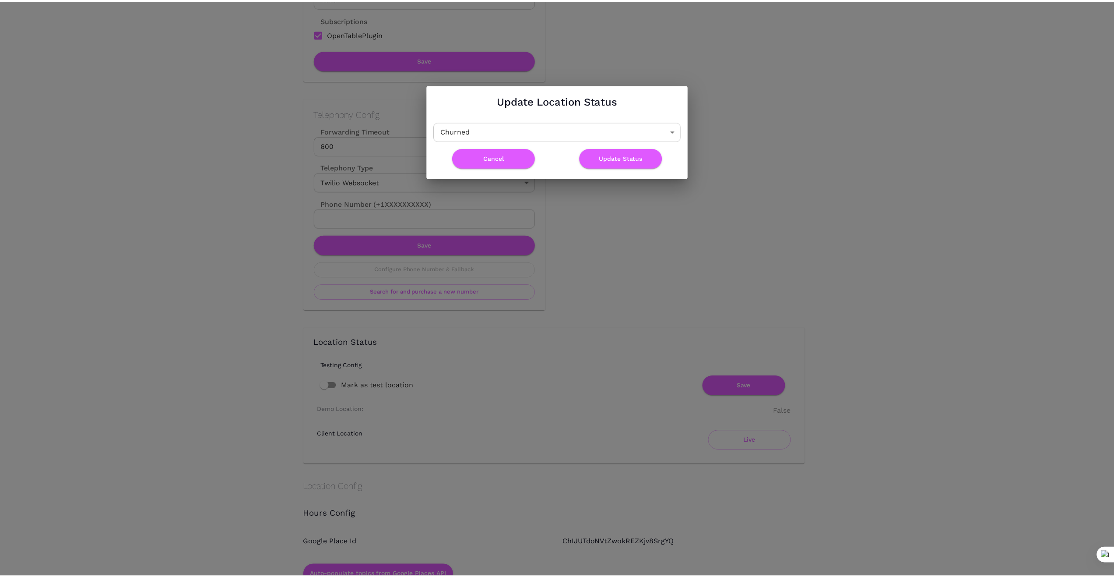
scroll to position [0, 0]
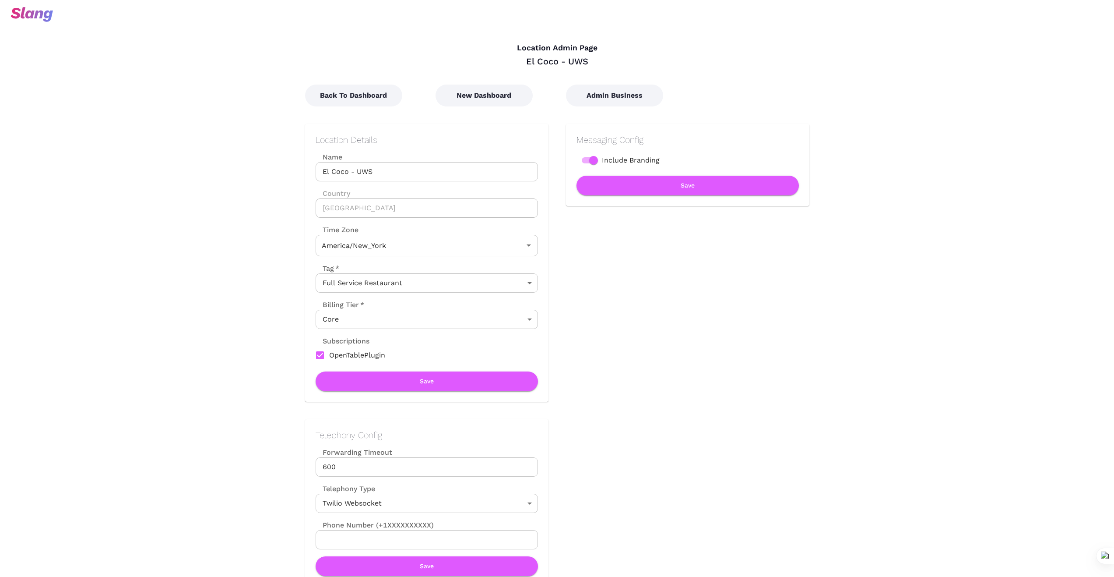
type input "Eastern Time"
click at [361, 102] on button "Back To Dashboard" at bounding box center [353, 96] width 97 height 22
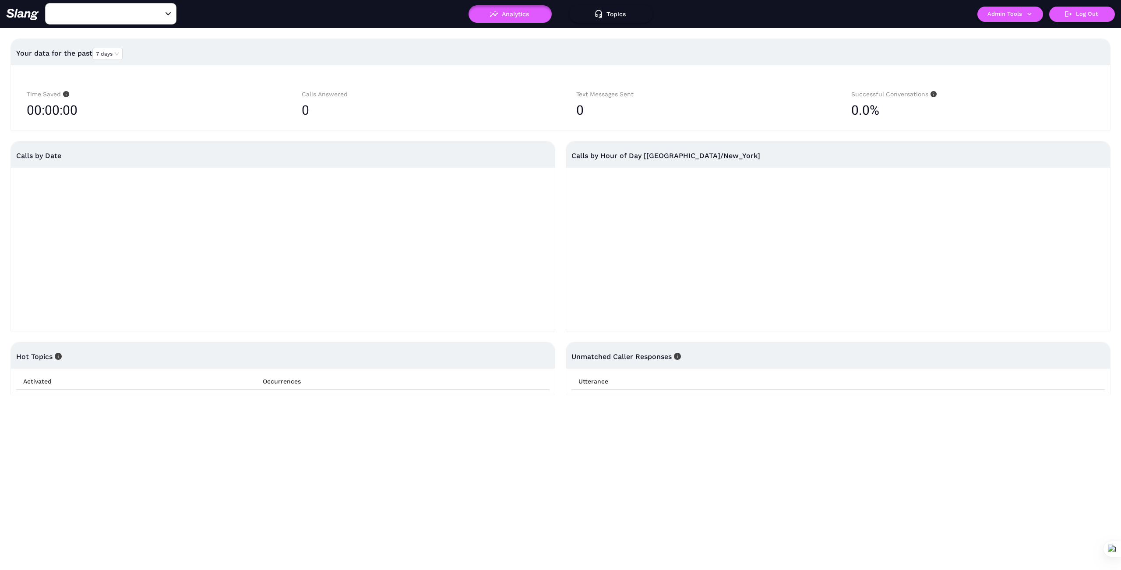
type input "El Coco - UWS"
click at [1025, 14] on button "Admin Tools" at bounding box center [1010, 14] width 66 height 15
click at [1005, 35] on link "Manage current business" at bounding box center [1027, 33] width 86 height 11
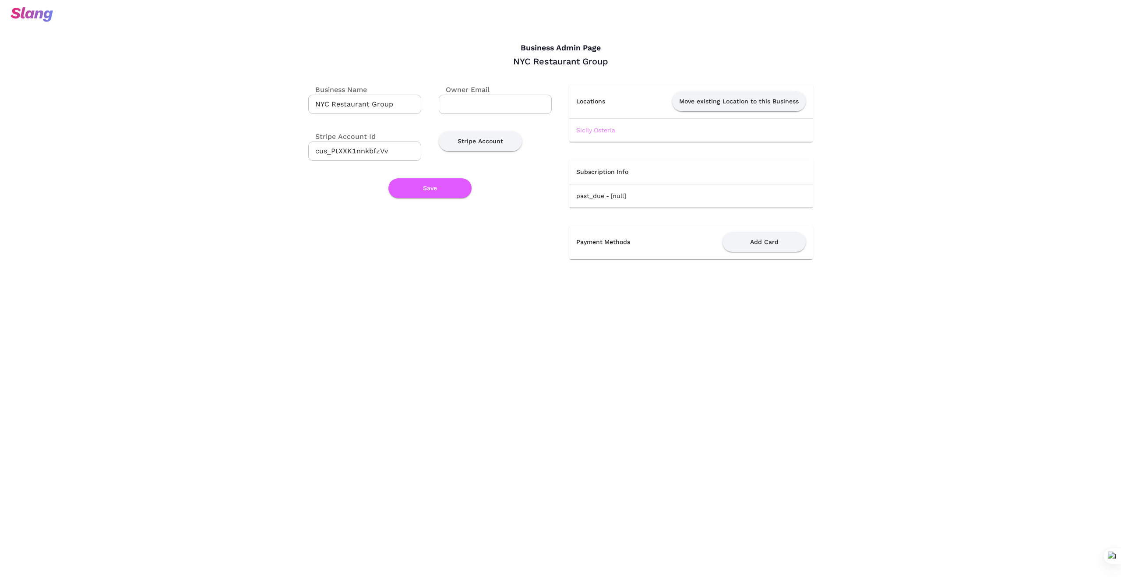
click at [595, 131] on link "Sicily Osteria" at bounding box center [595, 130] width 39 height 7
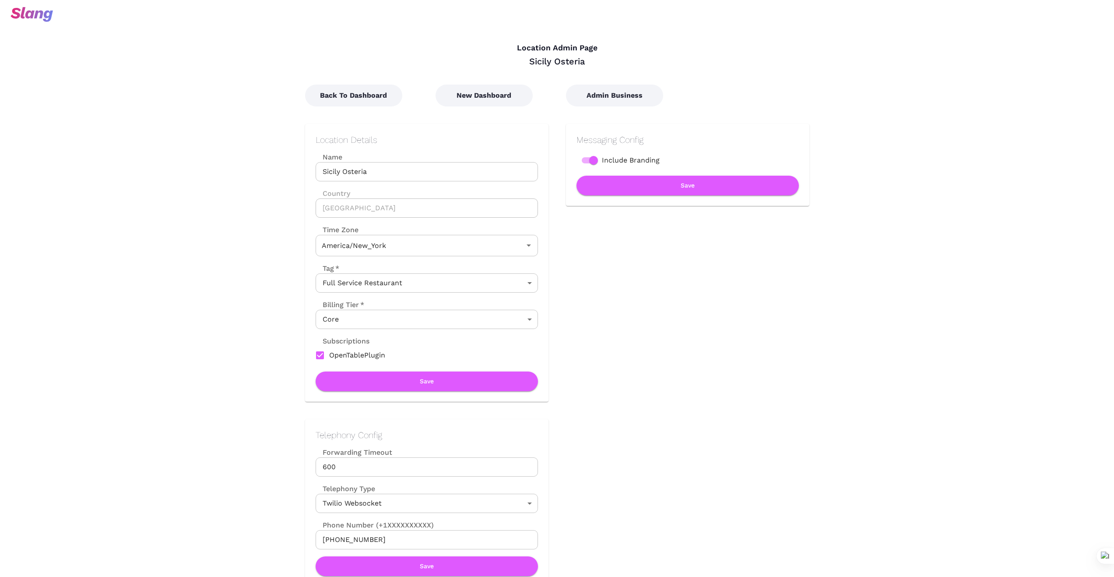
type input "Eastern Time"
drag, startPoint x: 382, startPoint y: 170, endPoint x: 290, endPoint y: 166, distance: 92.5
click at [290, 166] on div "Location Details Name [GEOGRAPHIC_DATA] Osteria Name Country [GEOGRAPHIC_DATA] …" at bounding box center [418, 253] width 261 height 295
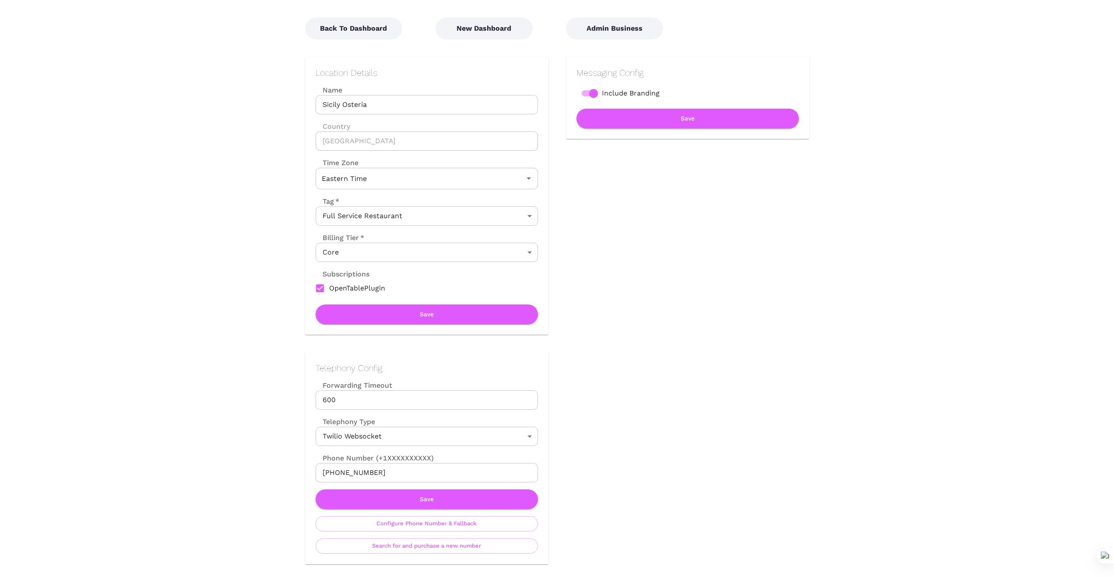
scroll to position [88, 0]
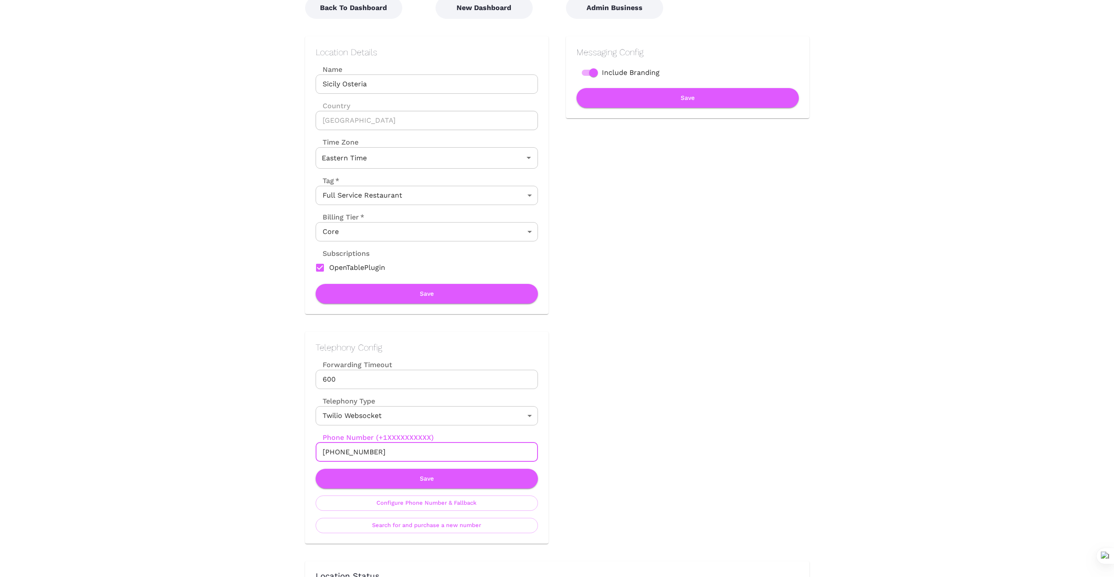
drag, startPoint x: 379, startPoint y: 452, endPoint x: 294, endPoint y: 443, distance: 85.5
click at [294, 443] on div "Telephony Config Forwarding Timeout 600 Forwarding Timeout Telephony Type Twili…" at bounding box center [418, 428] width 261 height 229
drag, startPoint x: 379, startPoint y: 450, endPoint x: 288, endPoint y: 455, distance: 91.2
click at [288, 455] on div "Telephony Config Forwarding Timeout 600 Forwarding Timeout Telephony Type Twili…" at bounding box center [418, 428] width 261 height 229
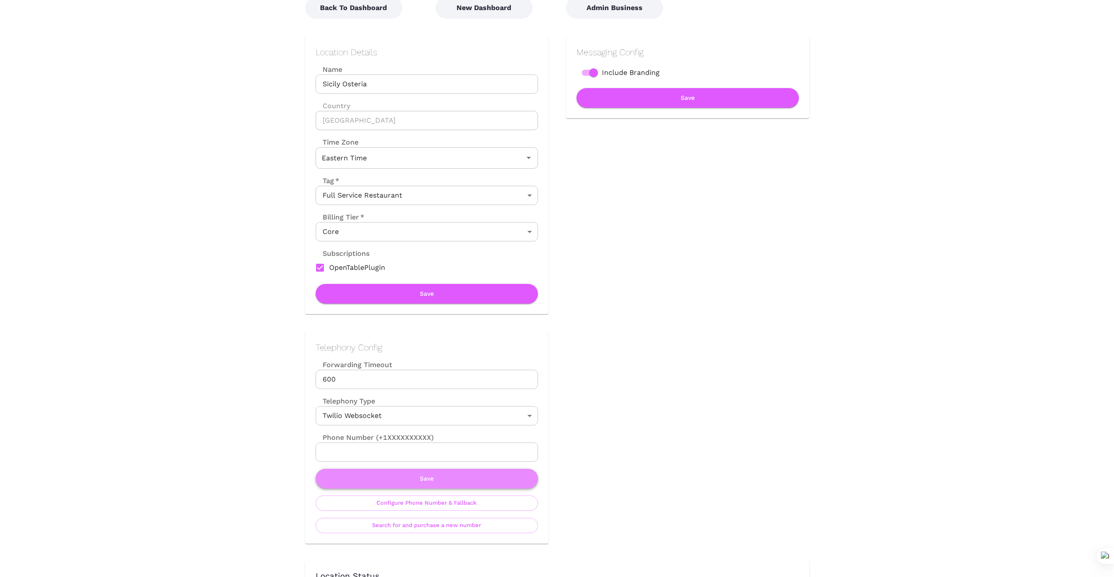
click at [427, 484] on button "Save" at bounding box center [427, 479] width 222 height 20
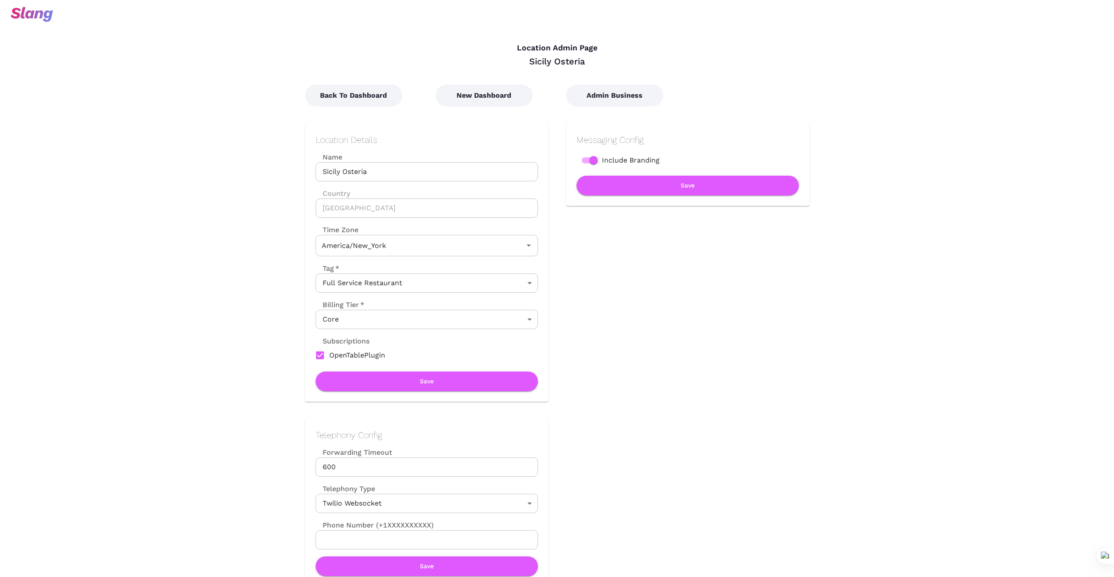
type input "Eastern Time"
click at [709, 388] on div "Messaging Config Include Branding Save" at bounding box center [679, 253] width 261 height 295
click at [470, 99] on button "New Dashboard" at bounding box center [484, 96] width 97 height 22
type input "Eastern Time"
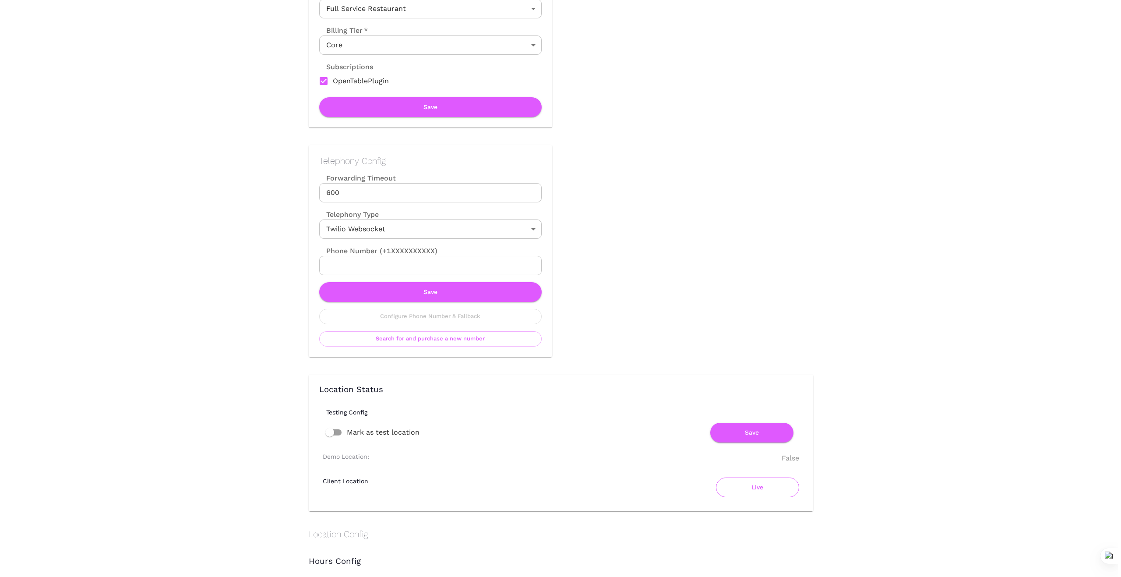
scroll to position [292, 0]
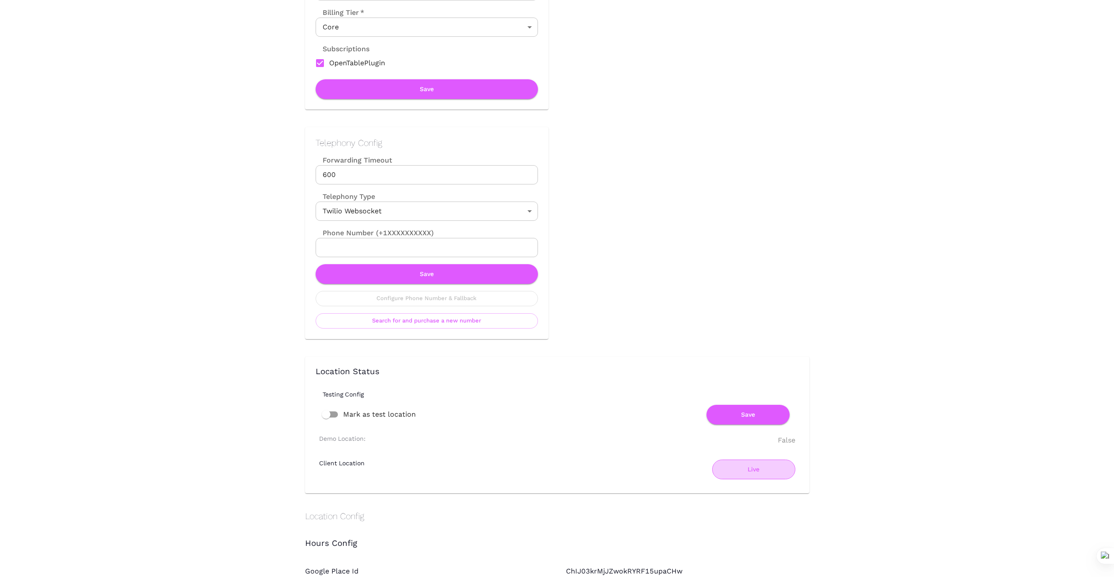
click at [753, 471] on button "Live" at bounding box center [753, 469] width 83 height 20
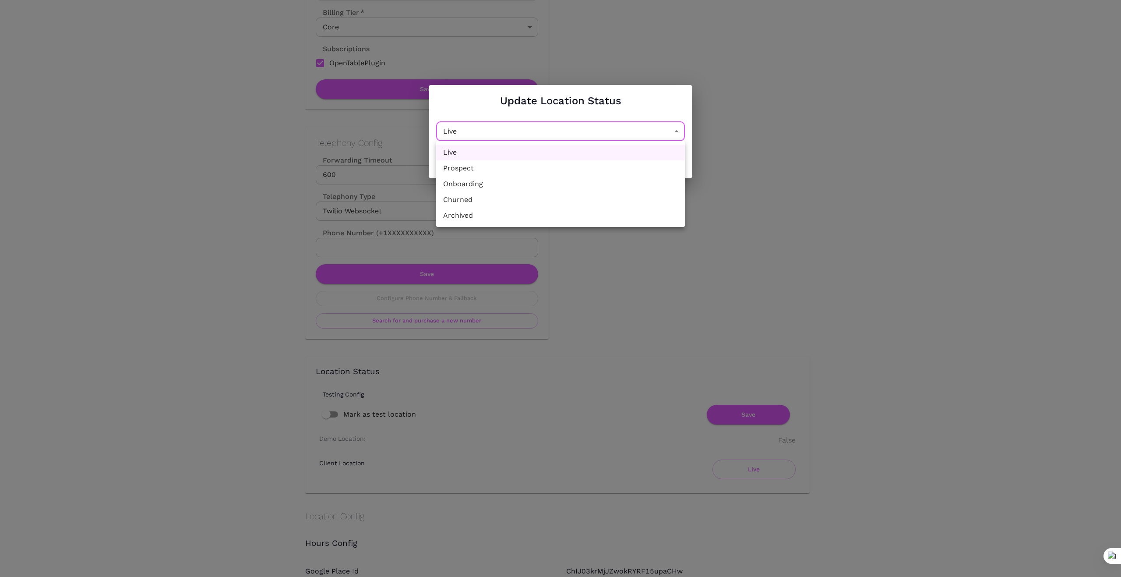
click at [617, 206] on li "Churned" at bounding box center [560, 200] width 249 height 16
type input "Churned"
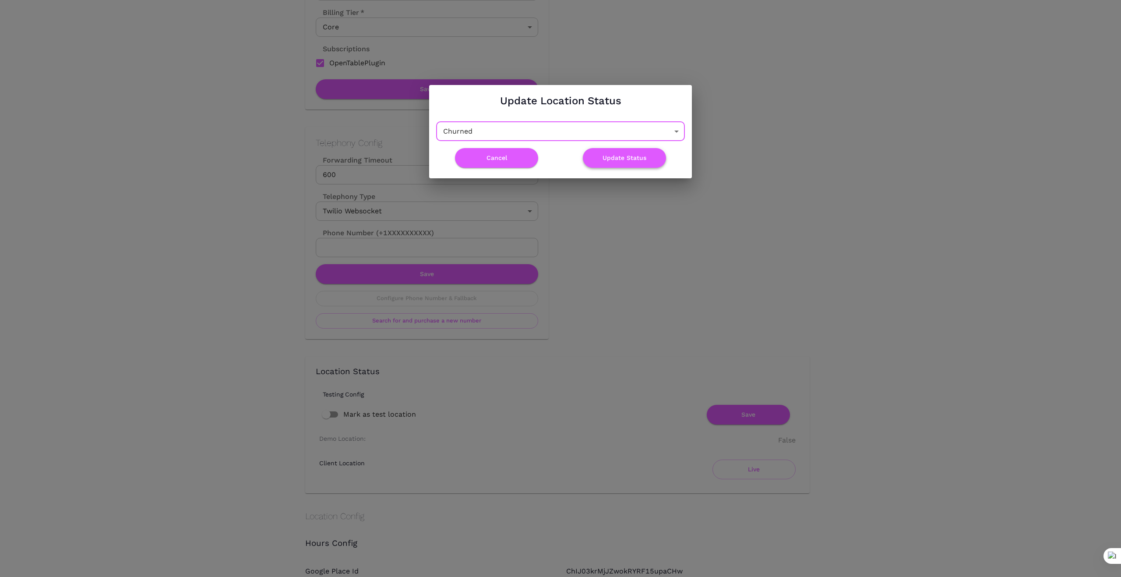
click at [632, 159] on button "Update Status" at bounding box center [624, 158] width 83 height 20
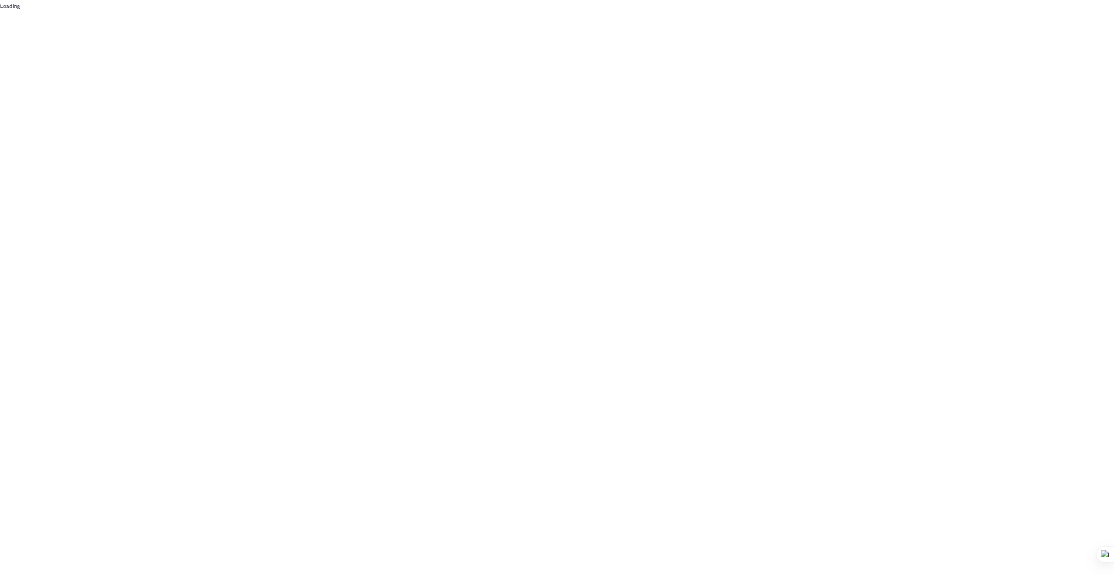
scroll to position [0, 0]
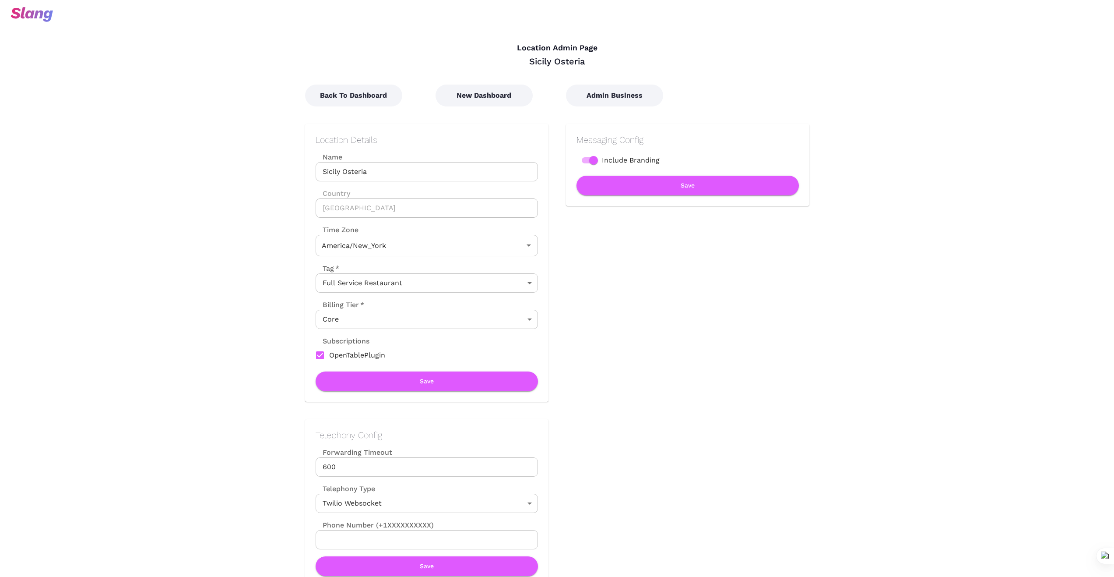
type input "Eastern Time"
